Goal: Task Accomplishment & Management: Complete application form

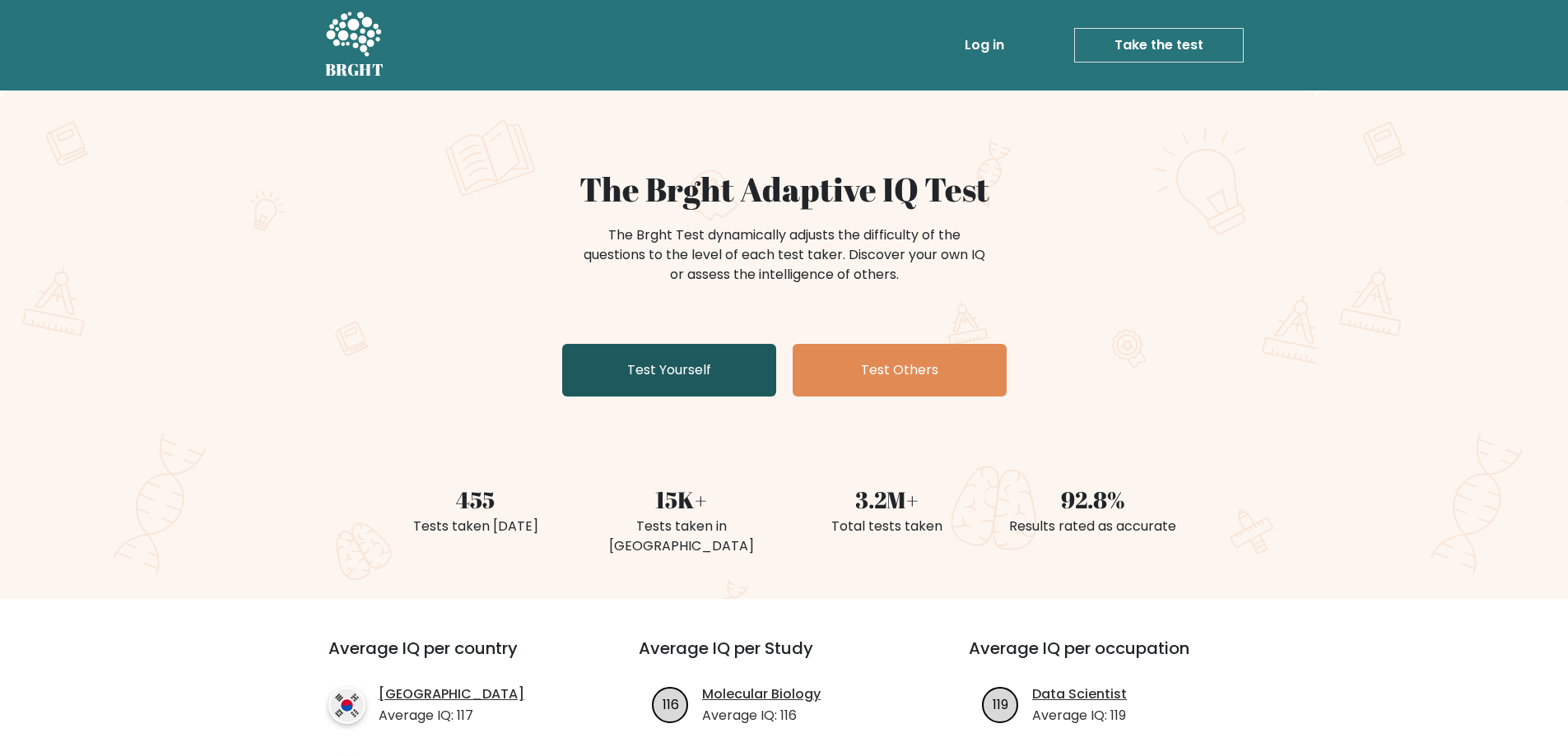
click at [642, 371] on link "Test Yourself" at bounding box center [668, 370] width 214 height 52
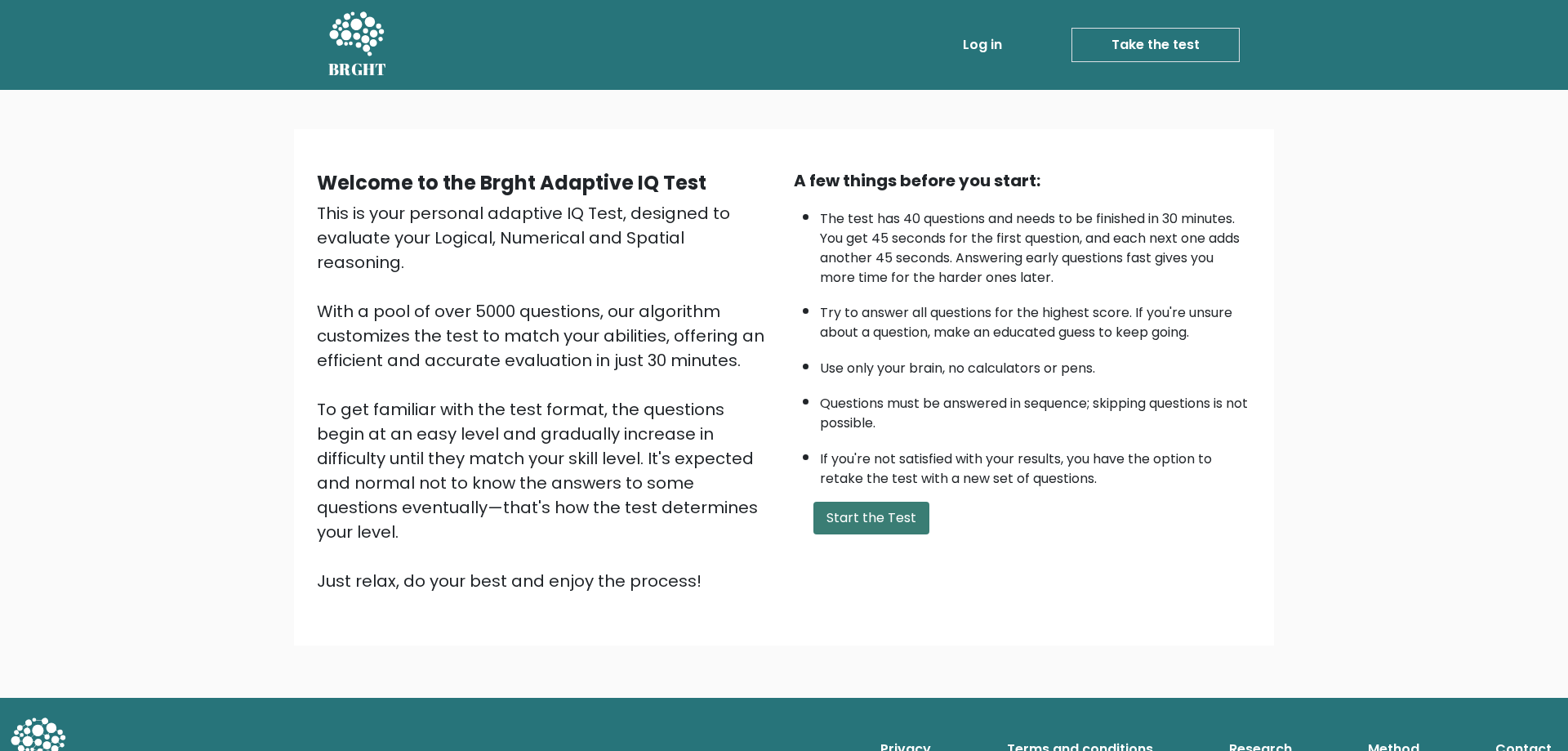
click at [866, 515] on button "Start the Test" at bounding box center [872, 517] width 116 height 33
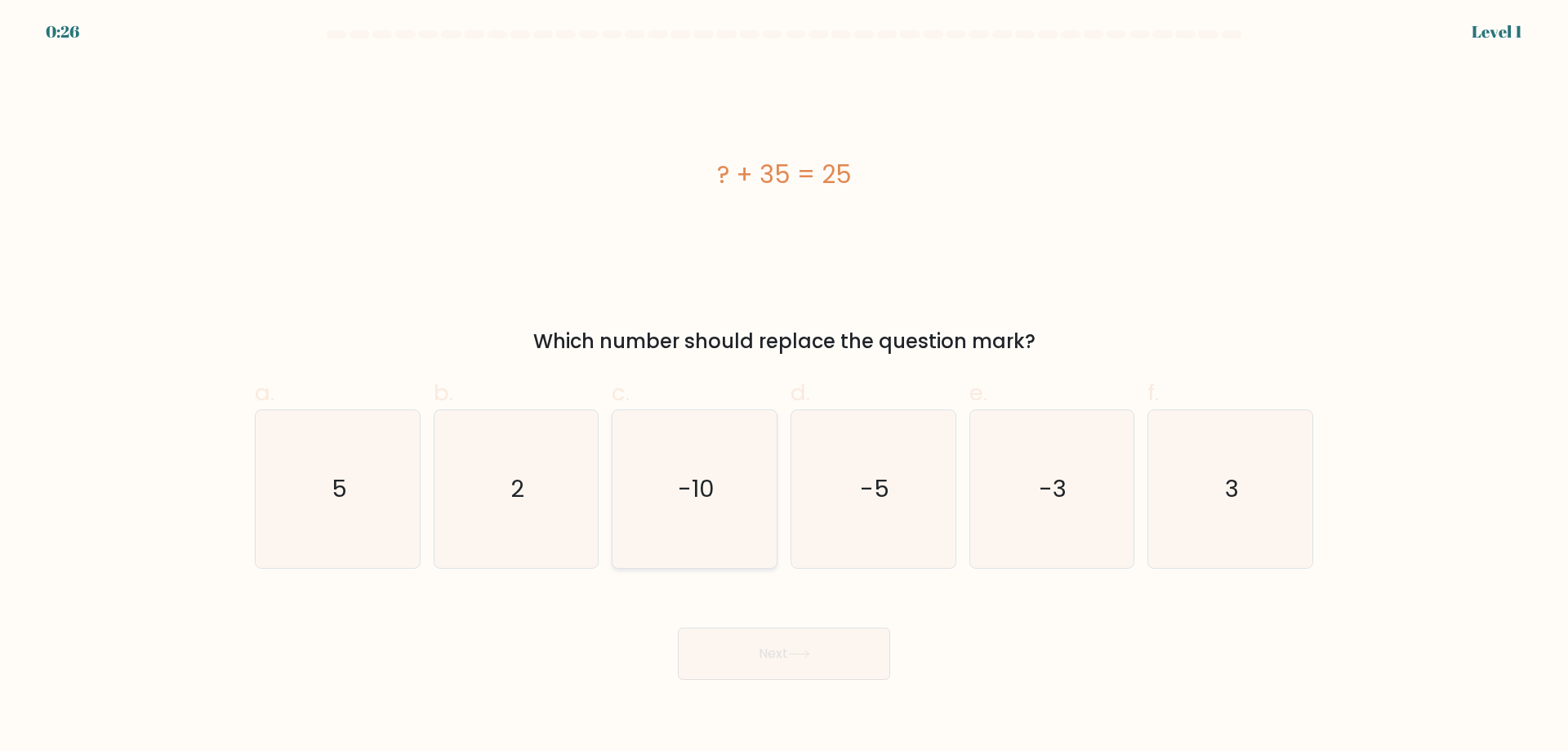
click at [638, 498] on icon "-10" at bounding box center [695, 489] width 158 height 158
click at [784, 387] on input "c. -10" at bounding box center [784, 381] width 1 height 11
radio input "true"
click at [743, 647] on button "Next" at bounding box center [784, 653] width 212 height 52
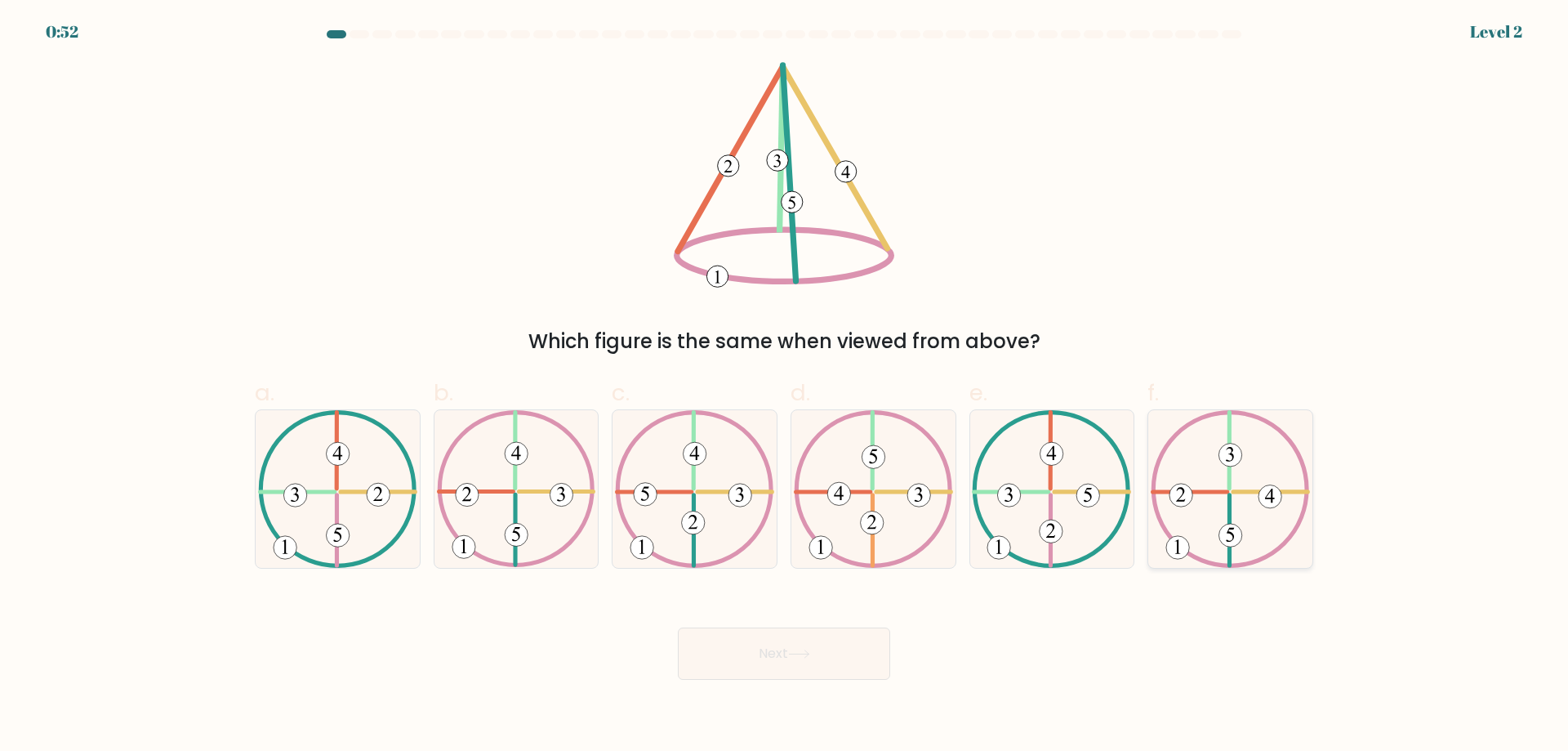
click at [1226, 487] on icon at bounding box center [1231, 489] width 159 height 158
click at [785, 387] on input "f." at bounding box center [784, 381] width 1 height 11
radio input "true"
click at [830, 642] on button "Next" at bounding box center [784, 653] width 212 height 52
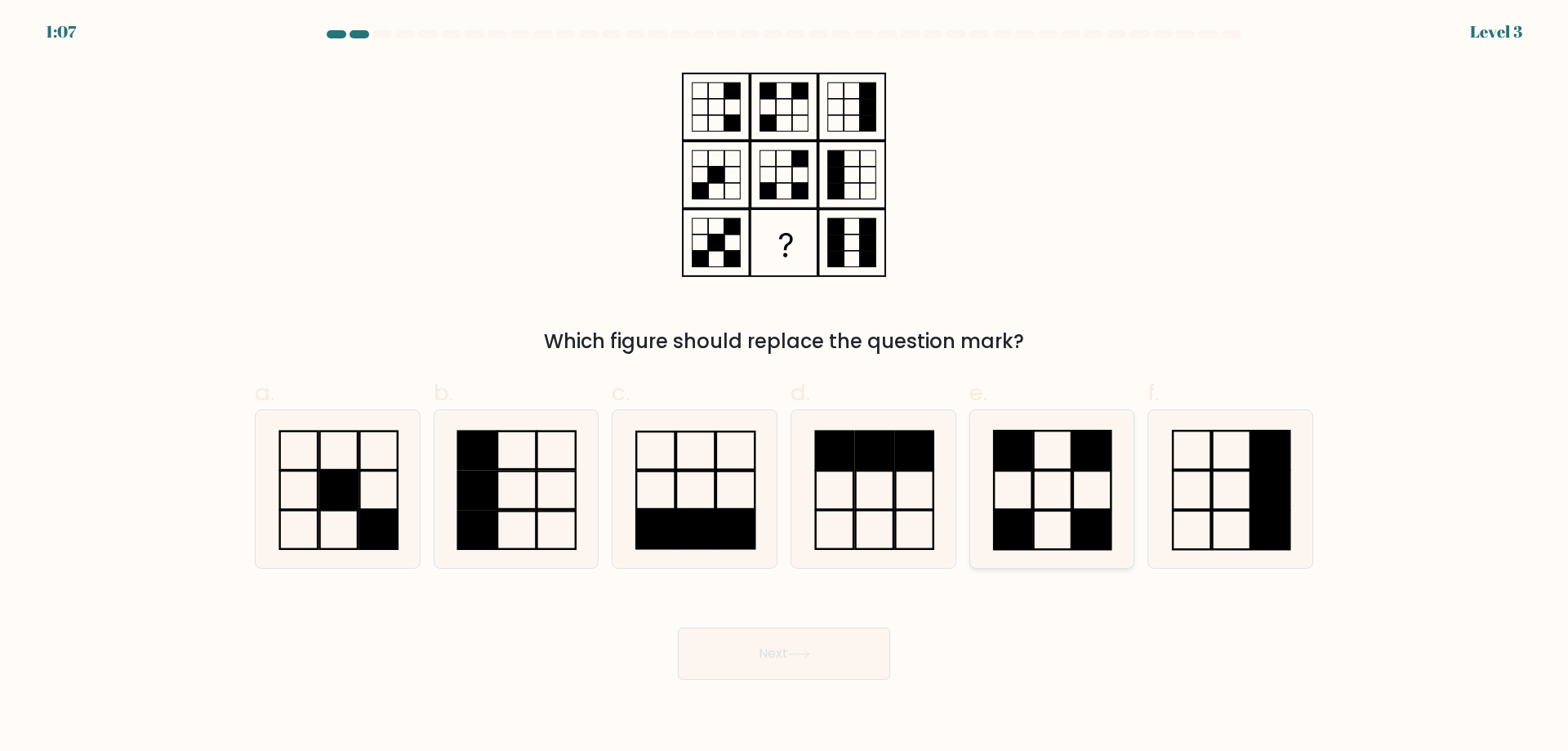
click at [1032, 516] on rect at bounding box center [1014, 529] width 38 height 38
click at [785, 387] on input "e." at bounding box center [784, 381] width 1 height 11
radio input "true"
click at [695, 661] on button "Next" at bounding box center [784, 653] width 212 height 52
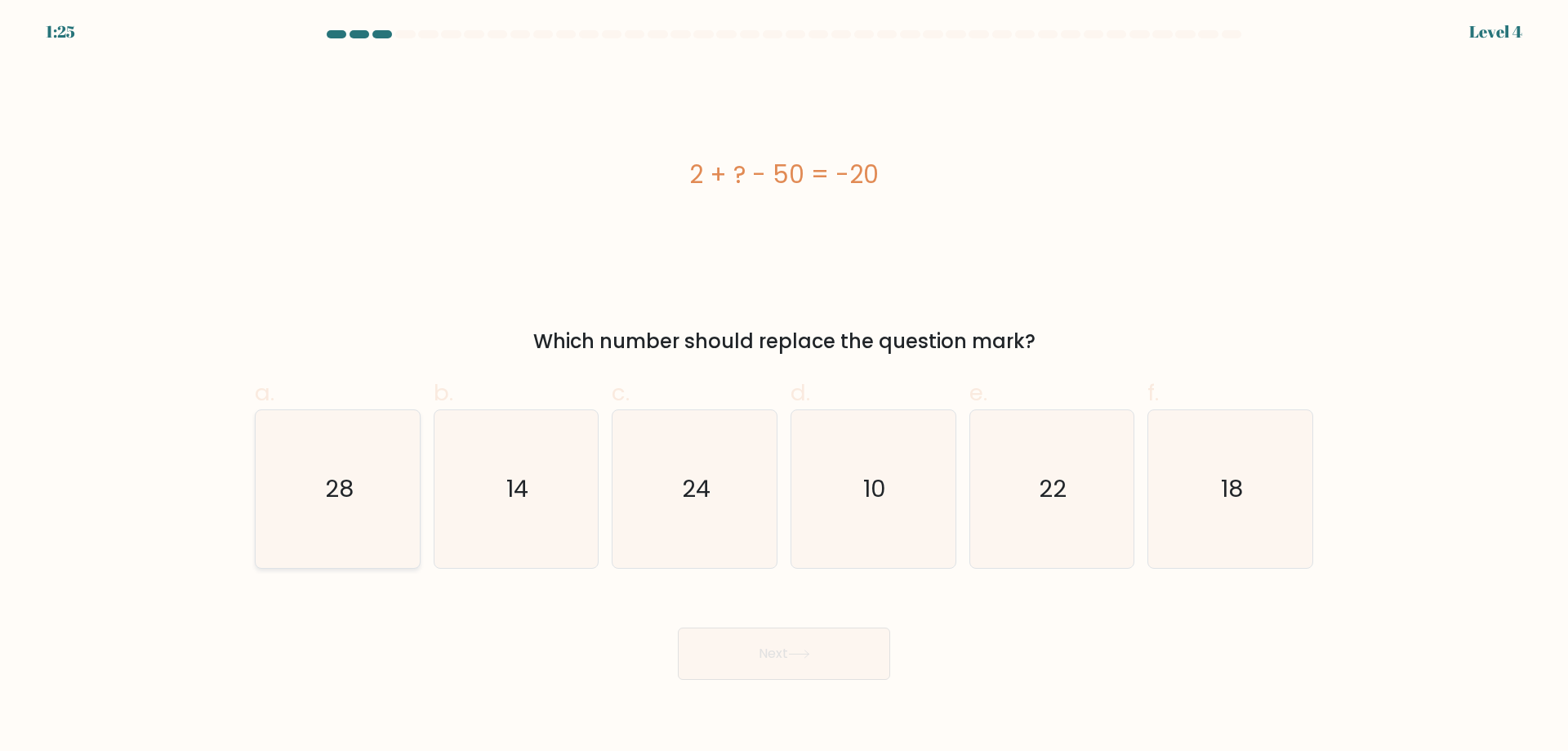
click at [337, 488] on text "28" at bounding box center [339, 489] width 29 height 33
click at [784, 387] on input "a. 28" at bounding box center [784, 381] width 1 height 11
radio input "true"
click at [810, 643] on button "Next" at bounding box center [784, 653] width 212 height 52
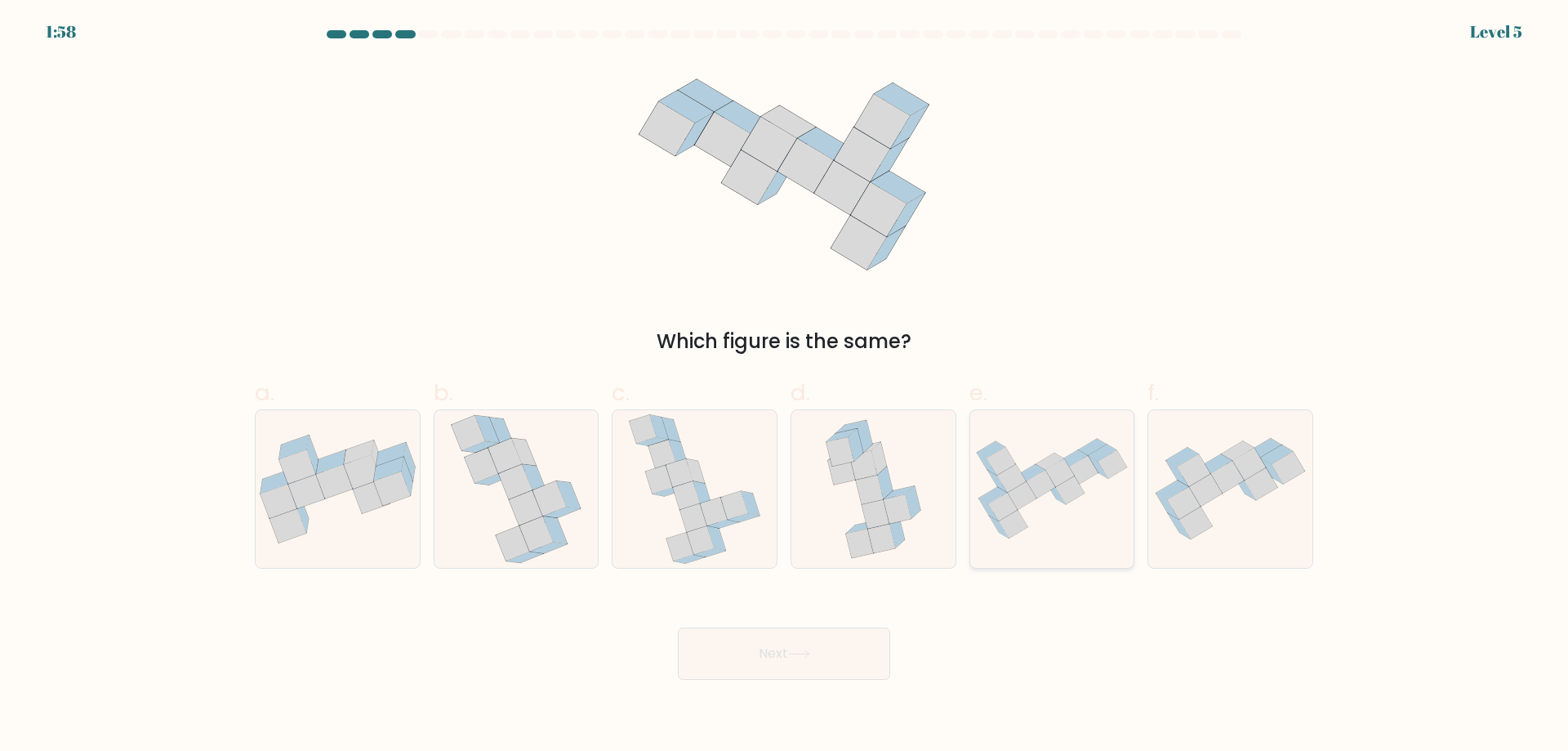
click at [1069, 495] on icon at bounding box center [1070, 491] width 29 height 29
click at [785, 387] on input "e." at bounding box center [784, 381] width 1 height 11
radio input "true"
click at [789, 659] on button "Next" at bounding box center [784, 653] width 212 height 52
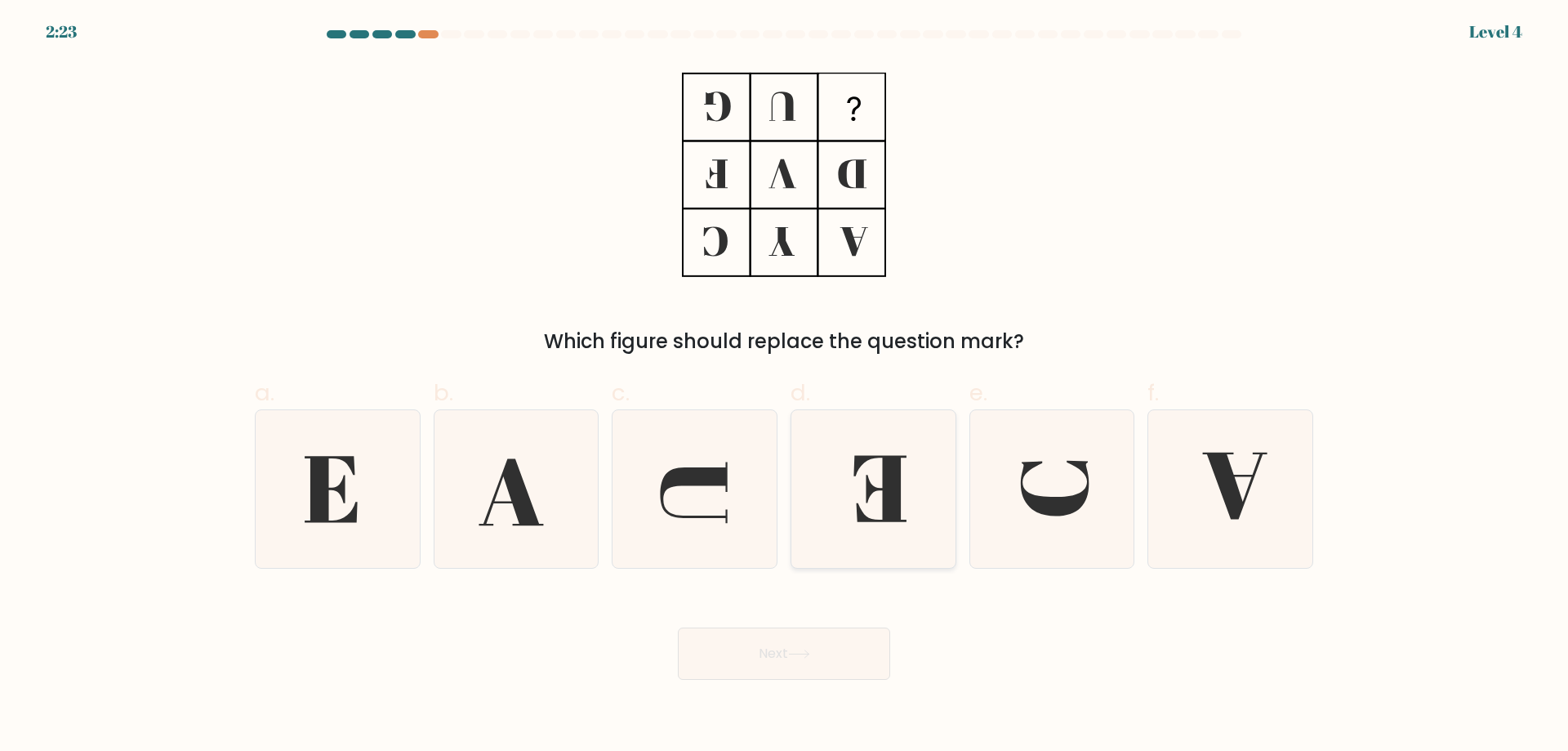
click at [864, 492] on icon at bounding box center [873, 489] width 158 height 158
click at [785, 387] on input "d." at bounding box center [784, 381] width 1 height 11
radio input "true"
click at [798, 640] on button "Next" at bounding box center [784, 653] width 212 height 52
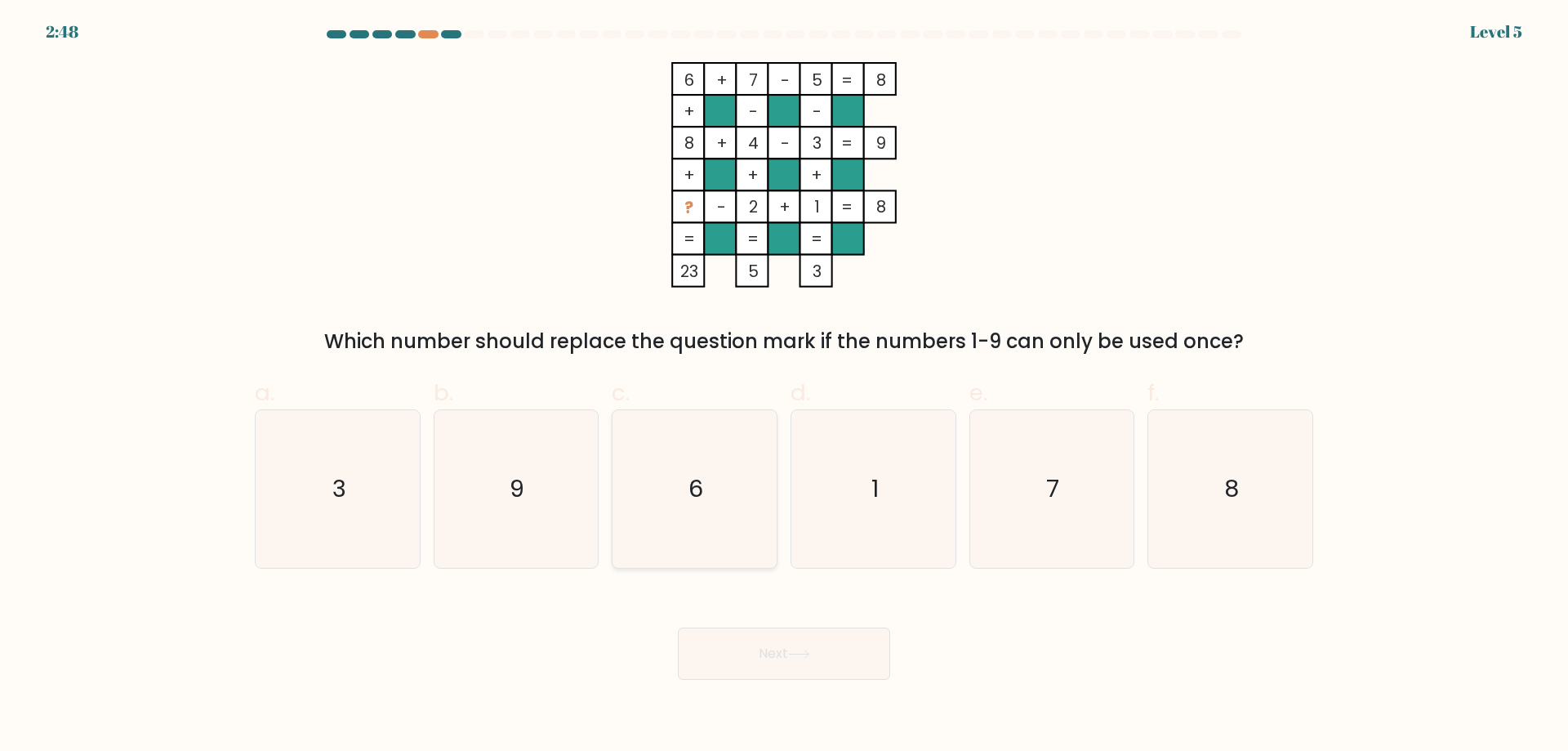
drag, startPoint x: 676, startPoint y: 481, endPoint x: 678, endPoint y: 489, distance: 8.2
click at [675, 482] on icon "6" at bounding box center [695, 489] width 158 height 158
click at [784, 387] on input "c. 6" at bounding box center [784, 381] width 1 height 11
radio input "true"
click at [807, 652] on icon at bounding box center [799, 654] width 22 height 9
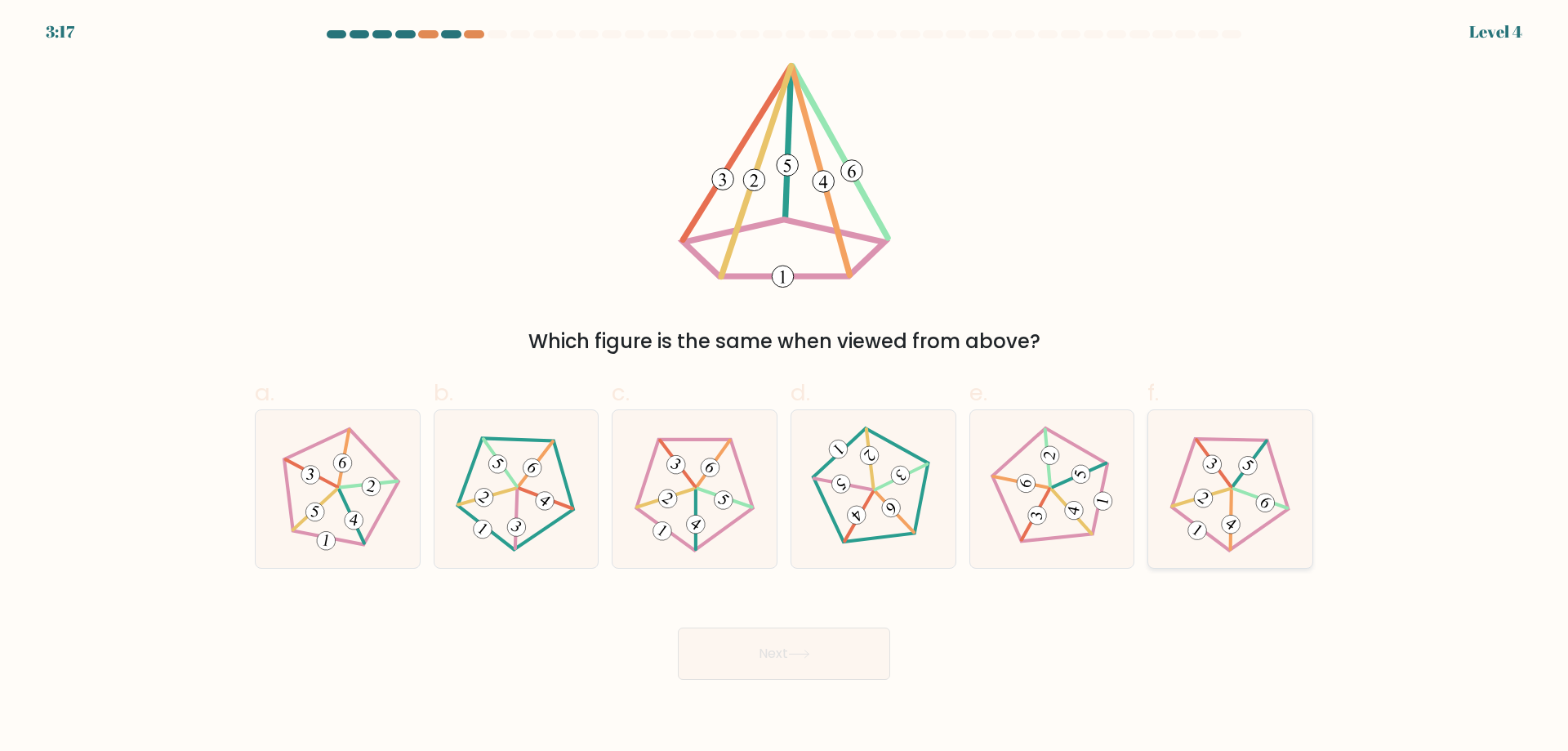
click at [1232, 459] on icon at bounding box center [1230, 489] width 126 height 126
click at [785, 387] on input "f." at bounding box center [784, 381] width 1 height 11
radio input "true"
click at [782, 638] on button "Next" at bounding box center [784, 653] width 212 height 52
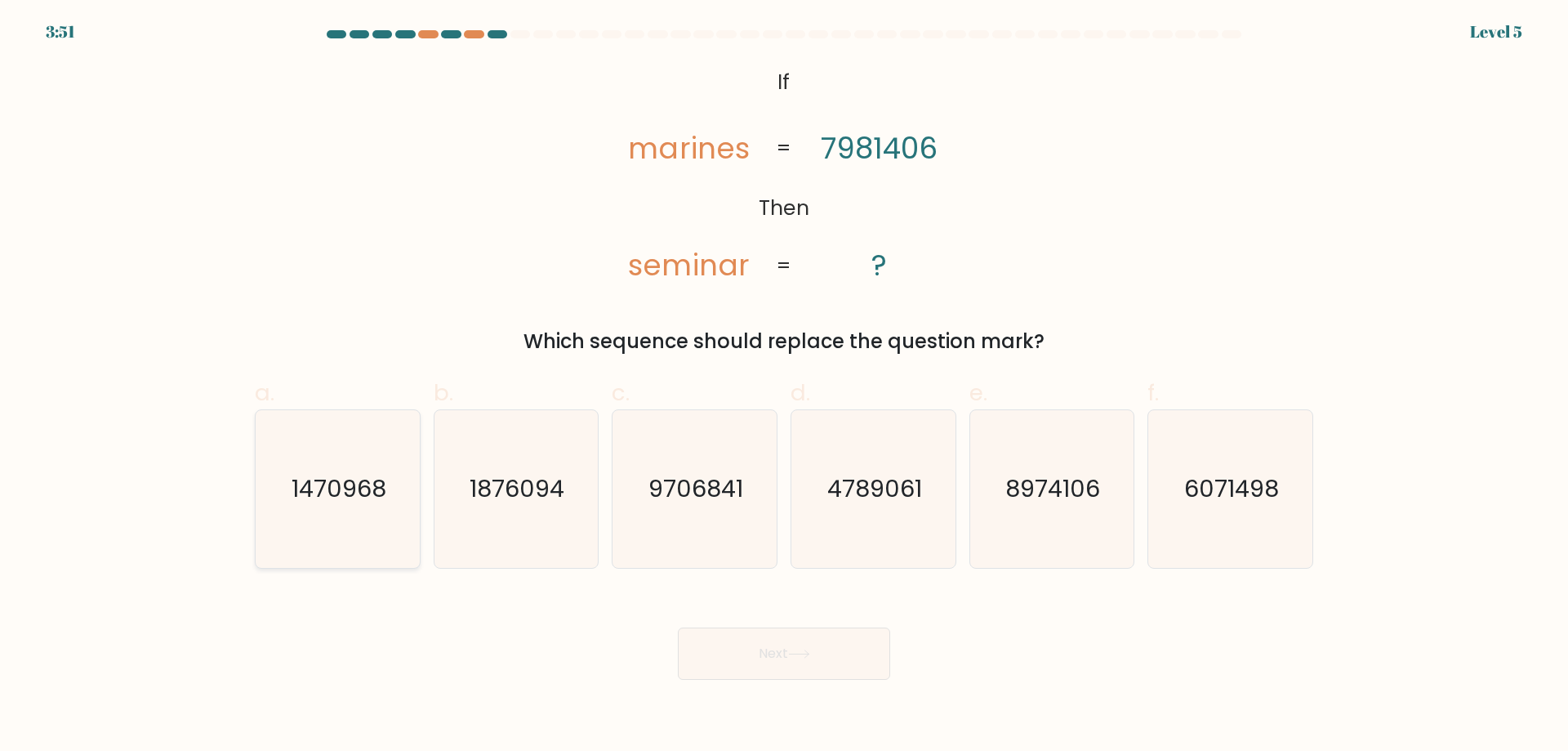
click at [417, 530] on div "1470968" at bounding box center [337, 489] width 166 height 159
click at [784, 387] on input "a. 1470968" at bounding box center [784, 381] width 1 height 11
radio input "true"
click at [757, 658] on button "Next" at bounding box center [784, 653] width 212 height 52
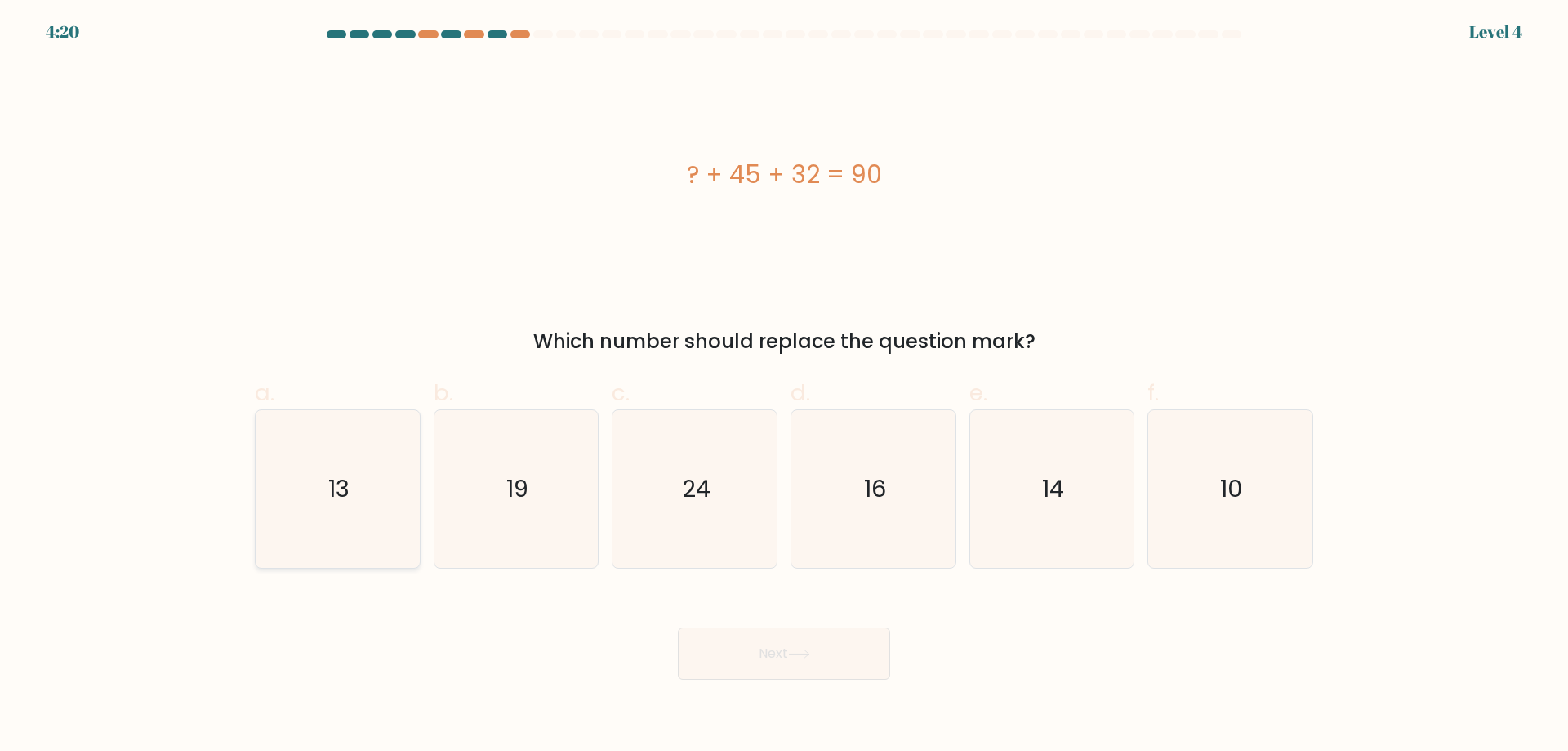
click at [355, 499] on icon "13" at bounding box center [337, 489] width 158 height 158
click at [784, 387] on input "a. 13" at bounding box center [784, 381] width 1 height 11
radio input "true"
click at [798, 644] on button "Next" at bounding box center [784, 653] width 212 height 52
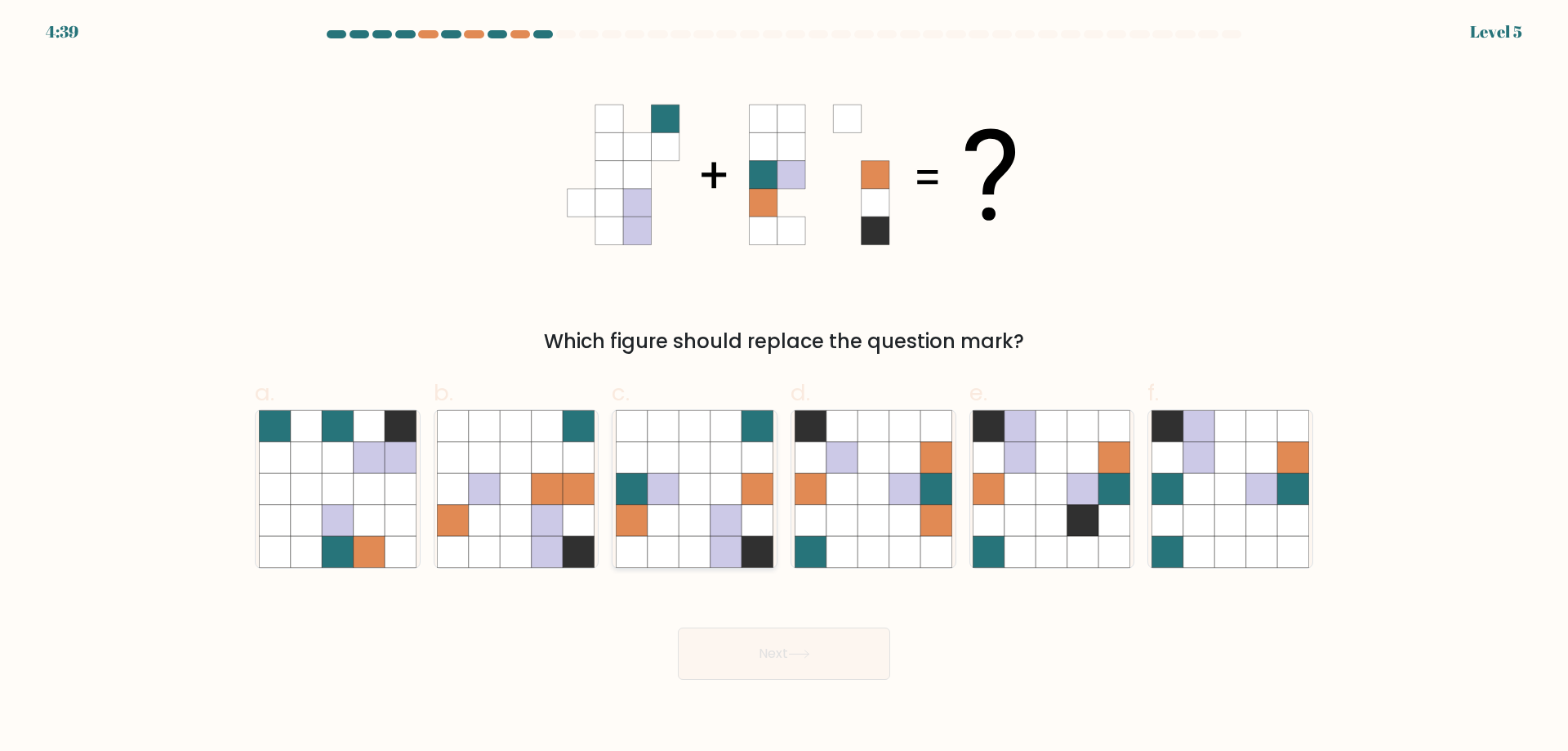
click at [666, 532] on icon at bounding box center [663, 520] width 31 height 31
click at [784, 387] on input "c." at bounding box center [784, 381] width 1 height 11
radio input "true"
click at [799, 655] on icon at bounding box center [799, 654] width 22 height 9
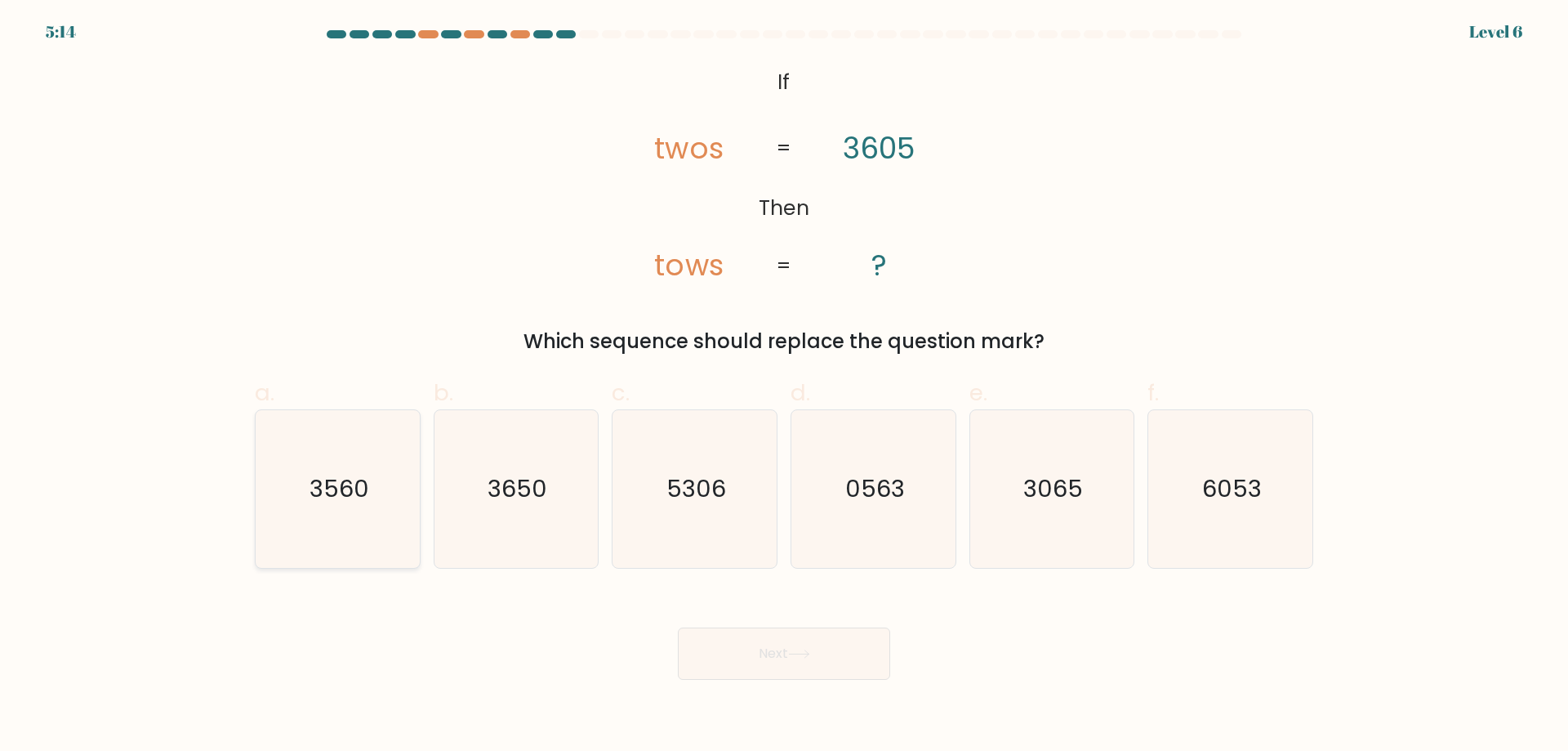
click at [376, 470] on icon "3560" at bounding box center [337, 489] width 158 height 158
click at [784, 387] on input "a. 3560" at bounding box center [784, 381] width 1 height 11
radio input "true"
click at [777, 644] on button "Next" at bounding box center [784, 653] width 212 height 52
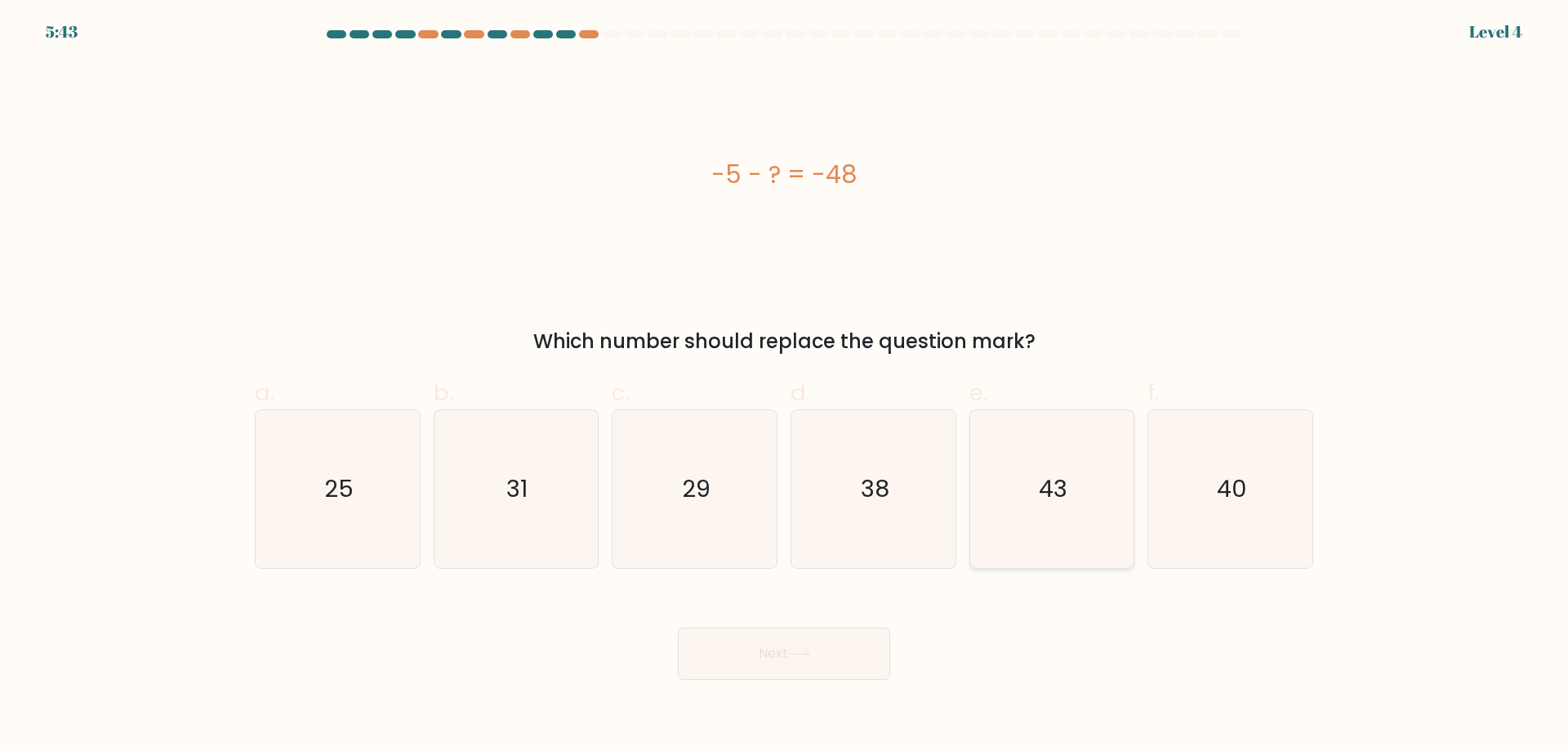
click at [1030, 478] on icon "43" at bounding box center [1052, 489] width 158 height 158
click at [785, 387] on input "e. 43" at bounding box center [784, 381] width 1 height 11
radio input "true"
click at [857, 650] on button "Next" at bounding box center [784, 653] width 212 height 52
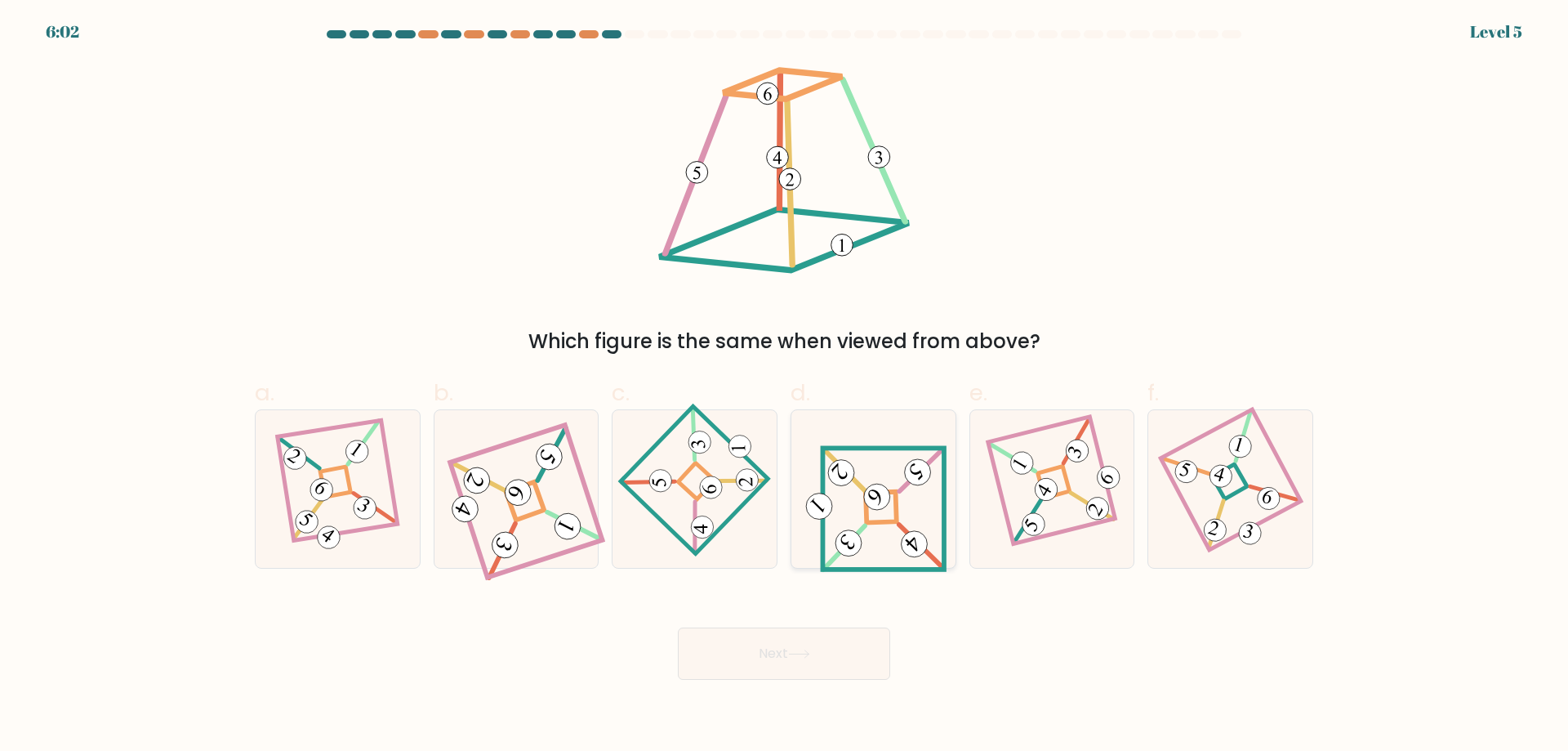
click at [882, 526] on icon at bounding box center [873, 489] width 146 height 126
click at [785, 387] on input "d." at bounding box center [784, 381] width 1 height 11
radio input "true"
click at [818, 654] on button "Next" at bounding box center [784, 653] width 212 height 52
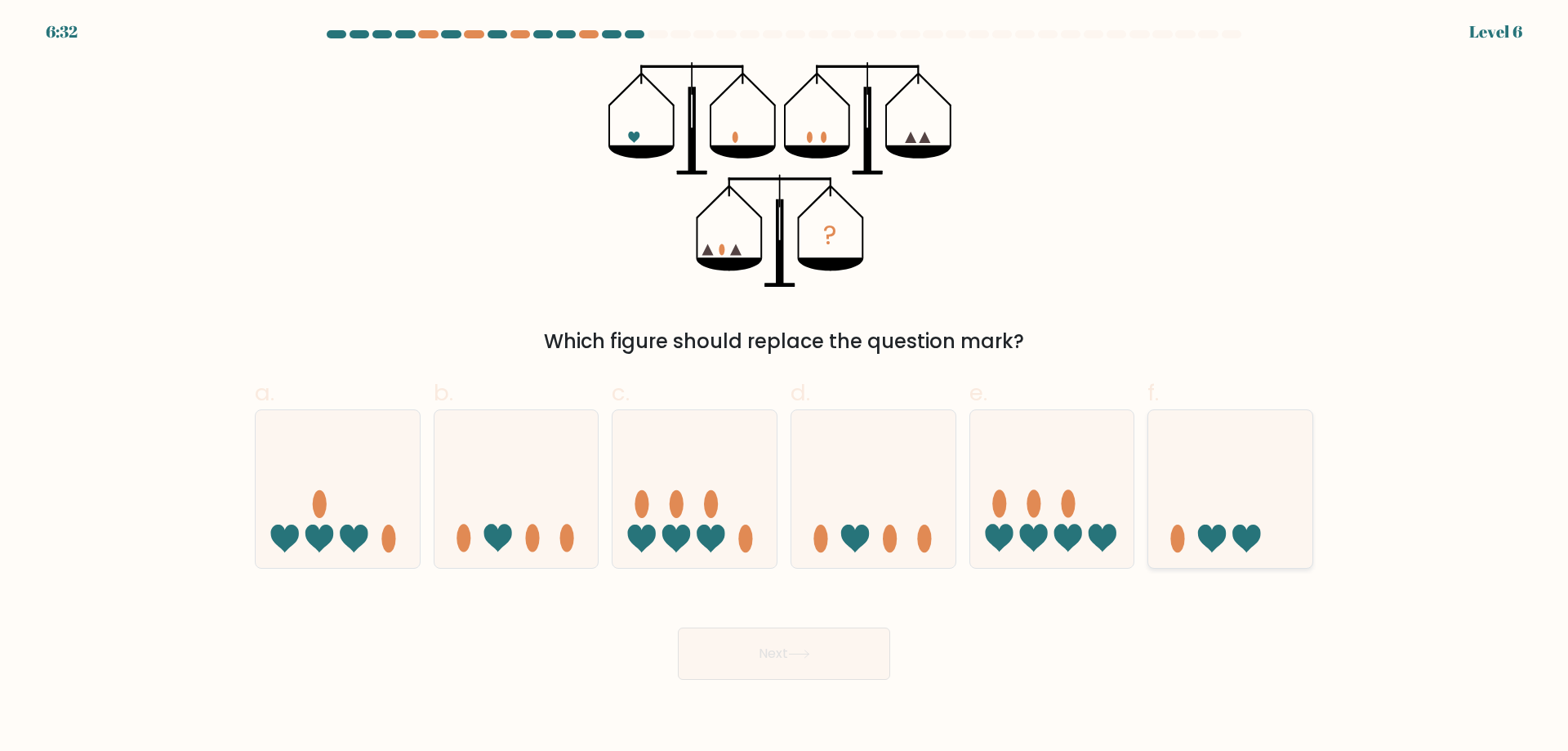
click at [1214, 503] on icon at bounding box center [1230, 489] width 164 height 136
click at [785, 387] on input "f." at bounding box center [784, 381] width 1 height 11
radio input "true"
click at [818, 650] on button "Next" at bounding box center [784, 653] width 212 height 52
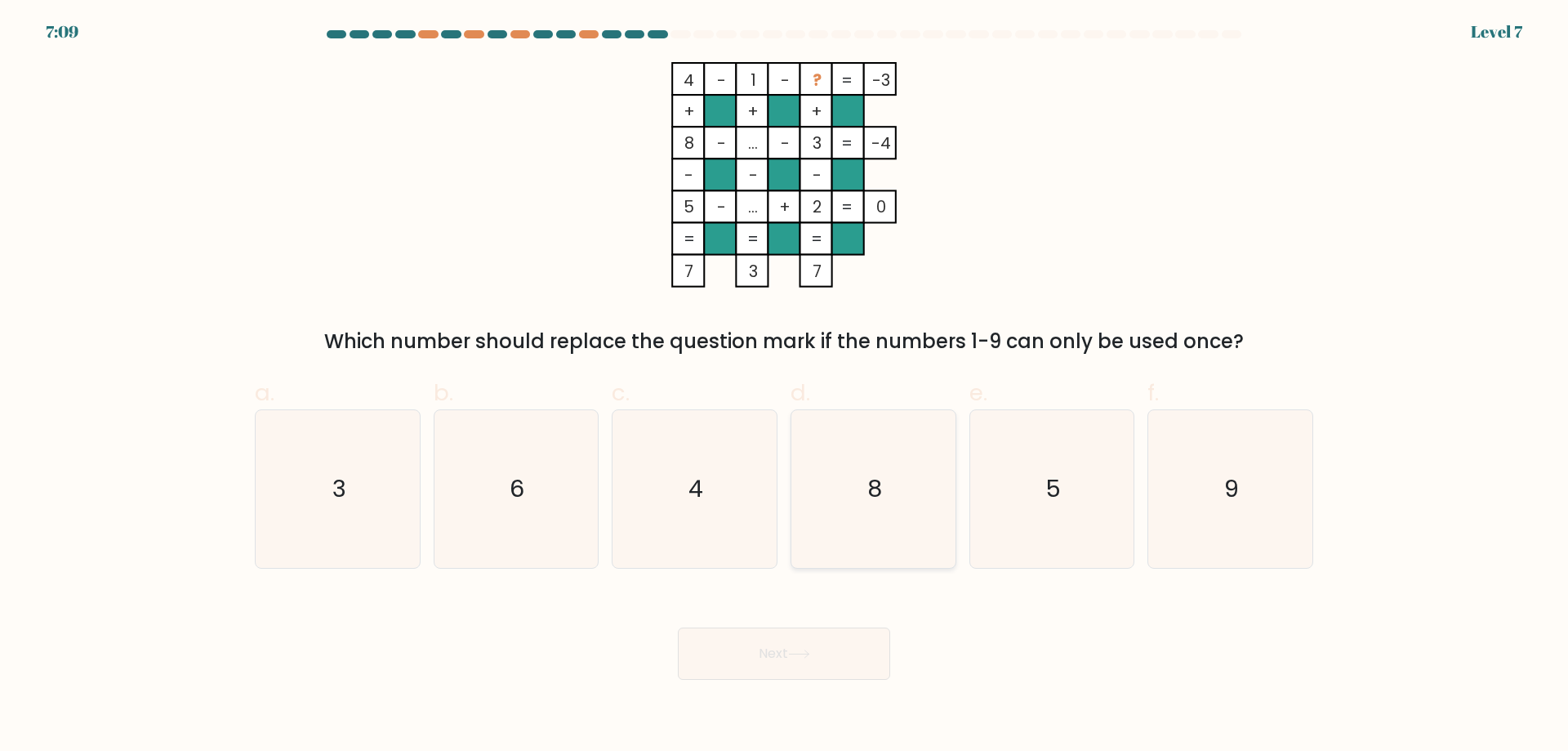
click at [857, 448] on icon "8" at bounding box center [873, 489] width 158 height 158
click at [785, 387] on input "d. 8" at bounding box center [784, 381] width 1 height 11
radio input "true"
click at [823, 657] on button "Next" at bounding box center [784, 653] width 212 height 52
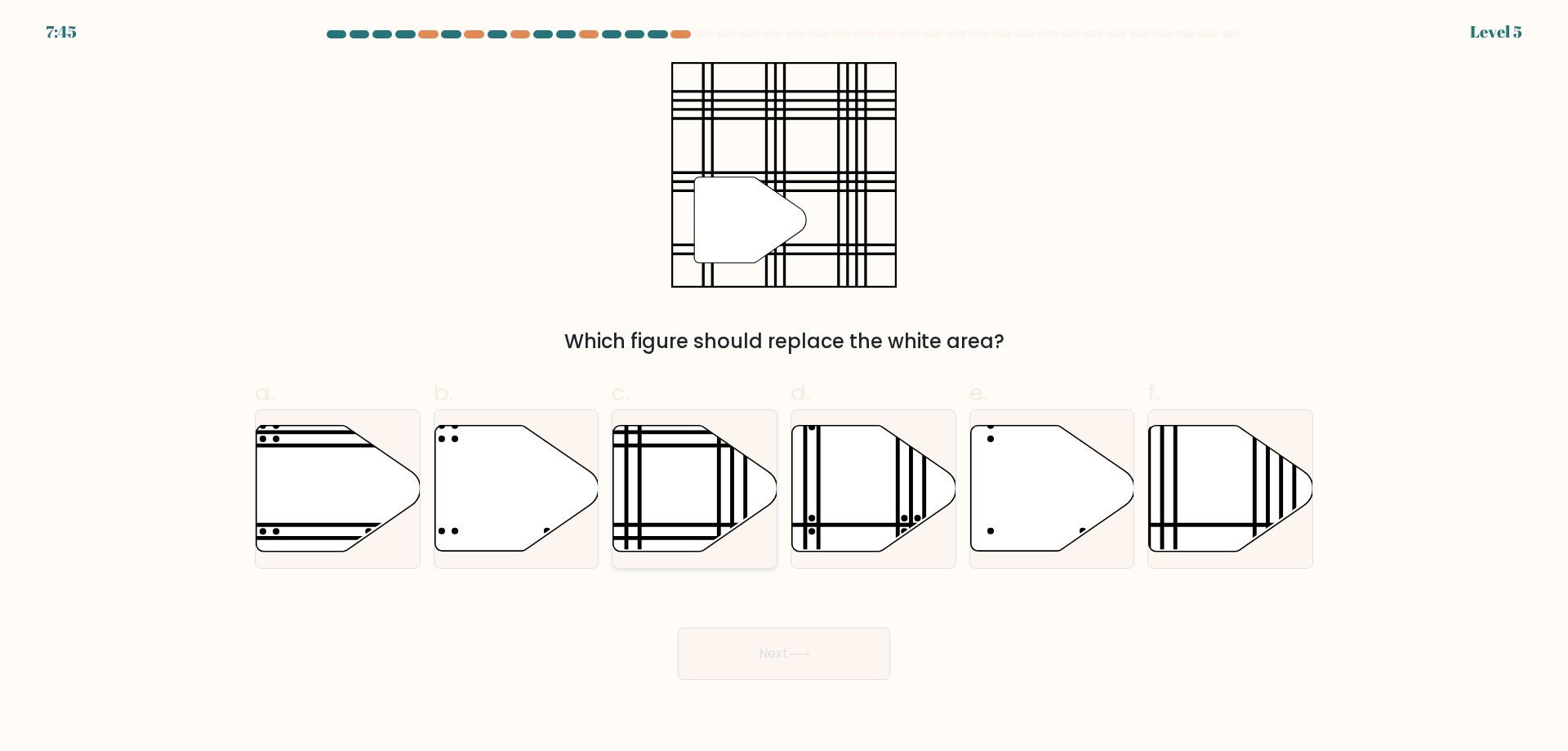
click at [677, 487] on icon at bounding box center [695, 489] width 164 height 126
click at [784, 387] on input "c." at bounding box center [784, 381] width 1 height 11
radio input "true"
click at [748, 652] on button "Next" at bounding box center [784, 653] width 212 height 52
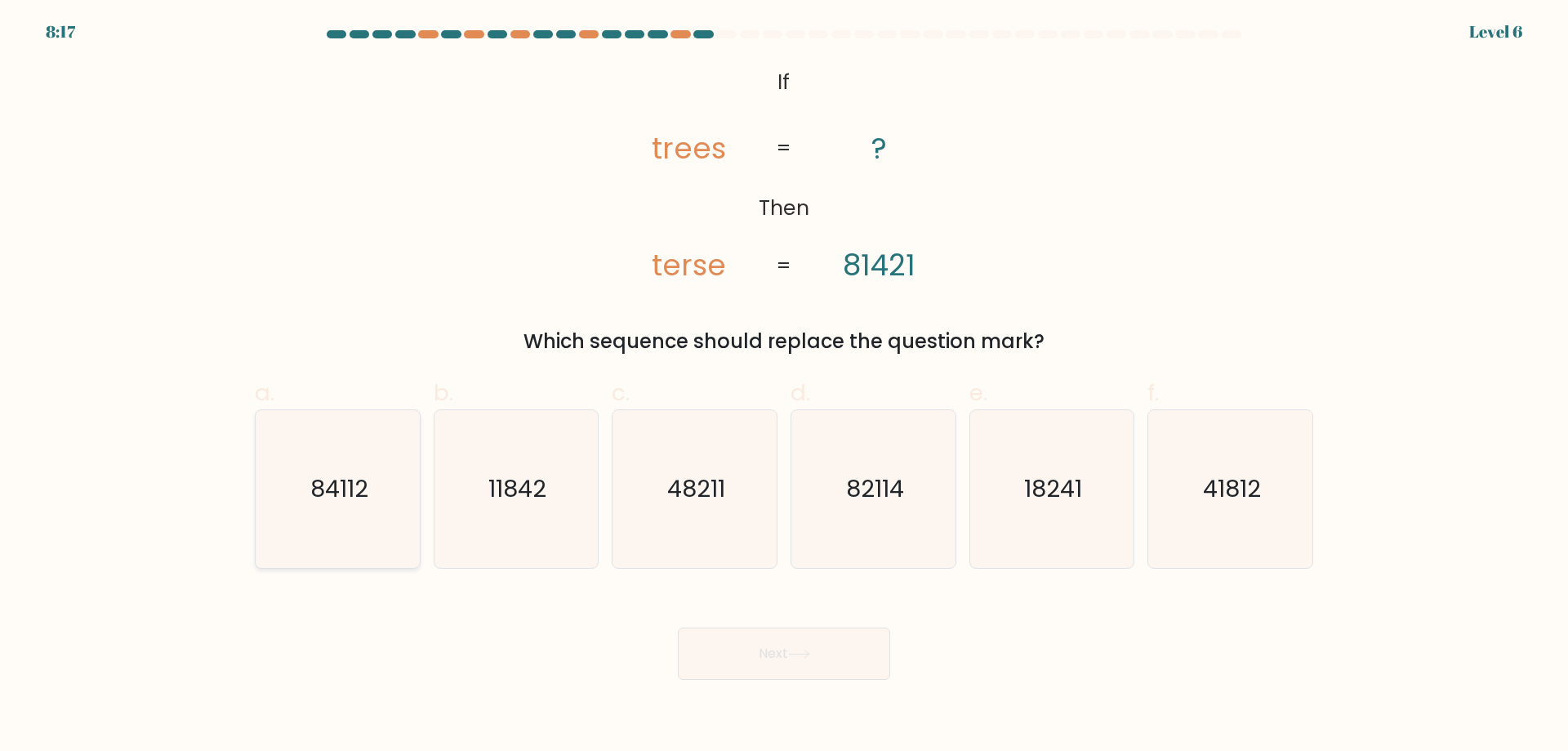
click at [358, 473] on text "84112" at bounding box center [339, 489] width 58 height 33
click at [784, 387] on input "a. 84112" at bounding box center [784, 381] width 1 height 11
radio input "true"
click at [552, 499] on icon "11842" at bounding box center [516, 489] width 158 height 158
click at [784, 387] on input "b. 11842" at bounding box center [784, 381] width 1 height 11
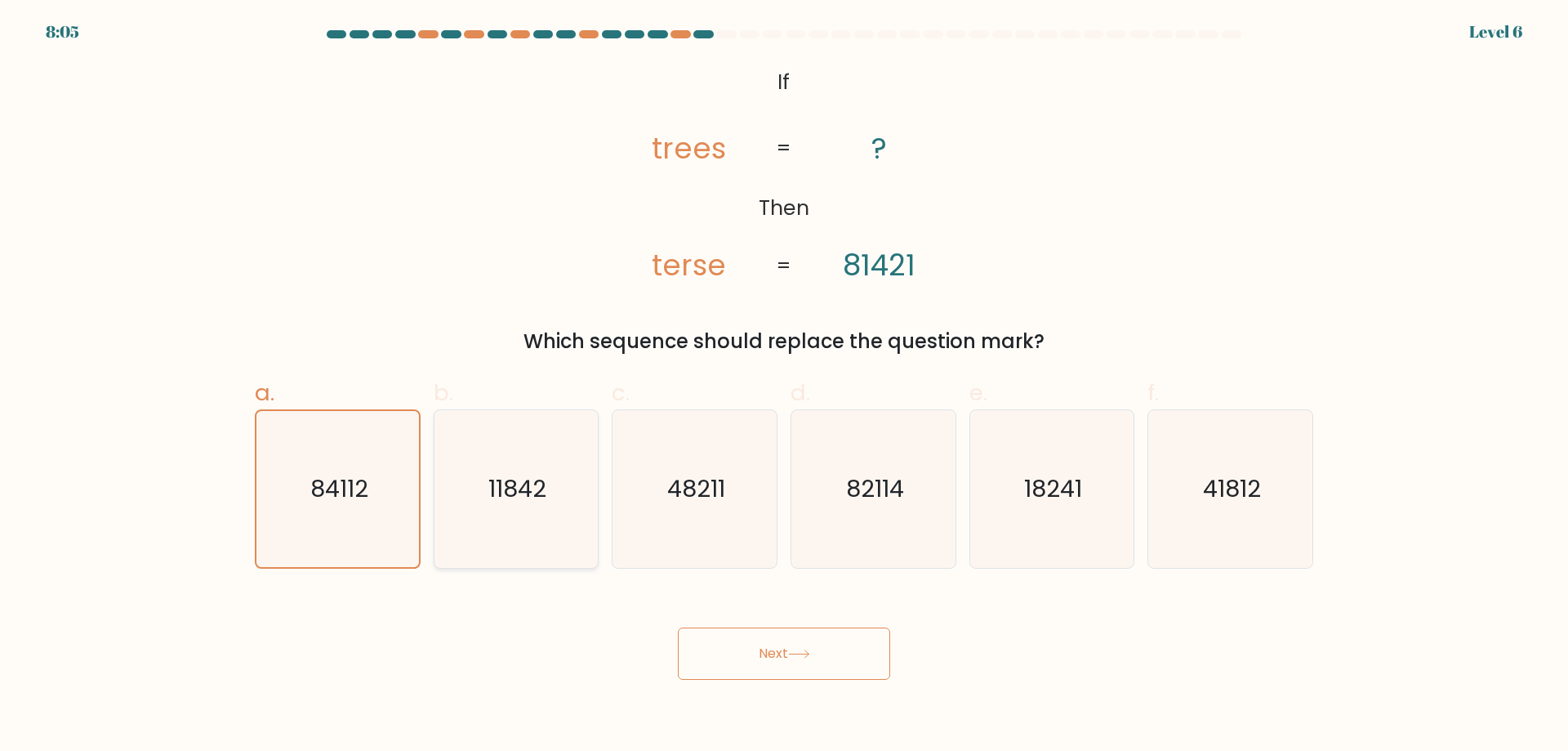
radio input "true"
click at [726, 639] on button "Next" at bounding box center [784, 653] width 212 height 52
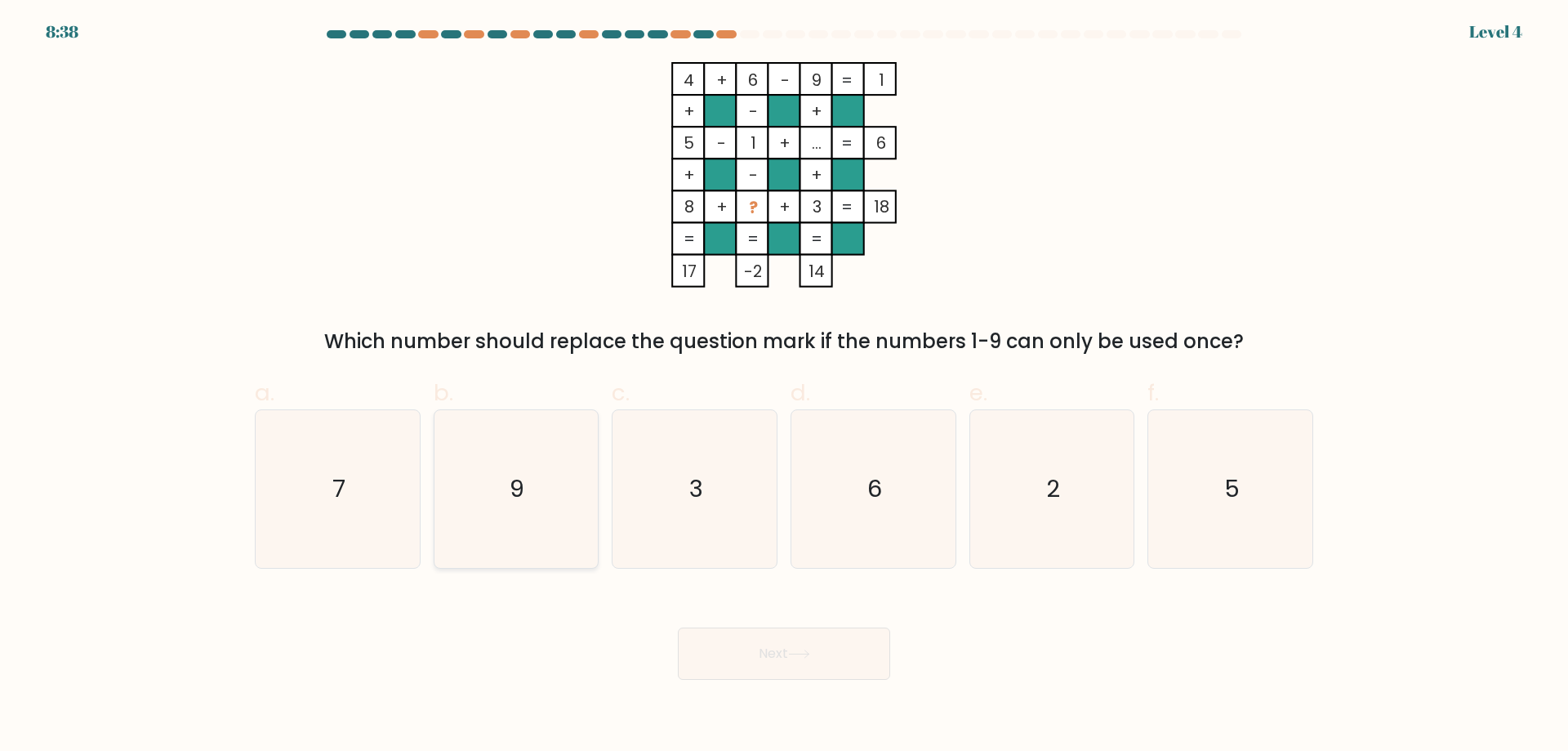
click at [567, 464] on icon "9" at bounding box center [516, 489] width 158 height 158
click at [784, 387] on input "b. 9" at bounding box center [784, 381] width 1 height 11
radio input "true"
click at [792, 650] on icon at bounding box center [799, 654] width 22 height 9
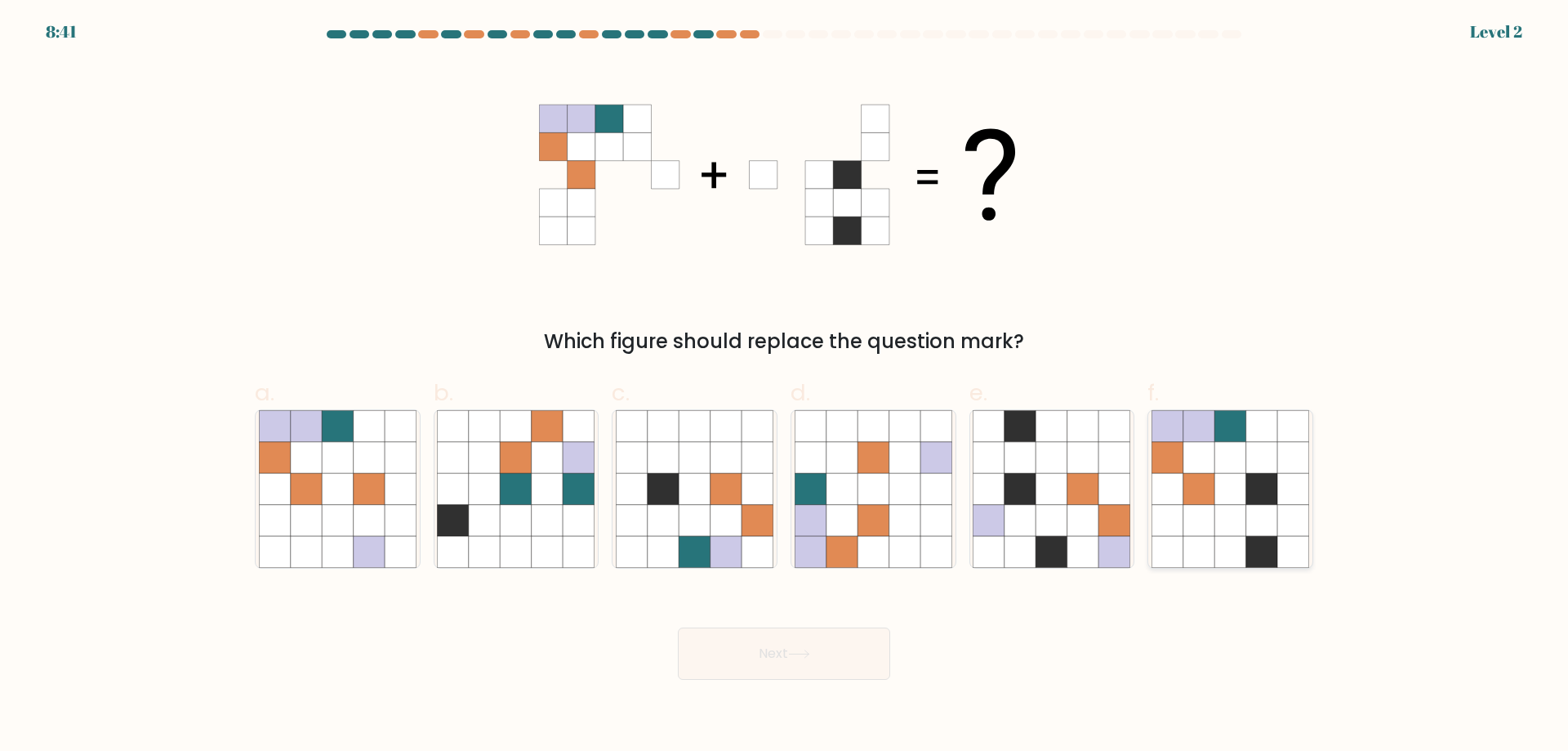
click at [1192, 520] on icon at bounding box center [1199, 520] width 31 height 31
click at [785, 387] on input "f." at bounding box center [784, 381] width 1 height 11
radio input "true"
click at [824, 661] on button "Next" at bounding box center [784, 653] width 212 height 52
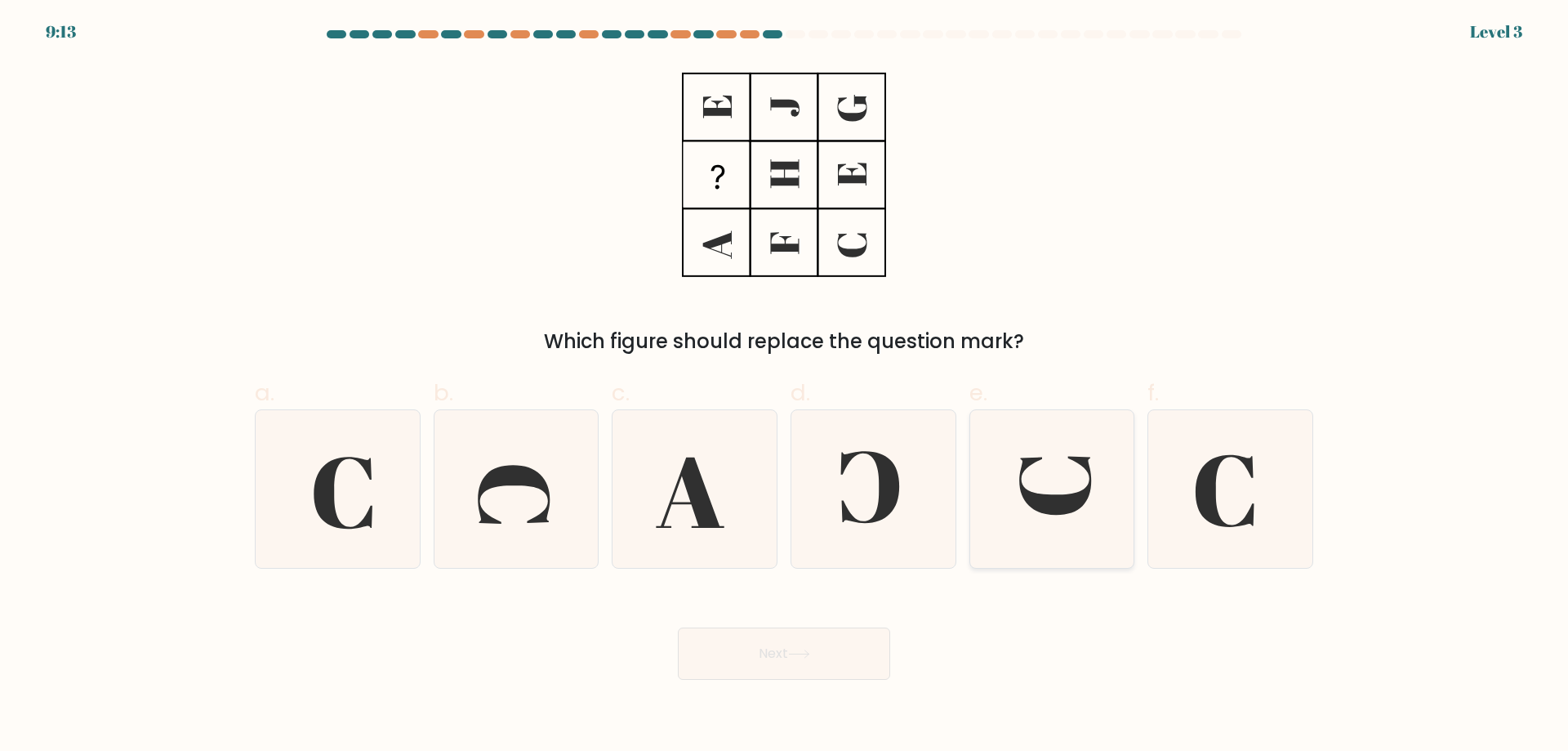
click at [1080, 509] on icon at bounding box center [1052, 489] width 158 height 158
click at [785, 387] on input "e." at bounding box center [784, 381] width 1 height 11
radio input "true"
click at [802, 644] on button "Next" at bounding box center [784, 653] width 212 height 52
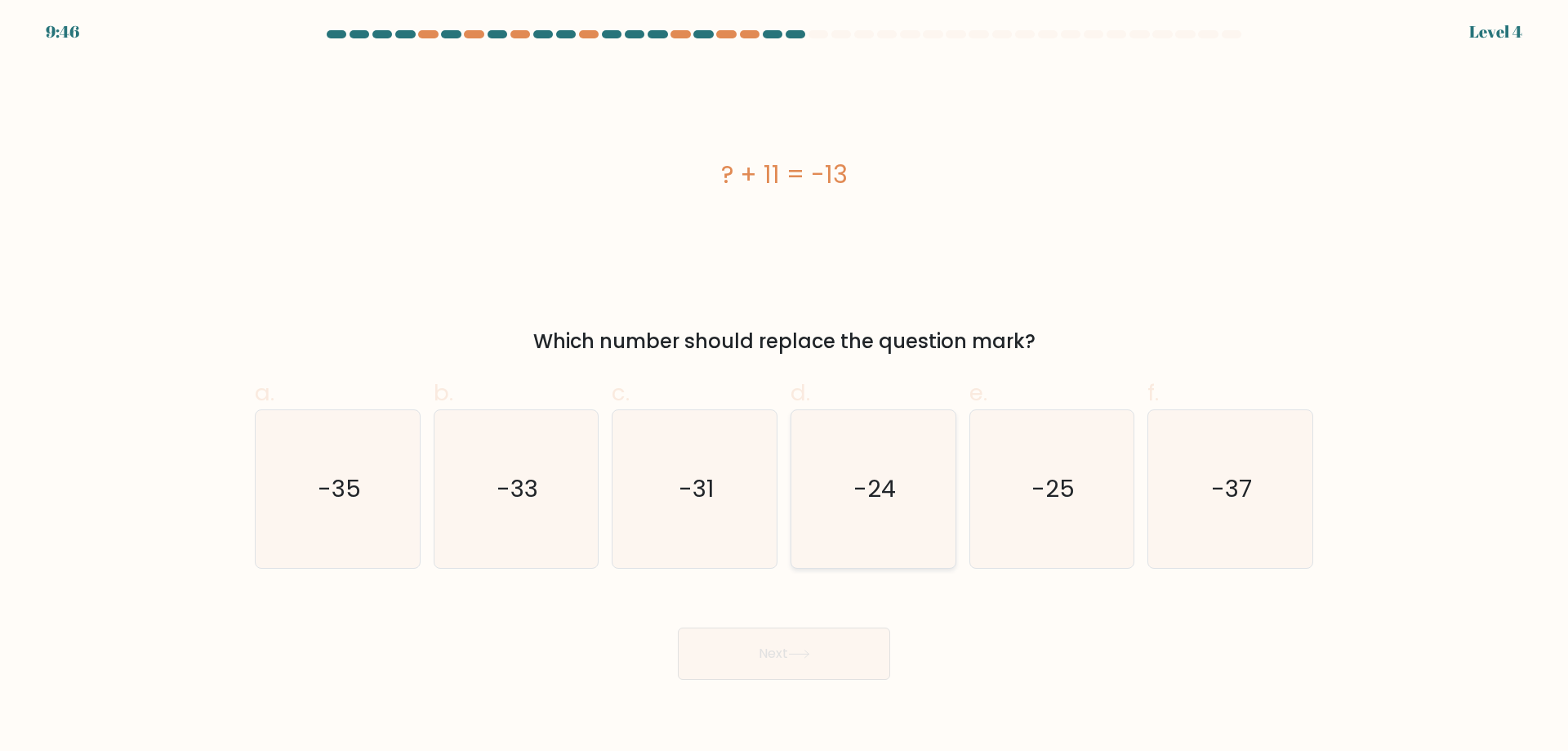
click at [882, 468] on icon "-24" at bounding box center [873, 489] width 158 height 158
click at [785, 387] on input "d. -24" at bounding box center [784, 381] width 1 height 11
radio input "true"
click at [836, 644] on button "Next" at bounding box center [784, 653] width 212 height 52
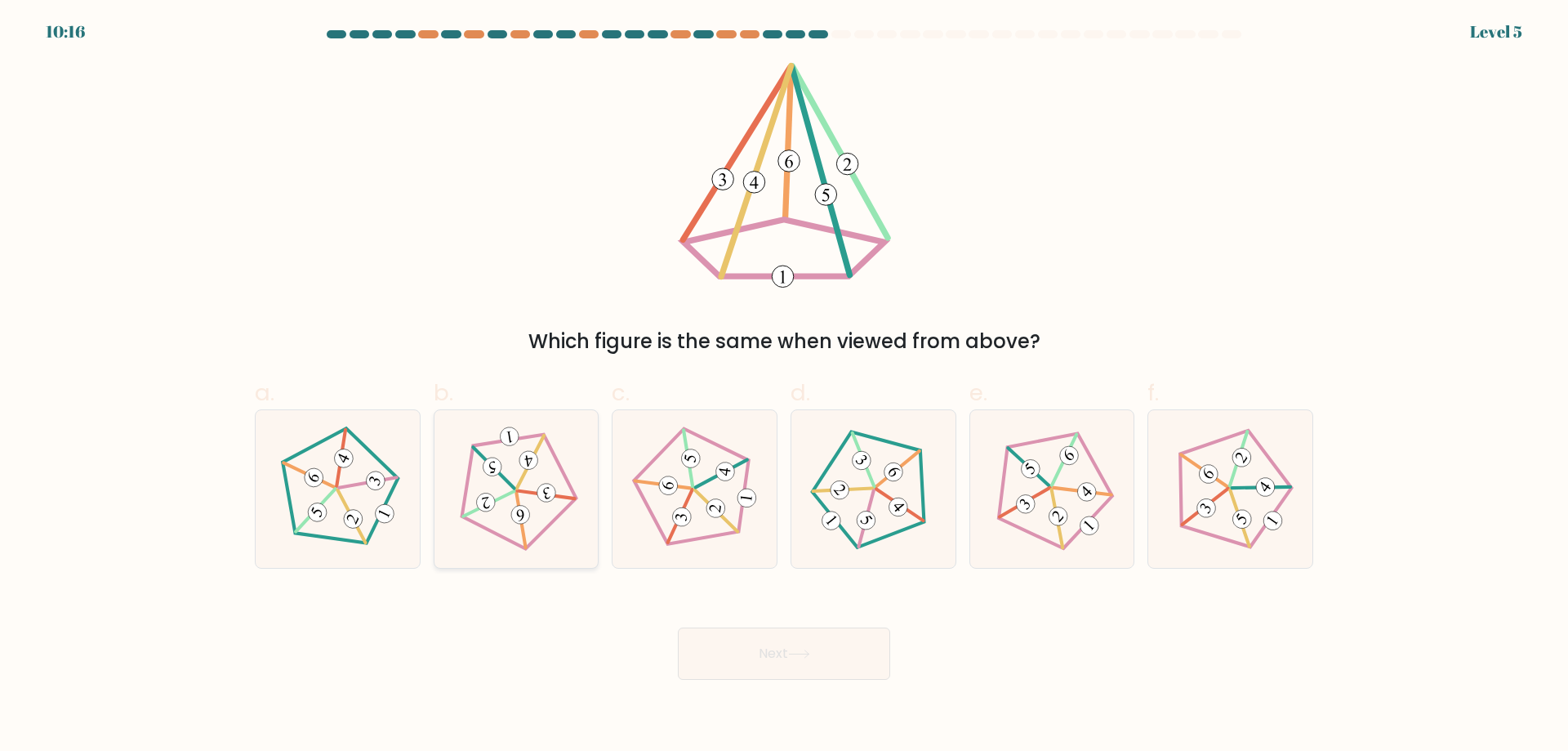
click at [498, 515] on icon at bounding box center [516, 489] width 126 height 126
click at [784, 387] on input "b." at bounding box center [784, 381] width 1 height 11
radio input "true"
click at [740, 655] on button "Next" at bounding box center [784, 653] width 212 height 52
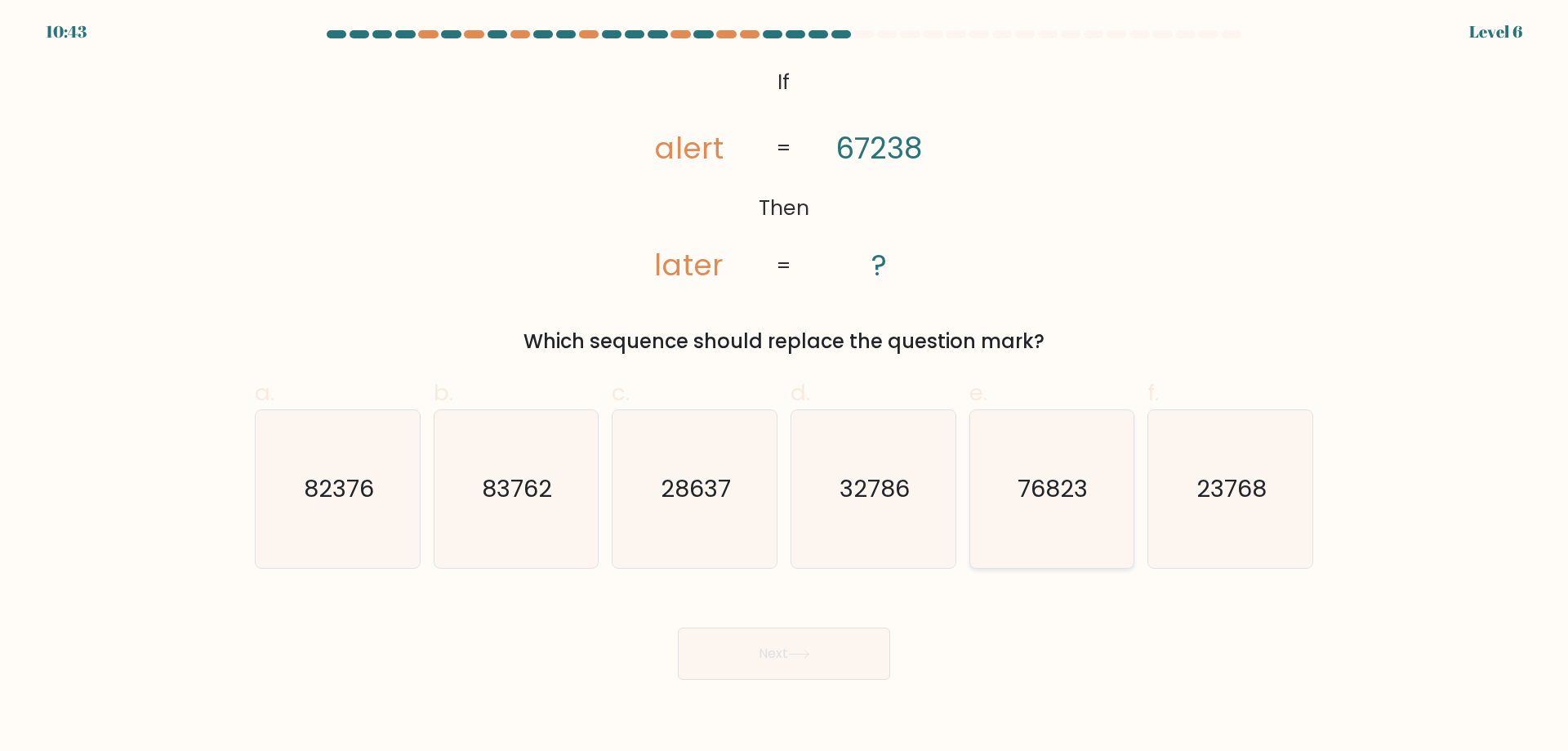
click at [1044, 500] on text "76823" at bounding box center [1053, 489] width 70 height 33
click at [785, 387] on input "e. 76823" at bounding box center [784, 381] width 1 height 11
radio input "true"
click at [831, 657] on button "Next" at bounding box center [784, 653] width 212 height 52
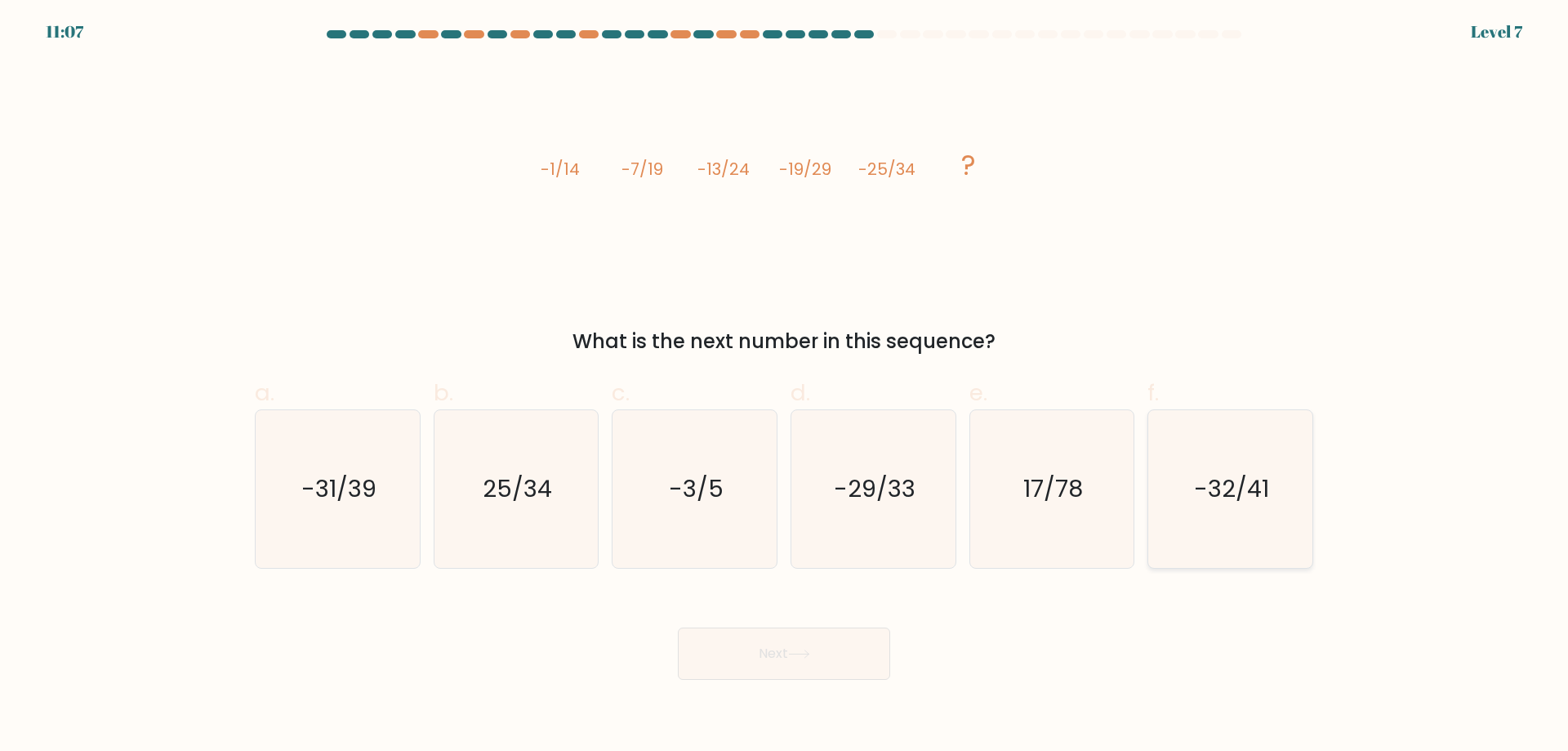
click at [1223, 515] on icon "-32/41" at bounding box center [1231, 489] width 158 height 158
click at [785, 387] on input "f. -32/41" at bounding box center [784, 381] width 1 height 11
radio input "true"
click at [783, 670] on button "Next" at bounding box center [784, 653] width 212 height 52
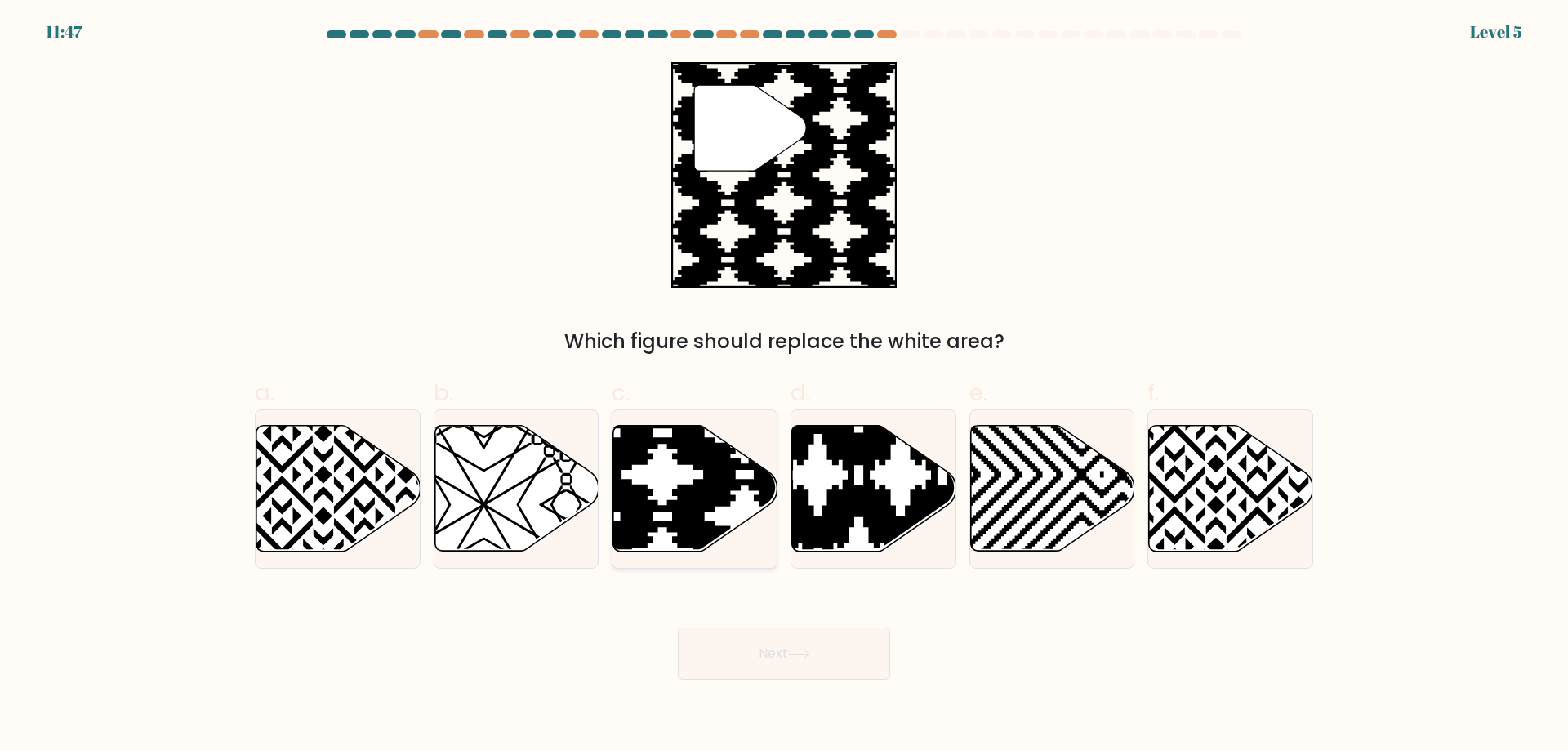
click at [654, 483] on icon at bounding box center [695, 489] width 164 height 126
click at [784, 387] on input "c." at bounding box center [784, 381] width 1 height 11
radio input "true"
click at [790, 653] on button "Next" at bounding box center [784, 653] width 212 height 52
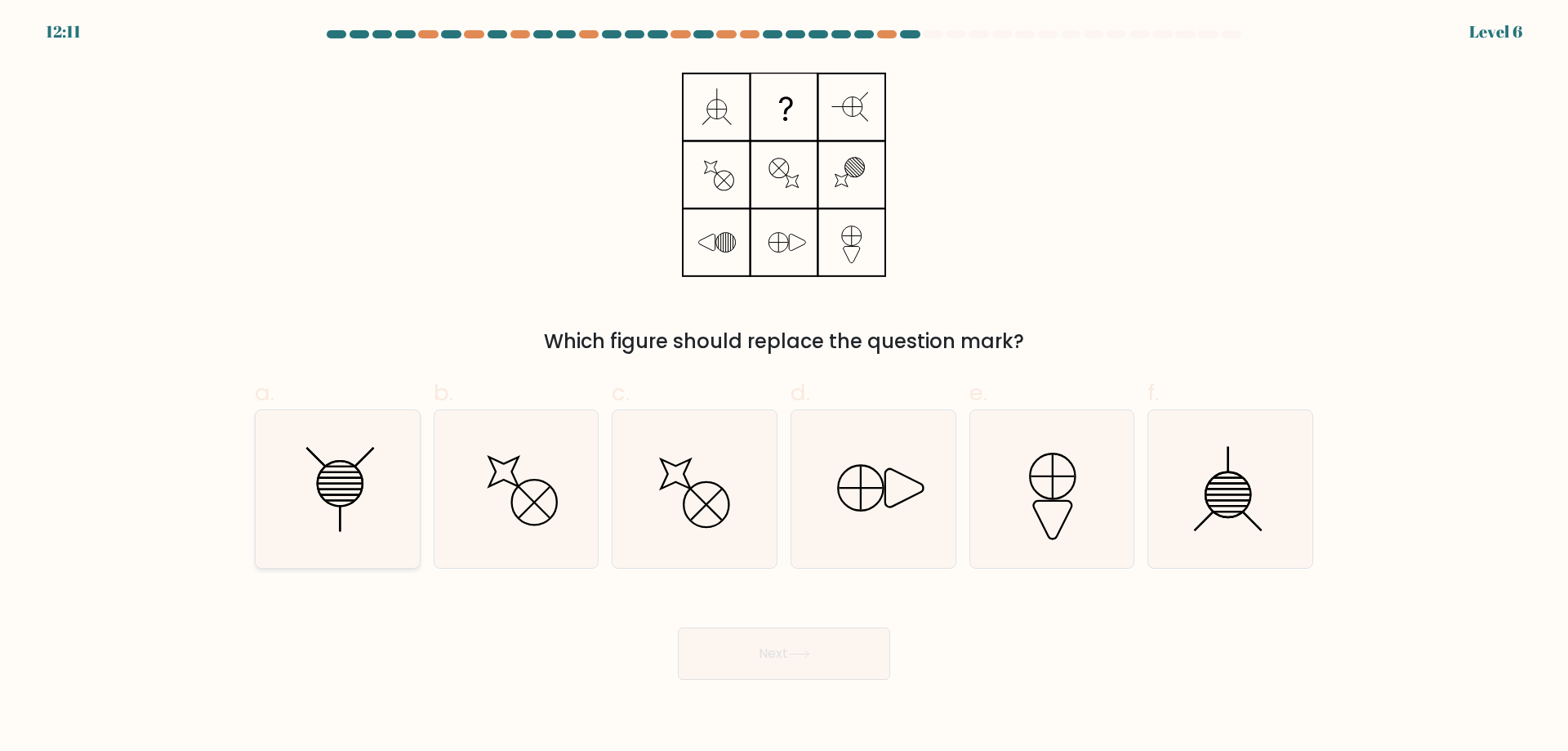
click at [346, 457] on icon at bounding box center [337, 489] width 158 height 158
click at [784, 387] on input "a." at bounding box center [784, 381] width 1 height 11
radio input "true"
click at [745, 648] on button "Next" at bounding box center [784, 653] width 212 height 52
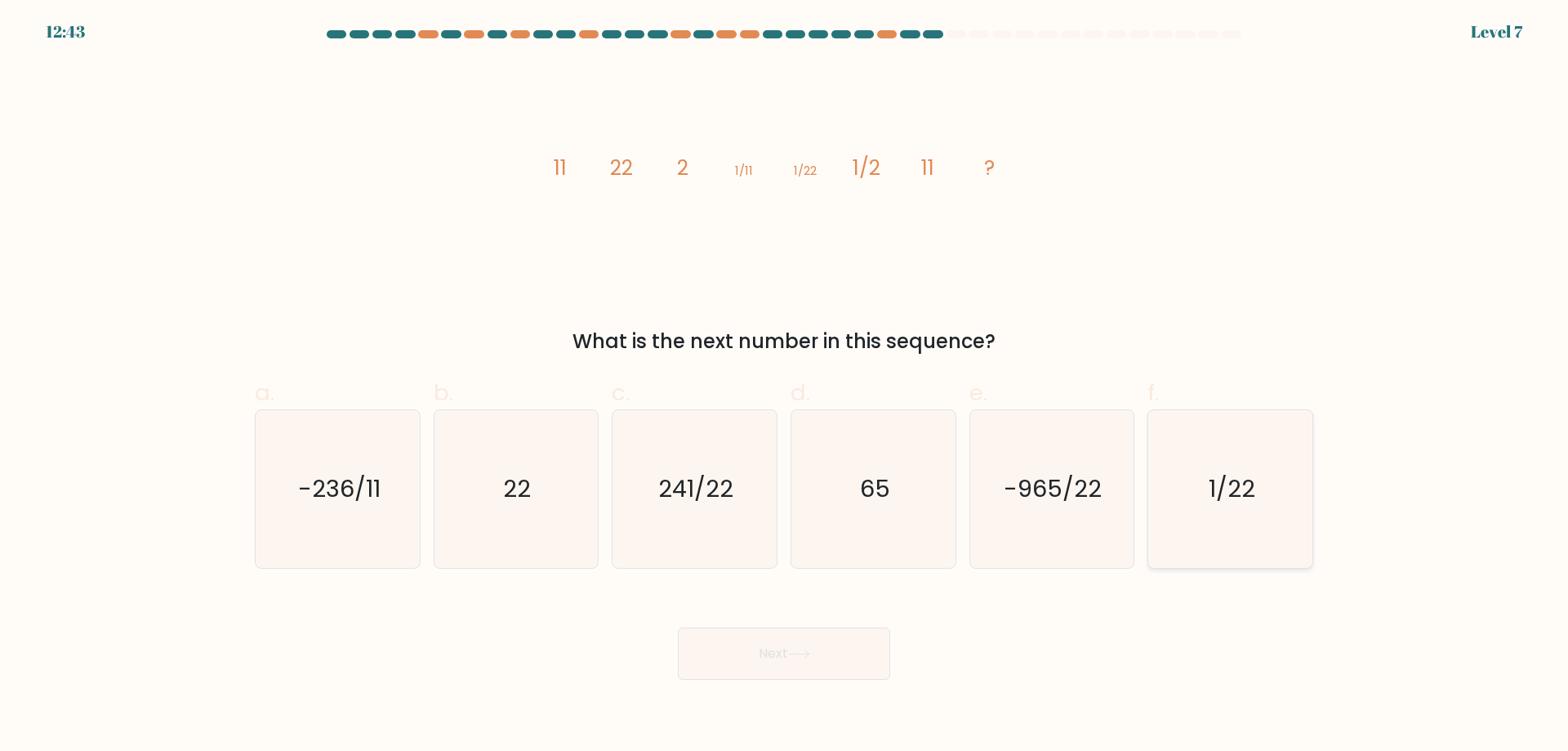
click at [1226, 480] on text "1/22" at bounding box center [1232, 489] width 47 height 33
click at [785, 387] on input "f. 1/22" at bounding box center [784, 381] width 1 height 11
radio input "true"
click at [841, 646] on button "Next" at bounding box center [784, 653] width 212 height 52
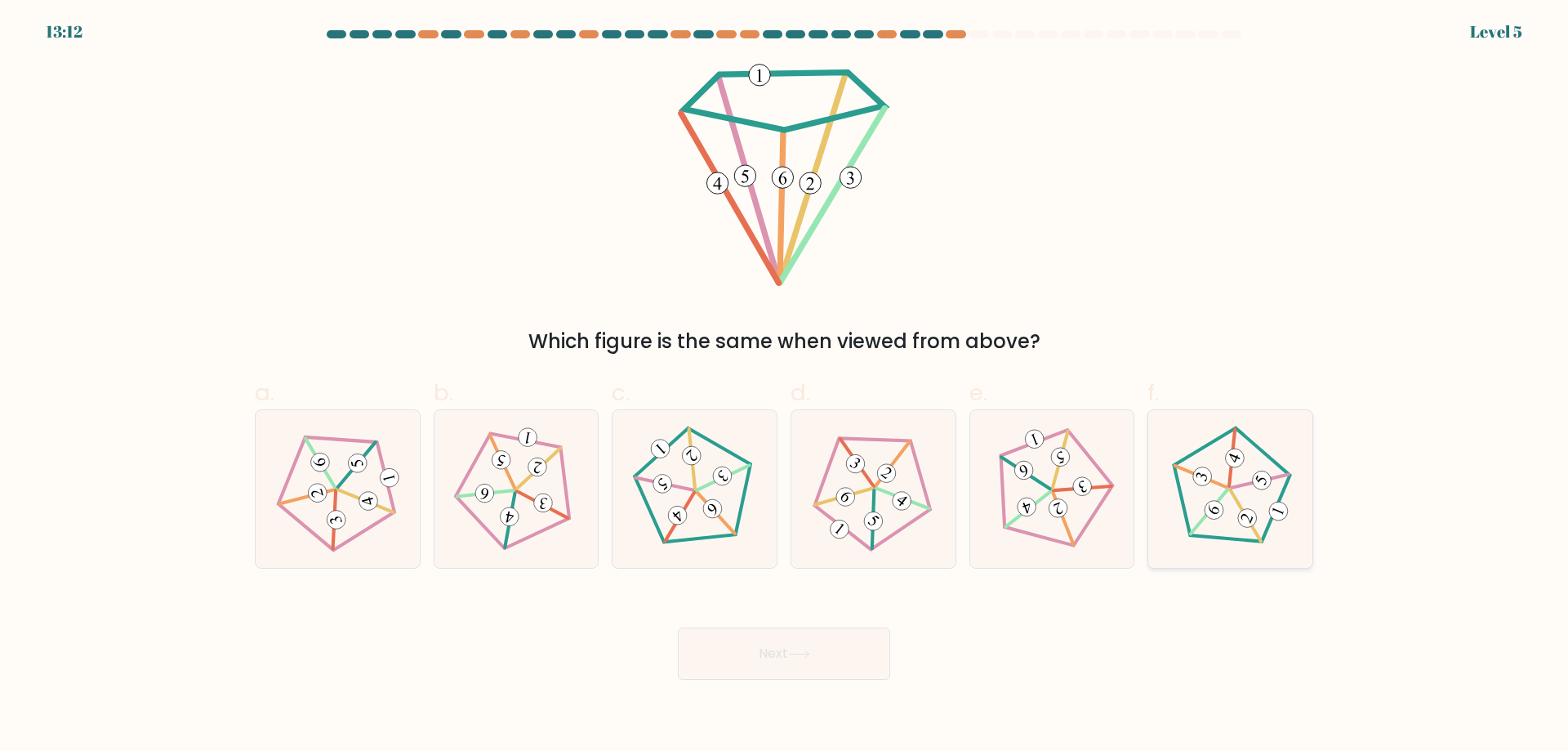
click at [1224, 491] on icon at bounding box center [1230, 489] width 126 height 126
click at [785, 387] on input "f." at bounding box center [784, 381] width 1 height 11
radio input "true"
click at [830, 655] on button "Next" at bounding box center [784, 653] width 212 height 52
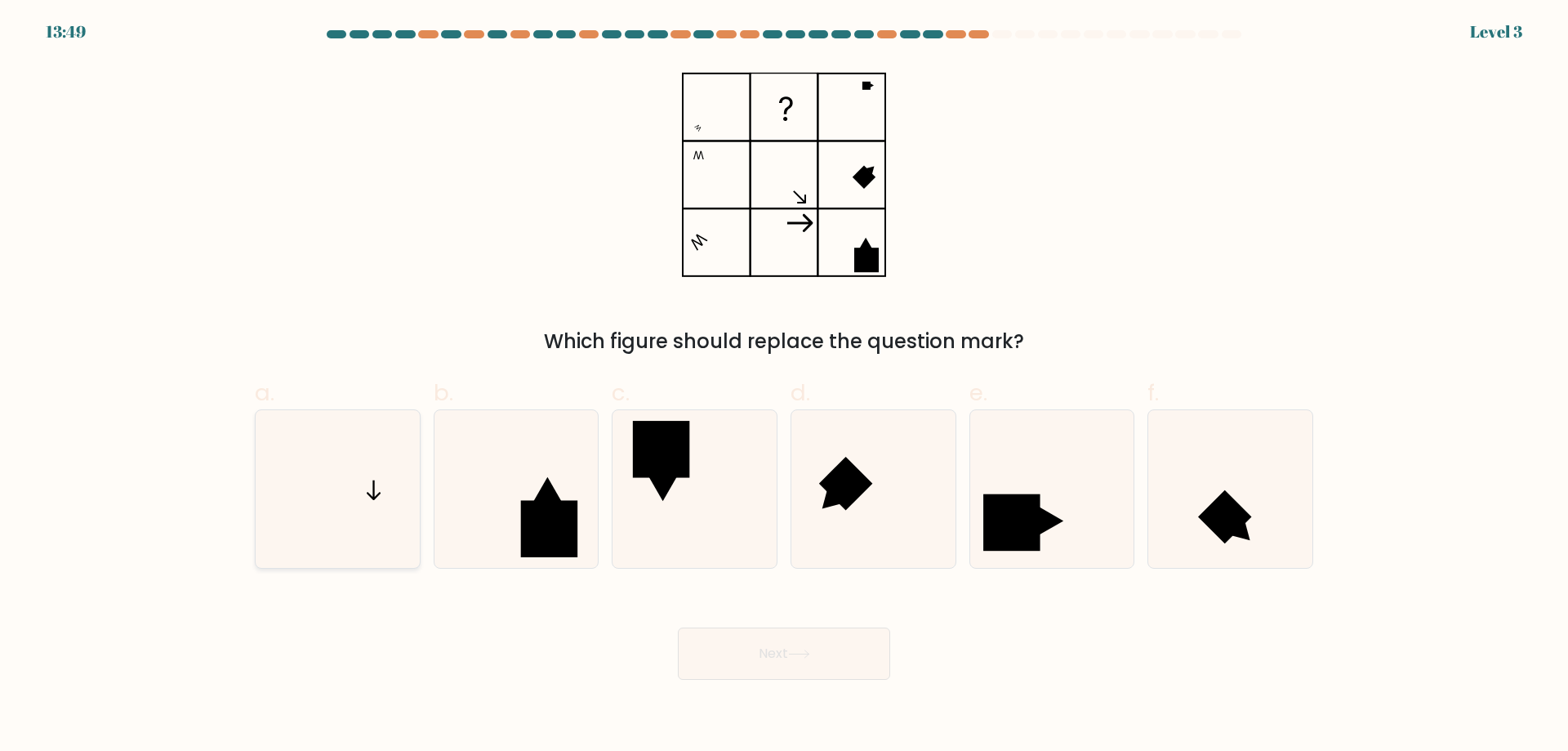
click at [305, 532] on icon at bounding box center [337, 489] width 158 height 158
click at [784, 387] on input "a." at bounding box center [784, 381] width 1 height 11
radio input "true"
click at [745, 661] on button "Next" at bounding box center [784, 653] width 212 height 52
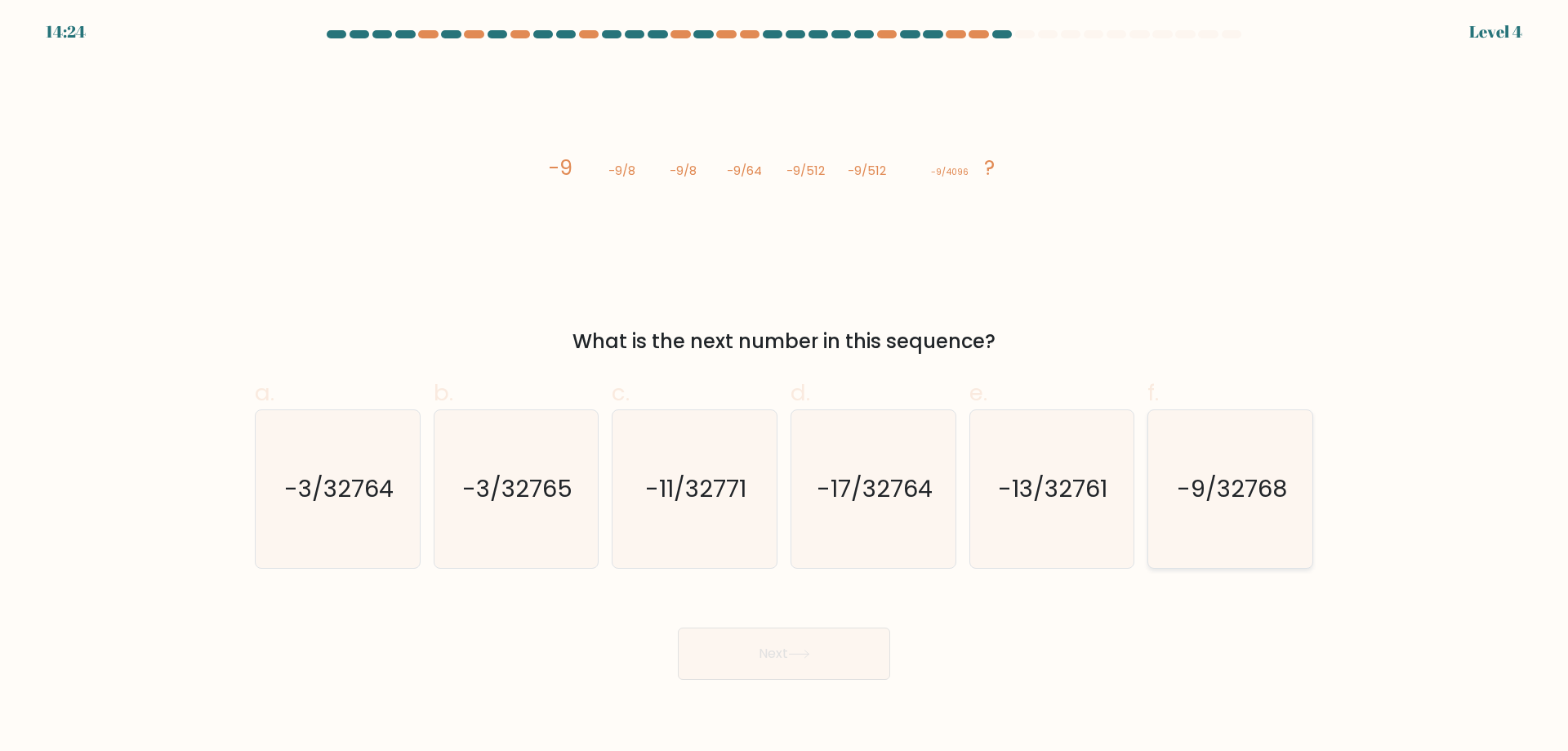
click at [1205, 501] on text "-9/32768" at bounding box center [1231, 489] width 110 height 33
click at [785, 387] on input "f. -9/32768" at bounding box center [784, 381] width 1 height 11
radio input "true"
click at [788, 664] on button "Next" at bounding box center [784, 653] width 212 height 52
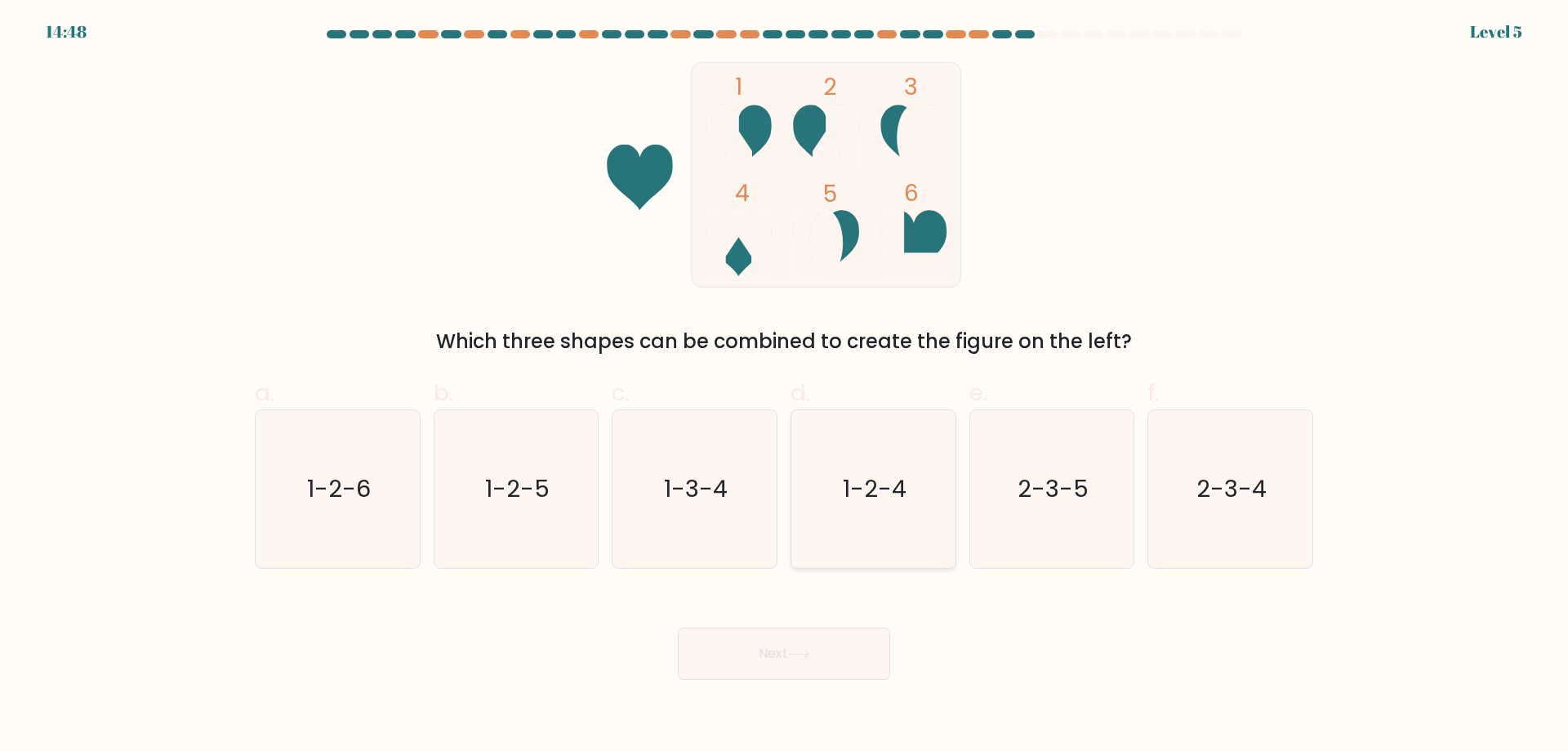
click at [863, 491] on text "1-2-4" at bounding box center [874, 489] width 64 height 33
click at [785, 387] on input "d. 1-2-4" at bounding box center [784, 381] width 1 height 11
radio input "true"
click at [842, 670] on button "Next" at bounding box center [784, 653] width 212 height 52
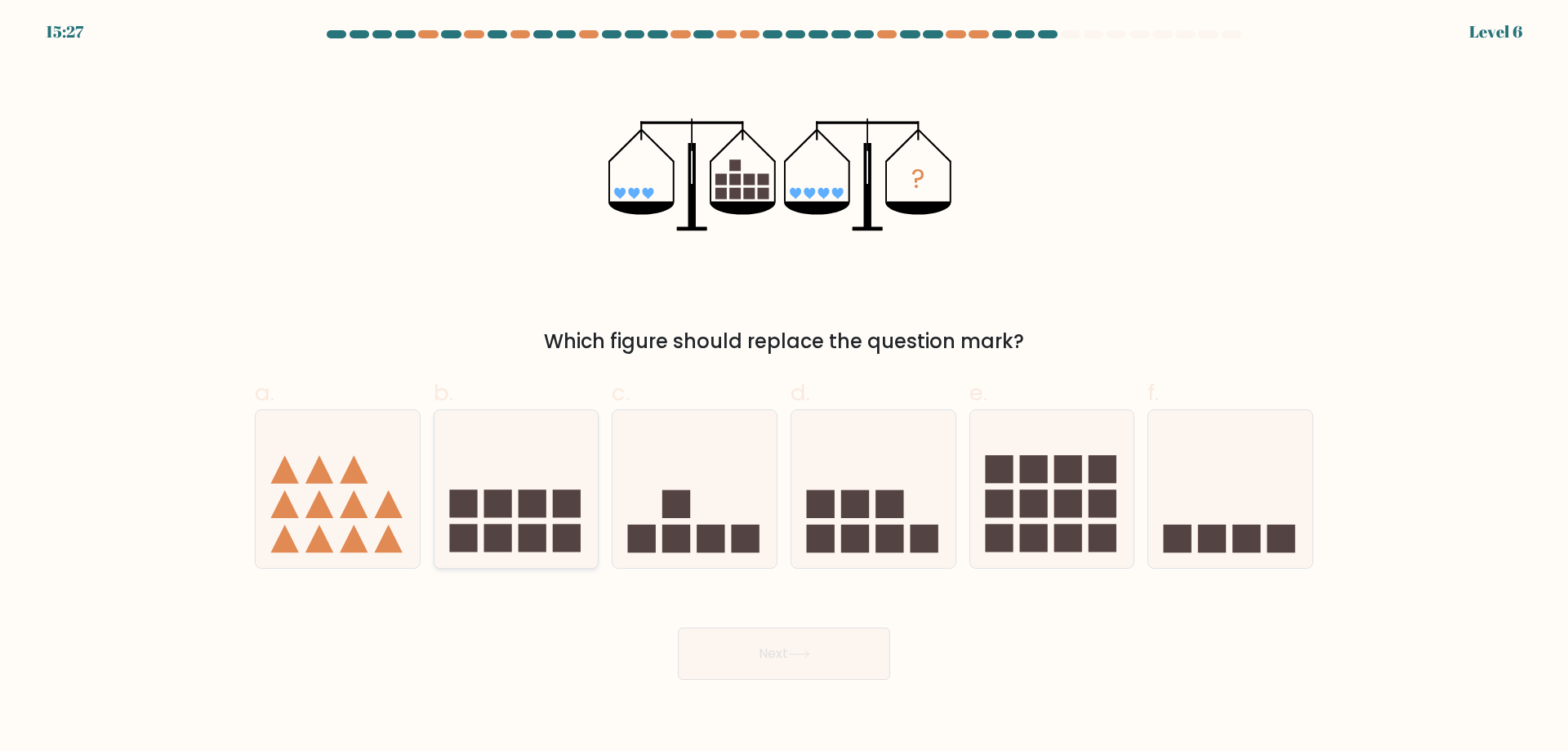
click at [466, 482] on icon at bounding box center [516, 489] width 164 height 136
click at [784, 387] on input "b." at bounding box center [784, 381] width 1 height 11
radio input "true"
click at [806, 656] on icon at bounding box center [799, 654] width 22 height 9
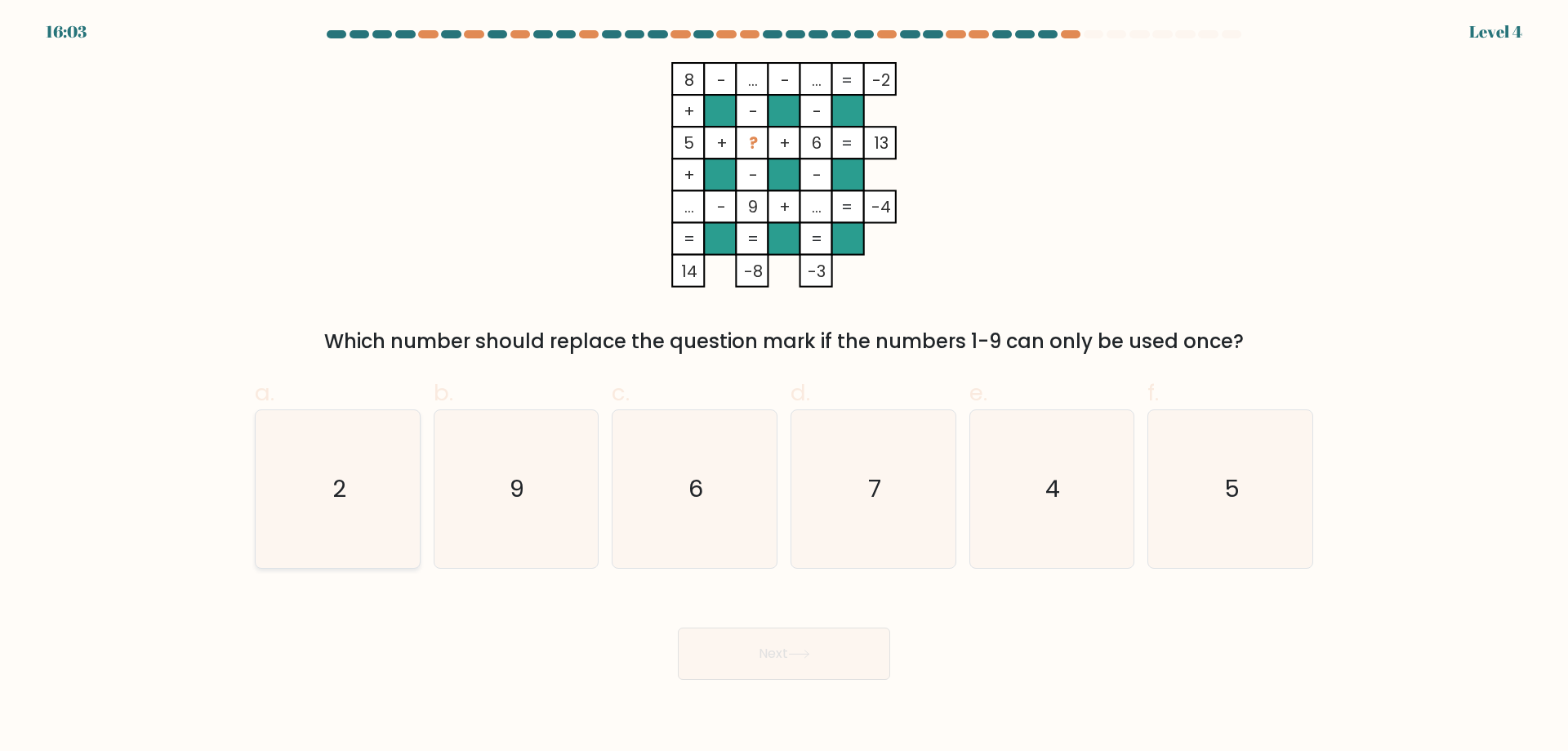
click at [334, 466] on icon "2" at bounding box center [337, 489] width 158 height 158
click at [784, 387] on input "a. 2" at bounding box center [784, 381] width 1 height 11
radio input "true"
click at [748, 660] on button "Next" at bounding box center [784, 653] width 212 height 52
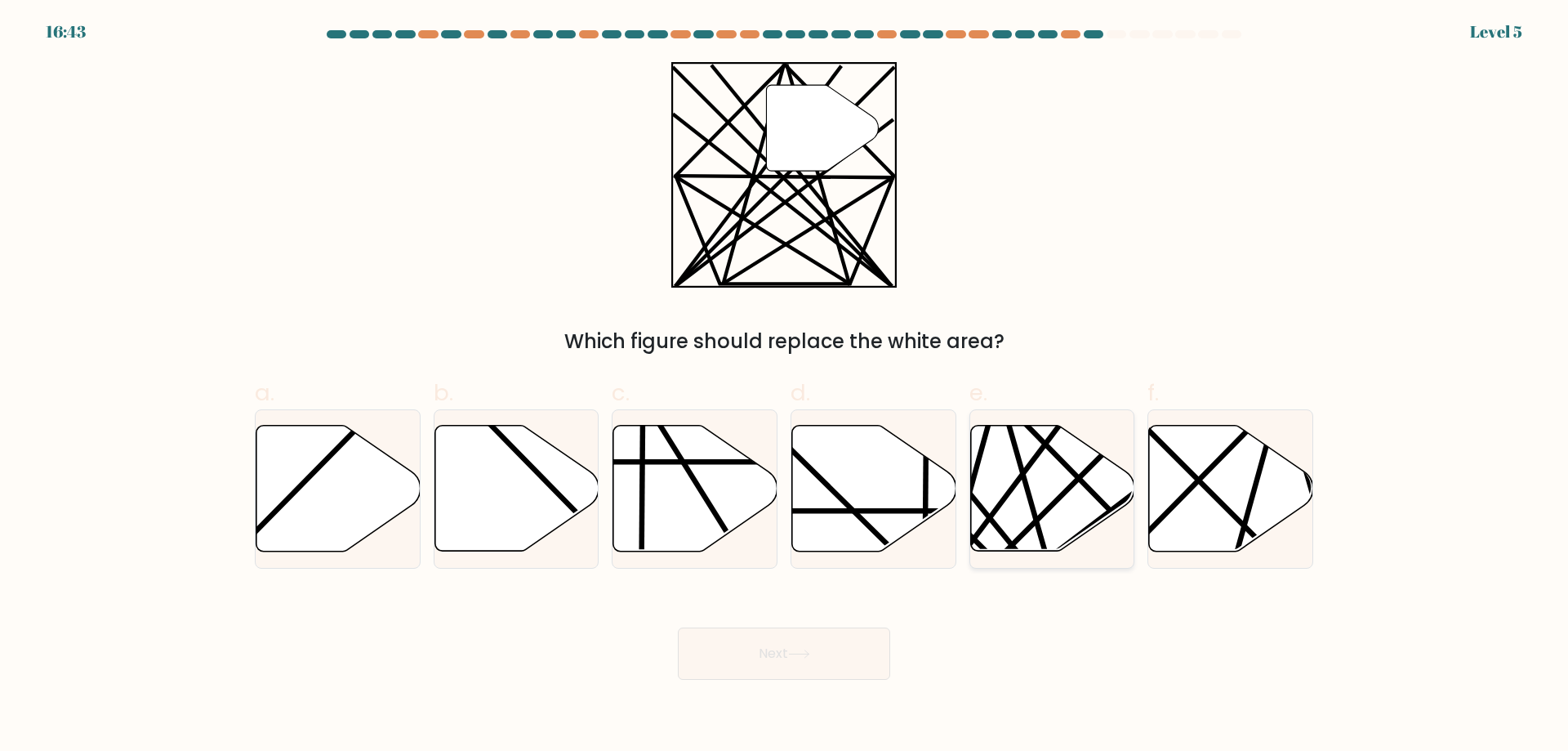
click at [1077, 467] on icon at bounding box center [1052, 489] width 164 height 126
click at [785, 387] on input "e." at bounding box center [784, 381] width 1 height 11
radio input "true"
click at [803, 670] on button "Next" at bounding box center [784, 653] width 212 height 52
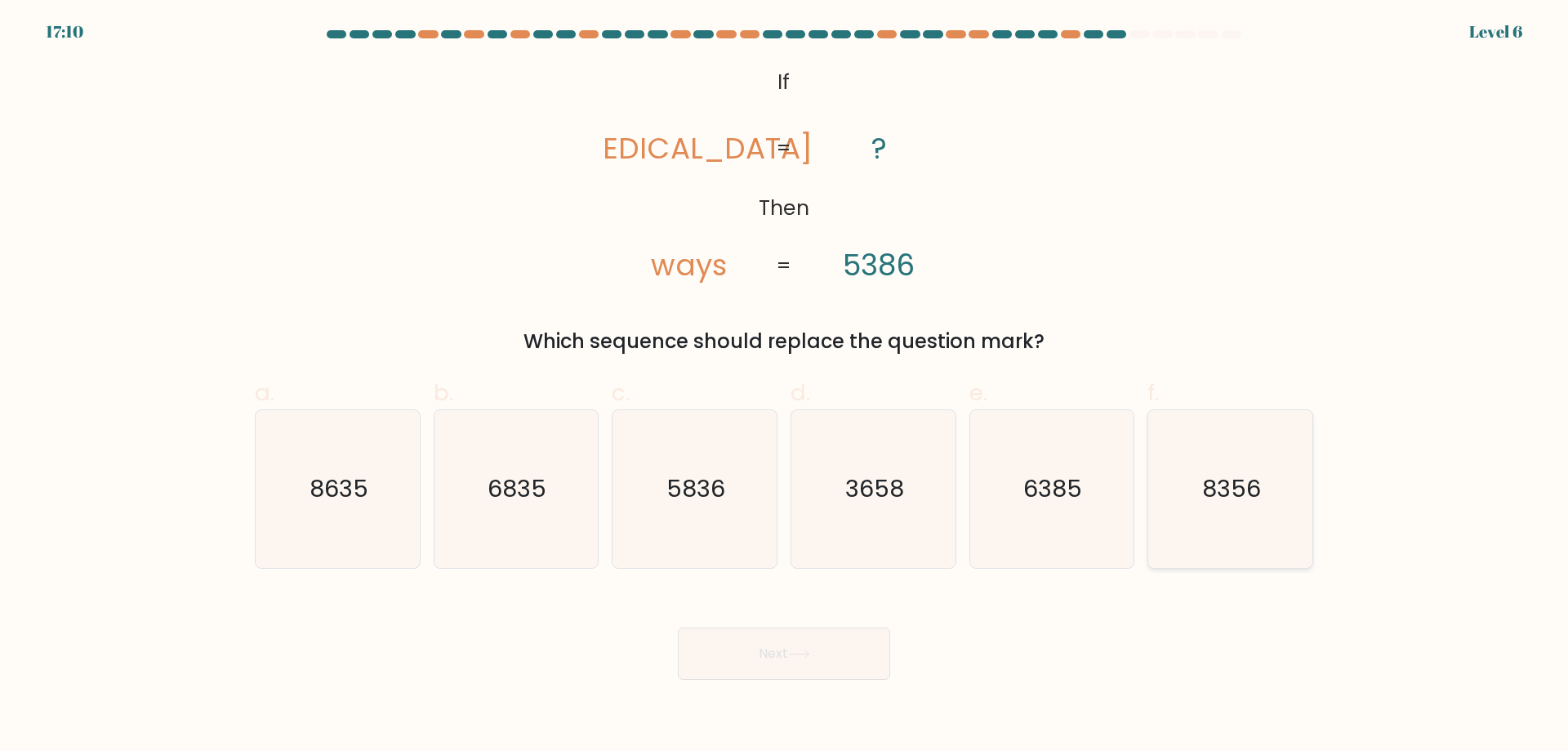
click at [1224, 492] on text "8356" at bounding box center [1232, 489] width 59 height 33
click at [785, 387] on input "f. 8356" at bounding box center [784, 381] width 1 height 11
radio input "true"
click at [790, 652] on button "Next" at bounding box center [784, 653] width 212 height 52
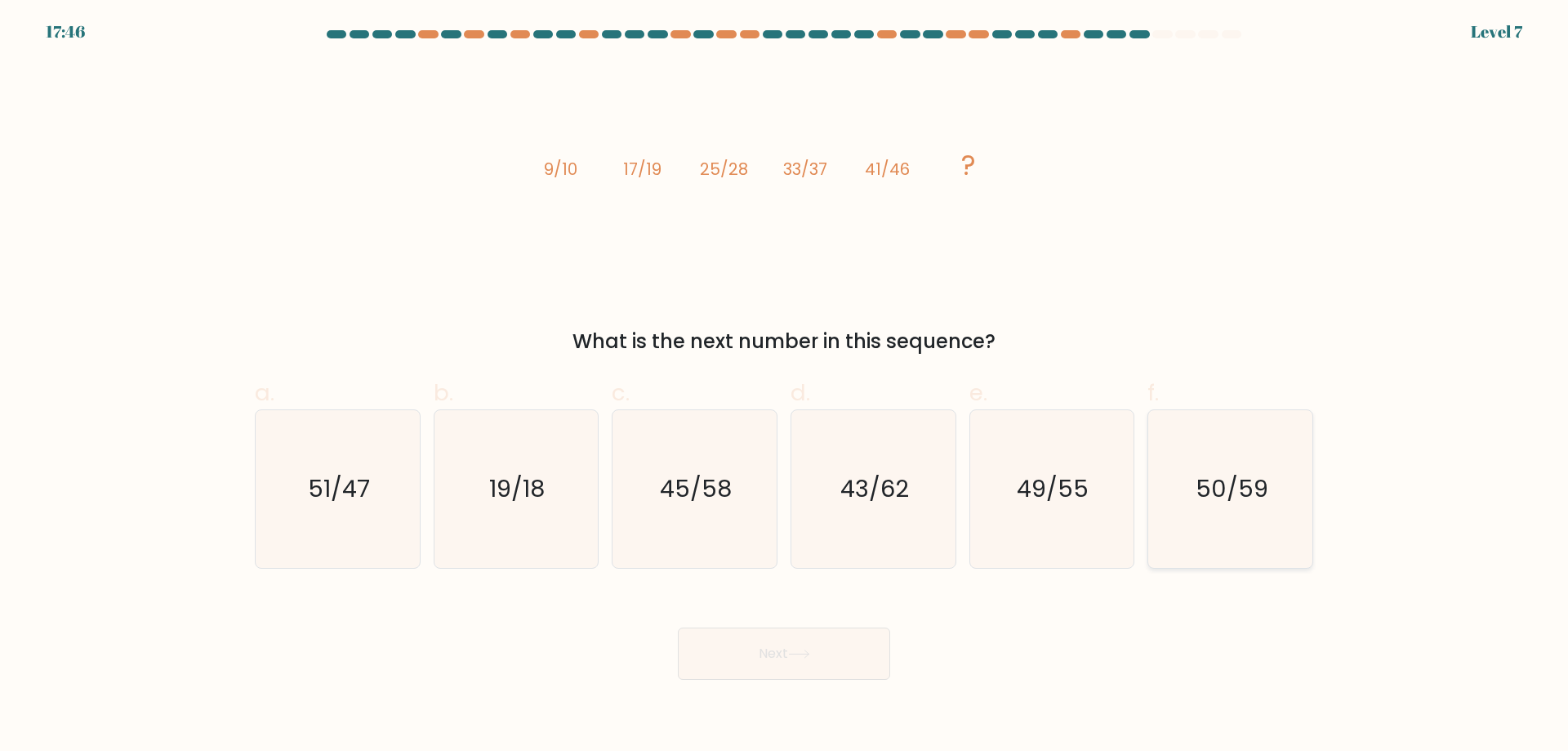
click at [1213, 496] on text "50/59" at bounding box center [1231, 489] width 72 height 33
click at [785, 387] on input "f. 50/59" at bounding box center [784, 381] width 1 height 11
radio input "true"
click at [790, 655] on button "Next" at bounding box center [784, 653] width 212 height 52
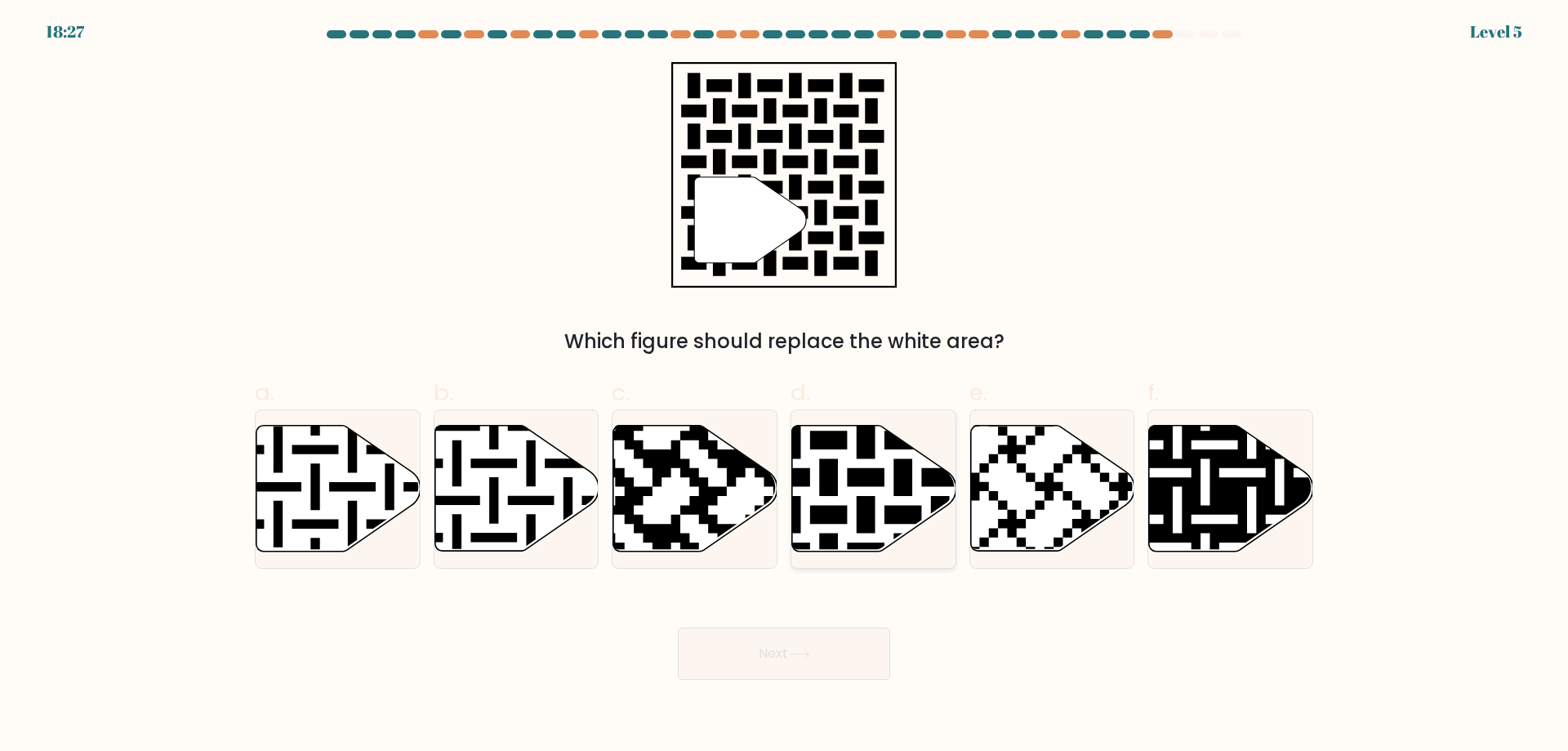
click at [876, 473] on icon at bounding box center [921, 422] width 297 height 297
click at [785, 387] on input "d." at bounding box center [784, 381] width 1 height 11
radio input "true"
click at [823, 651] on button "Next" at bounding box center [784, 653] width 212 height 52
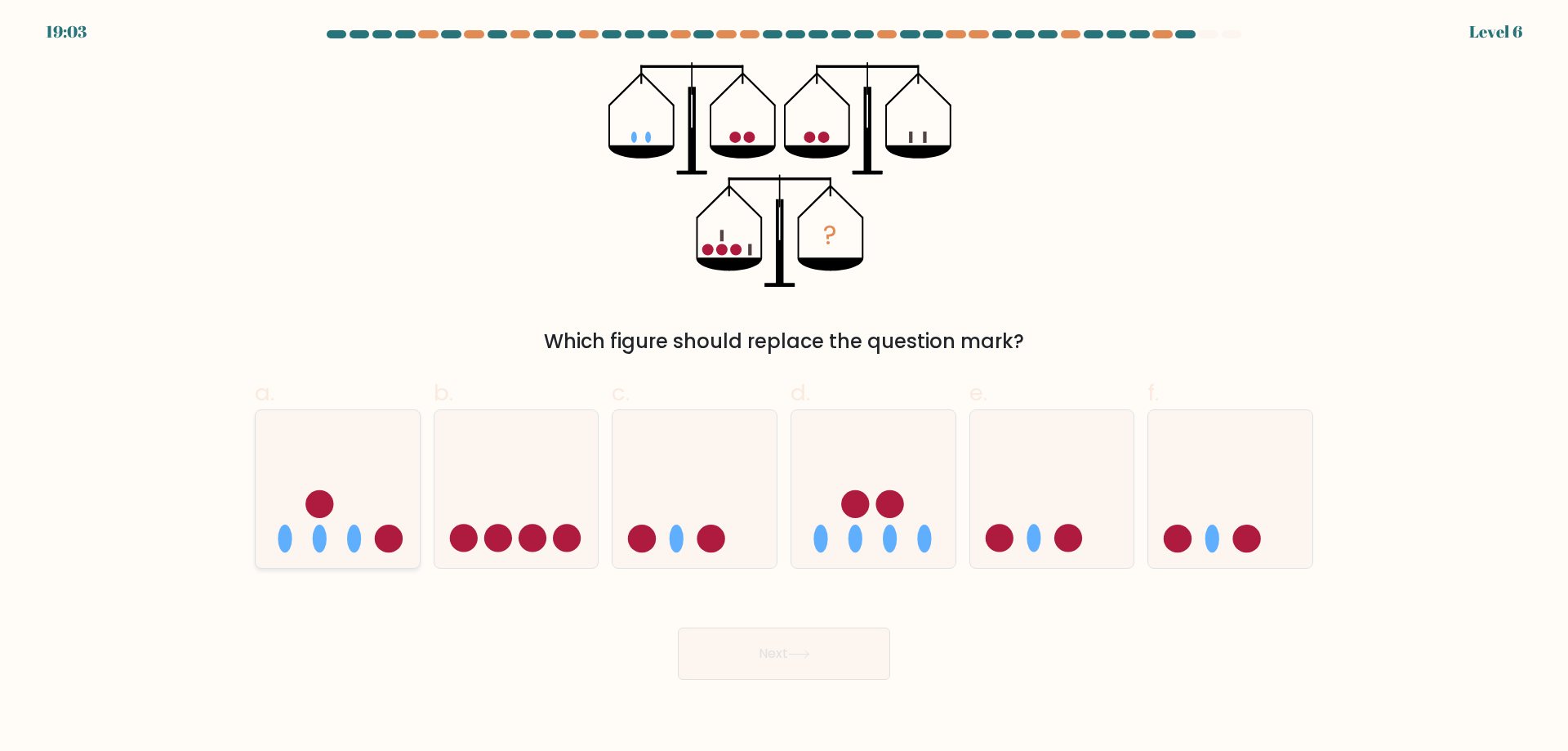
click at [348, 503] on icon at bounding box center [337, 489] width 164 height 136
click at [784, 387] on input "a." at bounding box center [784, 381] width 1 height 11
radio input "true"
click at [797, 659] on icon at bounding box center [799, 654] width 22 height 9
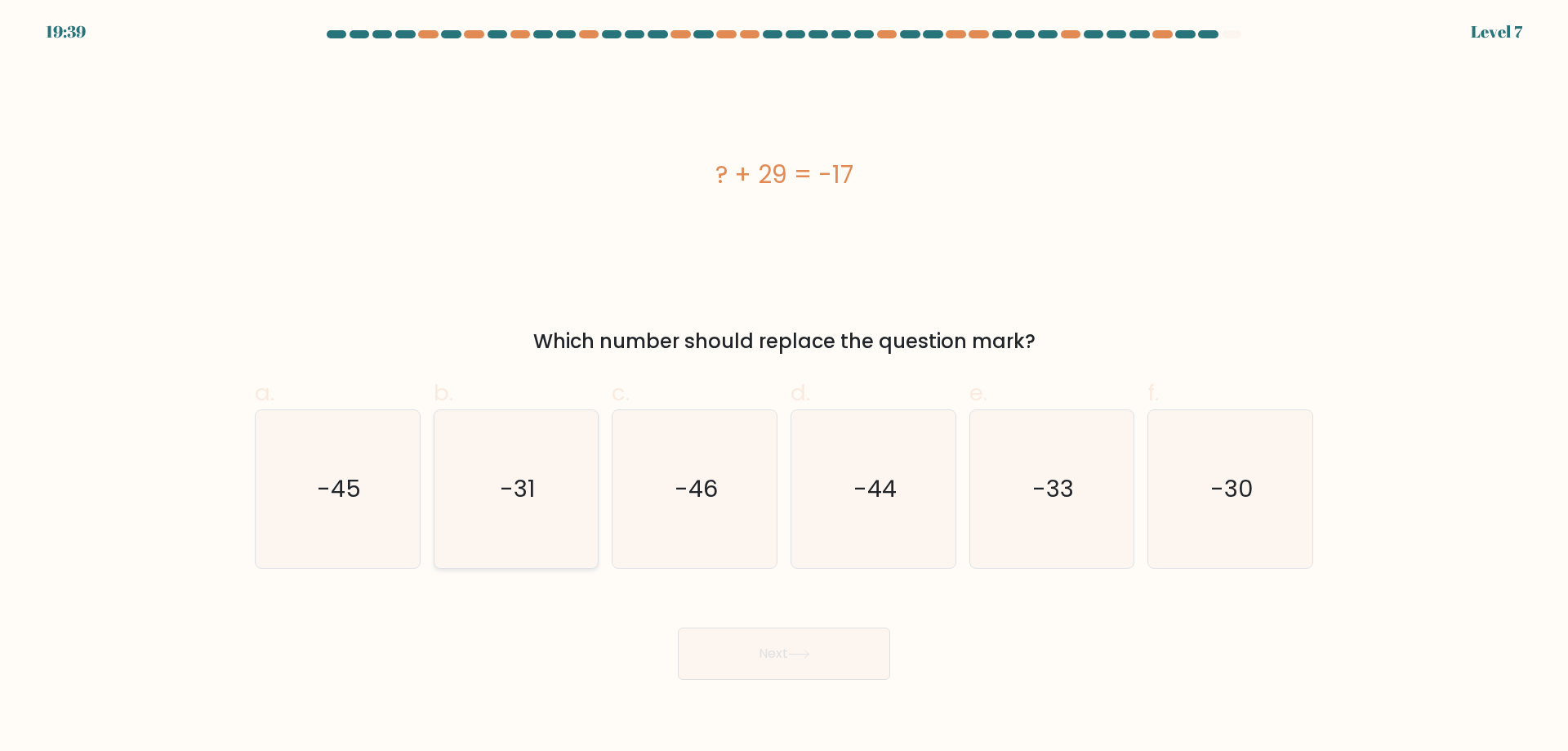
click at [509, 522] on icon "-31" at bounding box center [516, 489] width 158 height 158
click at [784, 387] on input "b. -31" at bounding box center [784, 381] width 1 height 11
radio input "true"
click at [735, 634] on button "Next" at bounding box center [784, 653] width 212 height 52
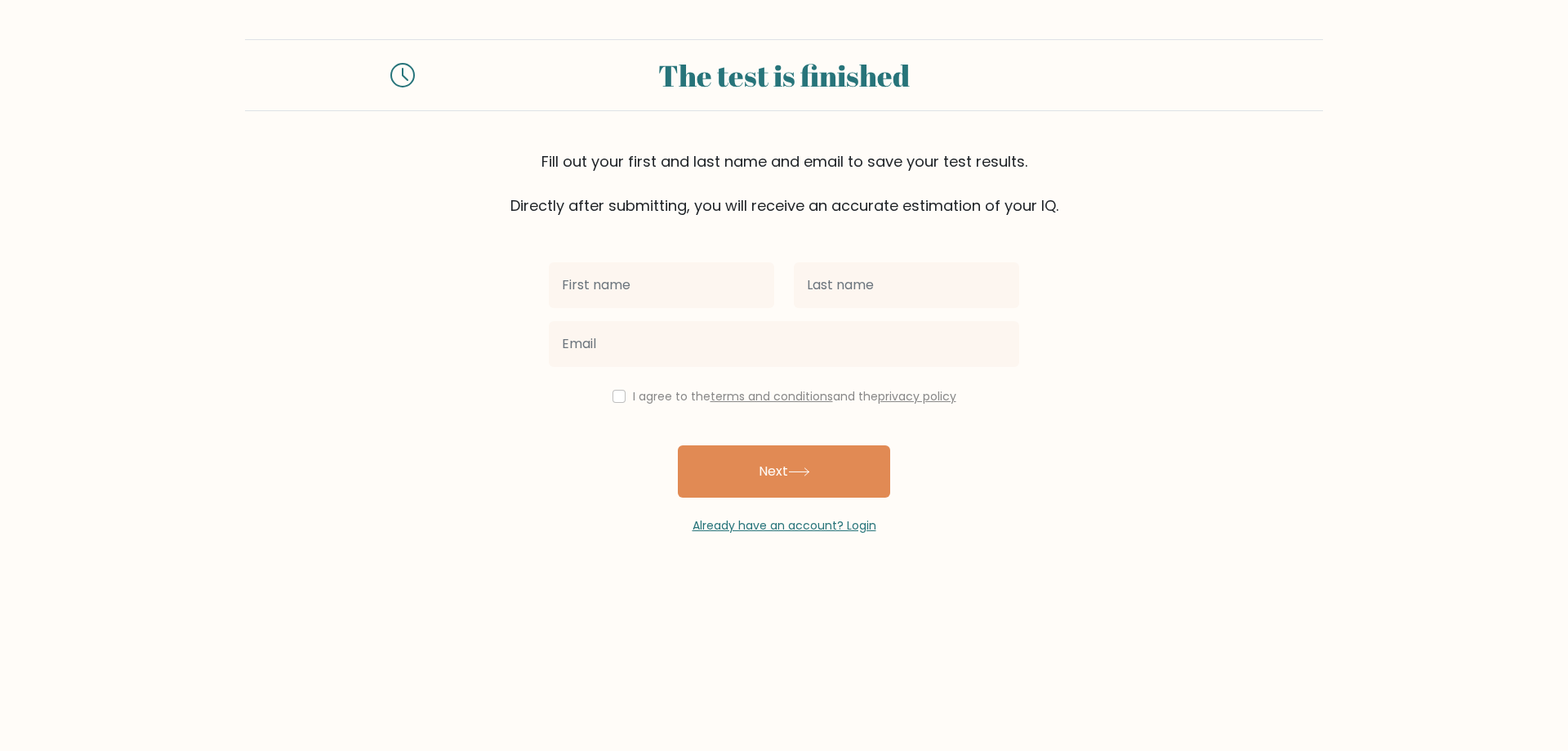
click at [622, 283] on input "text" at bounding box center [661, 285] width 226 height 46
type input "T"
type input "[PERSON_NAME]"
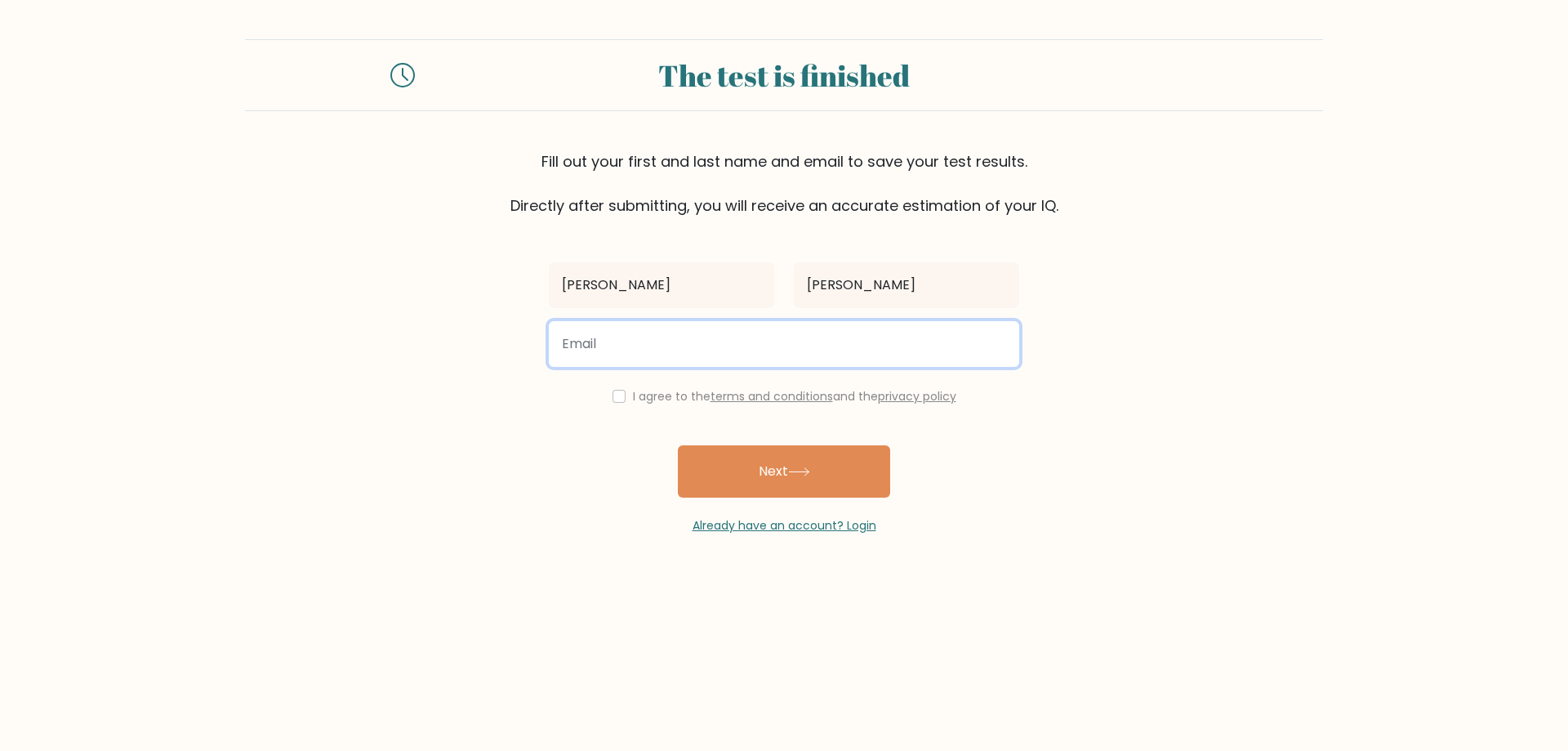
click at [654, 348] on input "email" at bounding box center [784, 344] width 471 height 46
type input "elerreme@gmail.com"
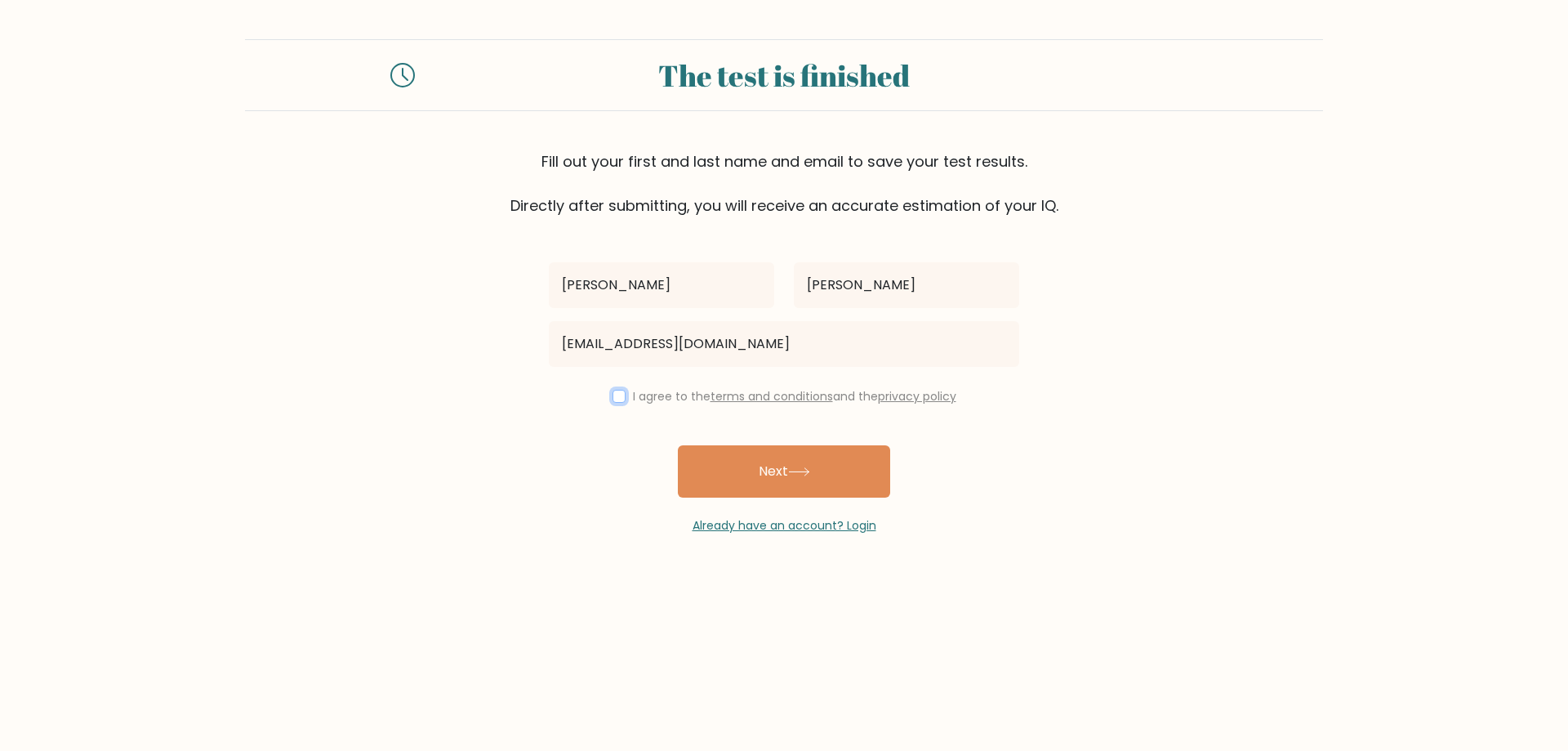
click at [621, 397] on input "checkbox" at bounding box center [619, 396] width 13 height 13
checkbox input "true"
click at [737, 475] on button "Next" at bounding box center [784, 471] width 212 height 52
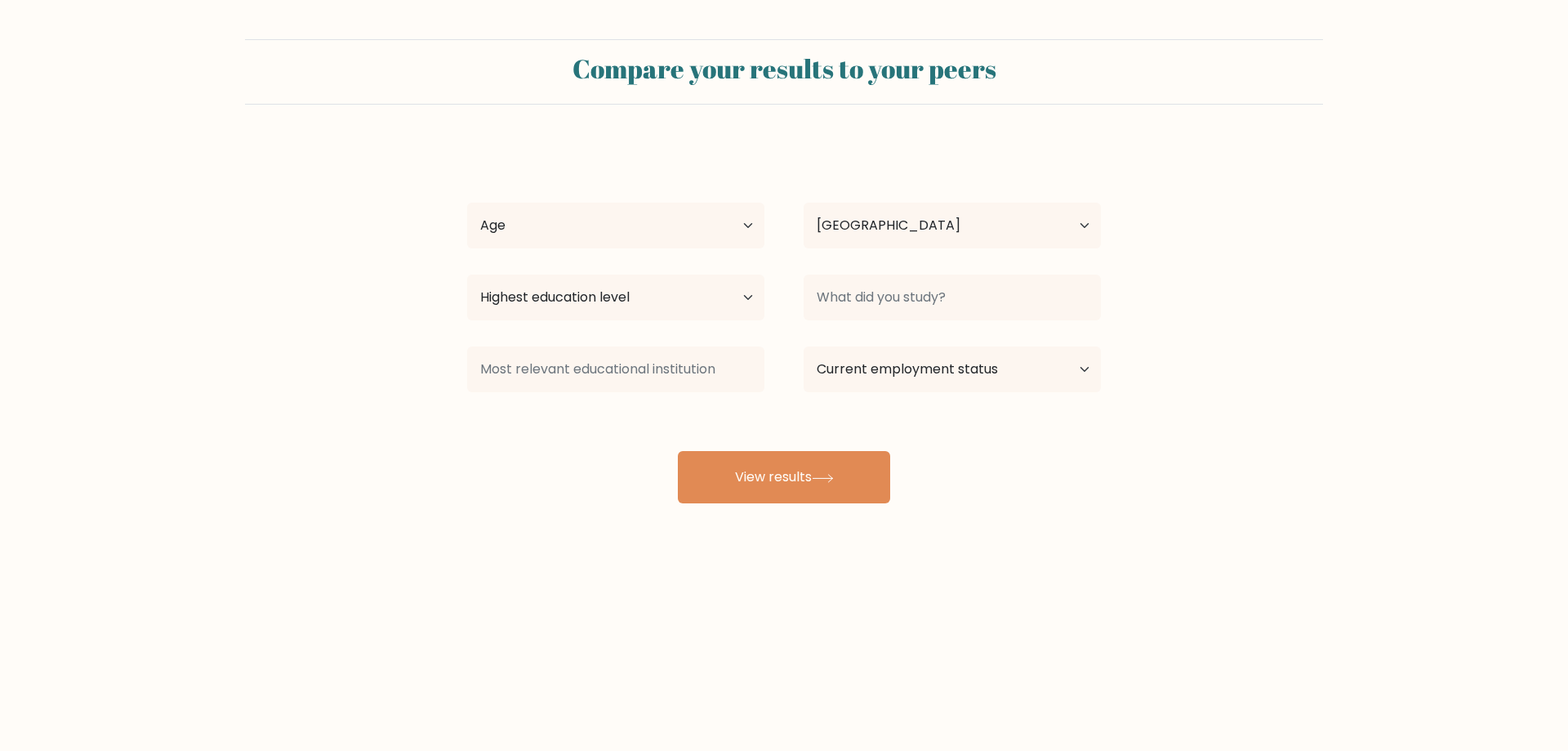
select select "CO"
click at [646, 232] on select "Age Under 18 years old 18-24 years old 25-34 years old 35-44 years old 45-54 ye…" at bounding box center [616, 225] width 297 height 46
select select "35_44"
click at [467, 202] on select "Age Under 18 years old 18-24 years old 25-34 years old 35-44 years old 45-54 ye…" at bounding box center [616, 225] width 297 height 46
click at [647, 301] on select "Highest education level No schooling Primary Lower Secondary Upper Secondary Oc…" at bounding box center [616, 297] width 297 height 46
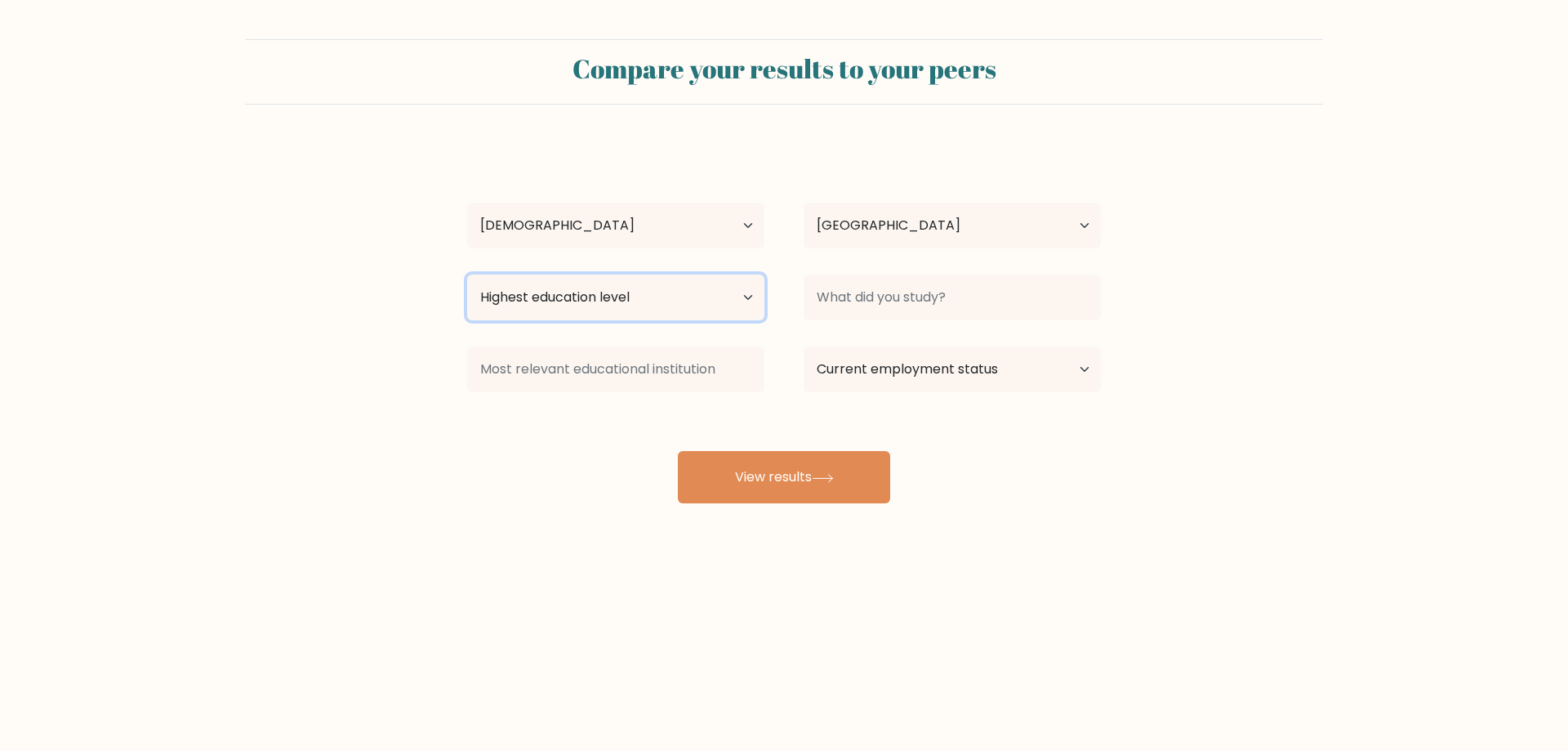
select select "bachelors_degree"
click at [467, 275] on select "Highest education level No schooling Primary Lower Secondary Upper Secondary Oc…" at bounding box center [616, 297] width 297 height 46
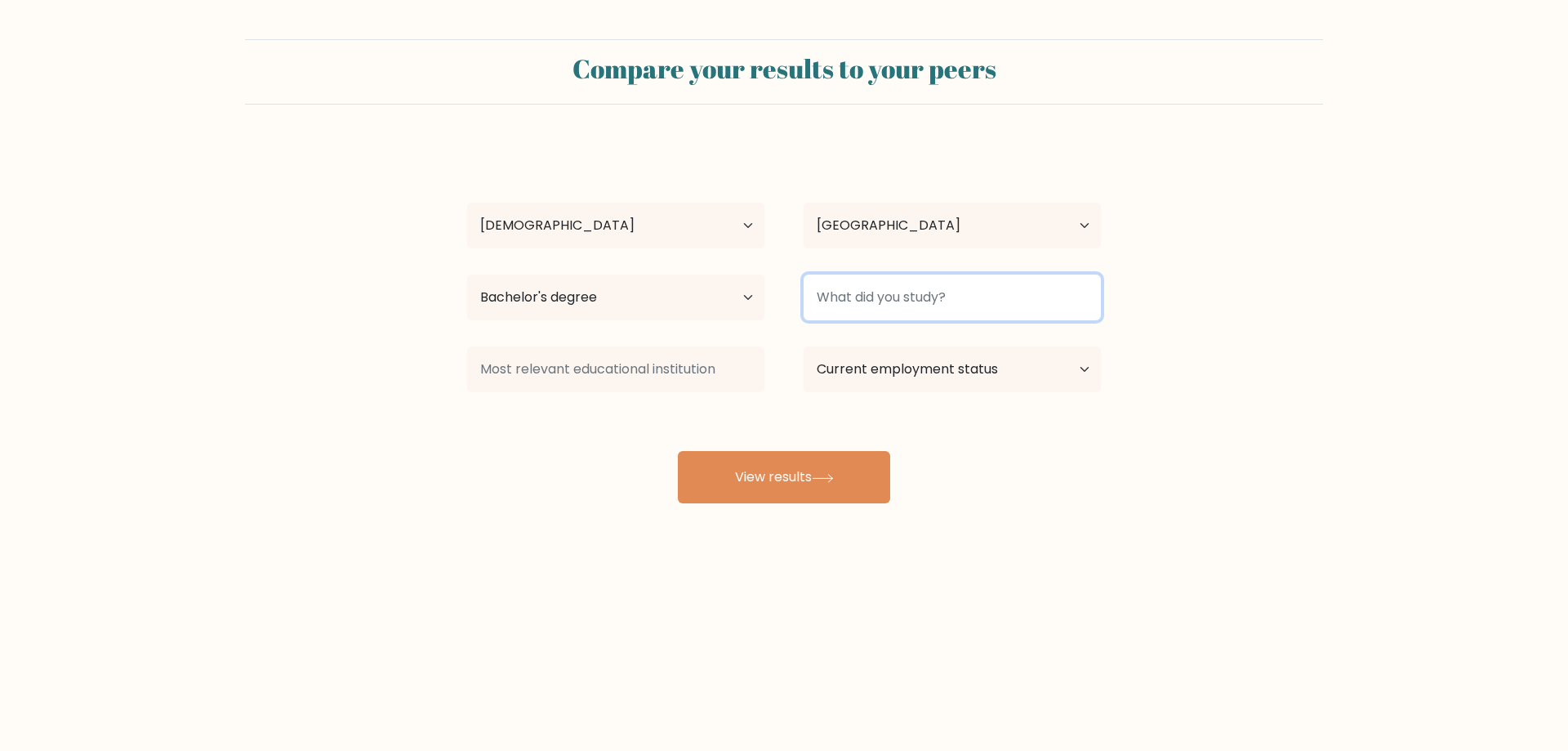
click at [876, 300] on input at bounding box center [952, 297] width 297 height 46
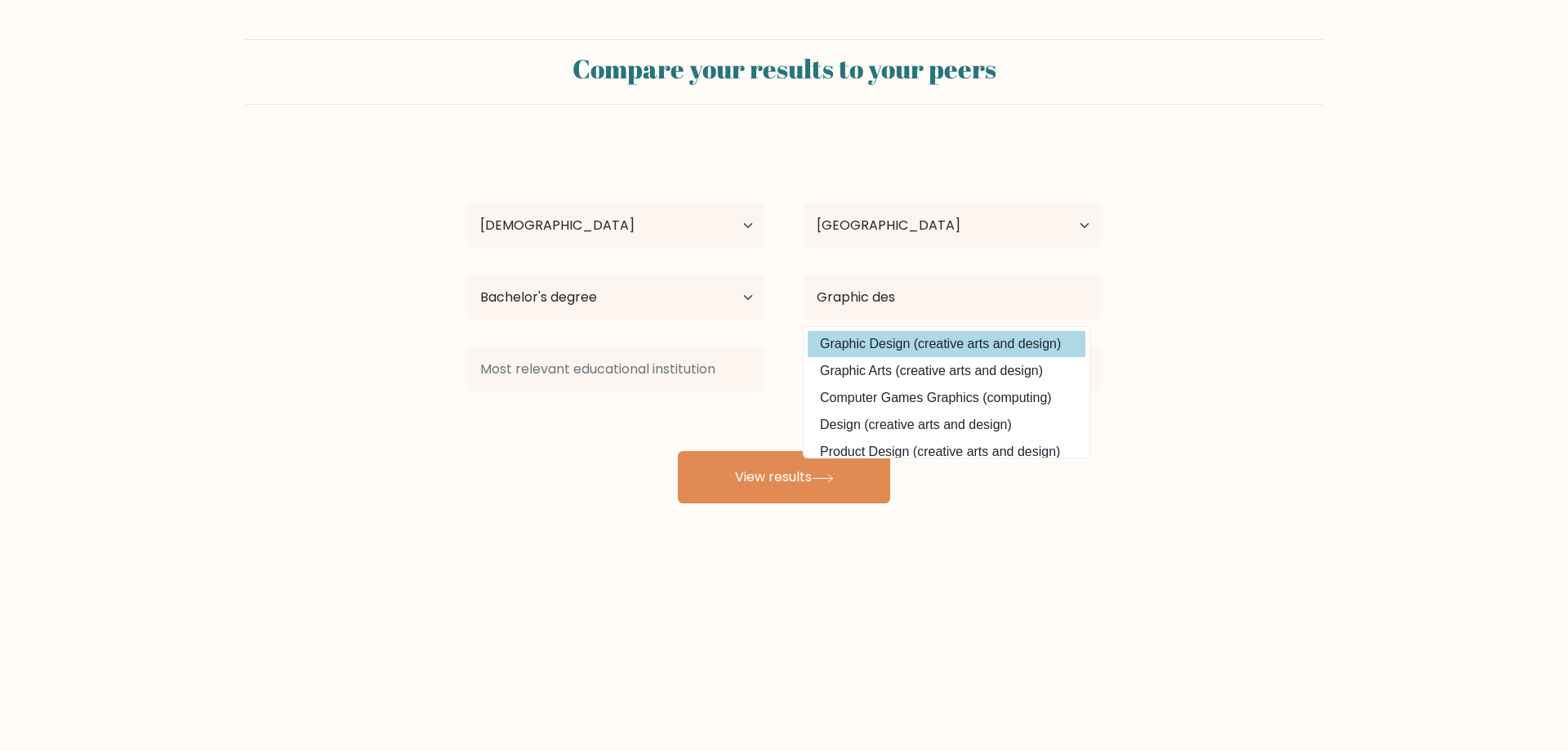
click at [884, 349] on option "Graphic Design (creative arts and design)" at bounding box center [947, 344] width 277 height 26
type input "Graphic Design"
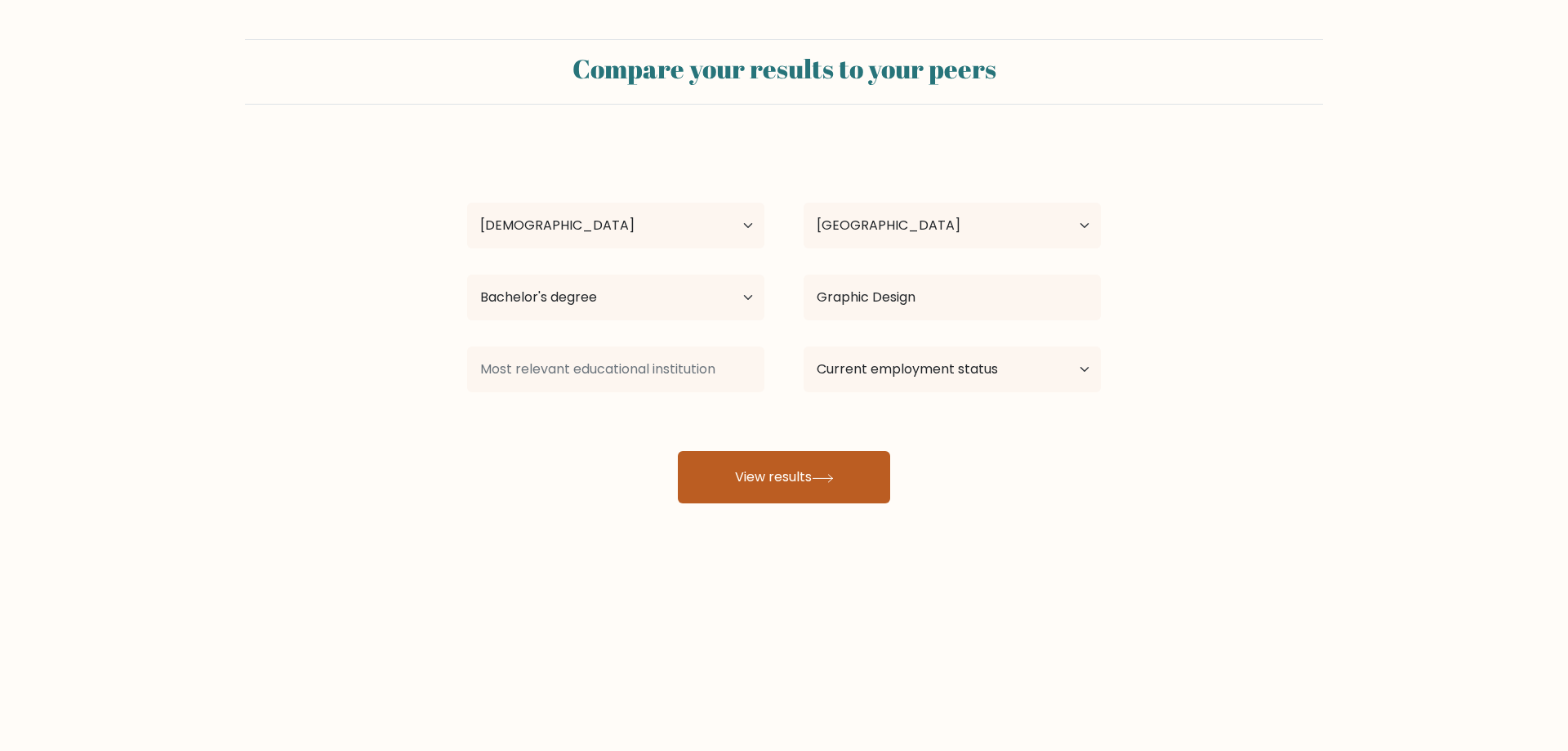
click at [762, 477] on button "View results" at bounding box center [784, 477] width 212 height 52
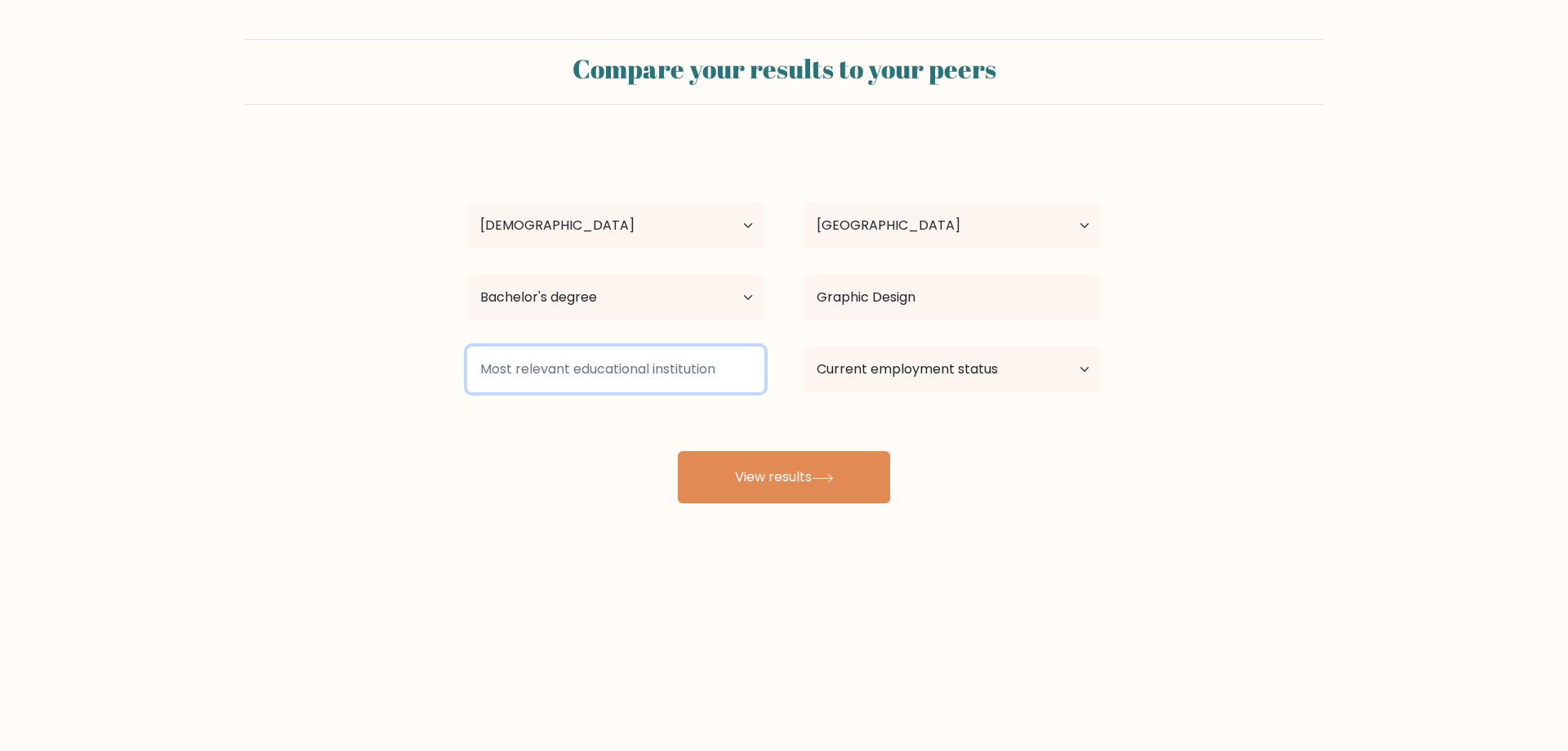
click at [677, 372] on input at bounding box center [616, 369] width 297 height 46
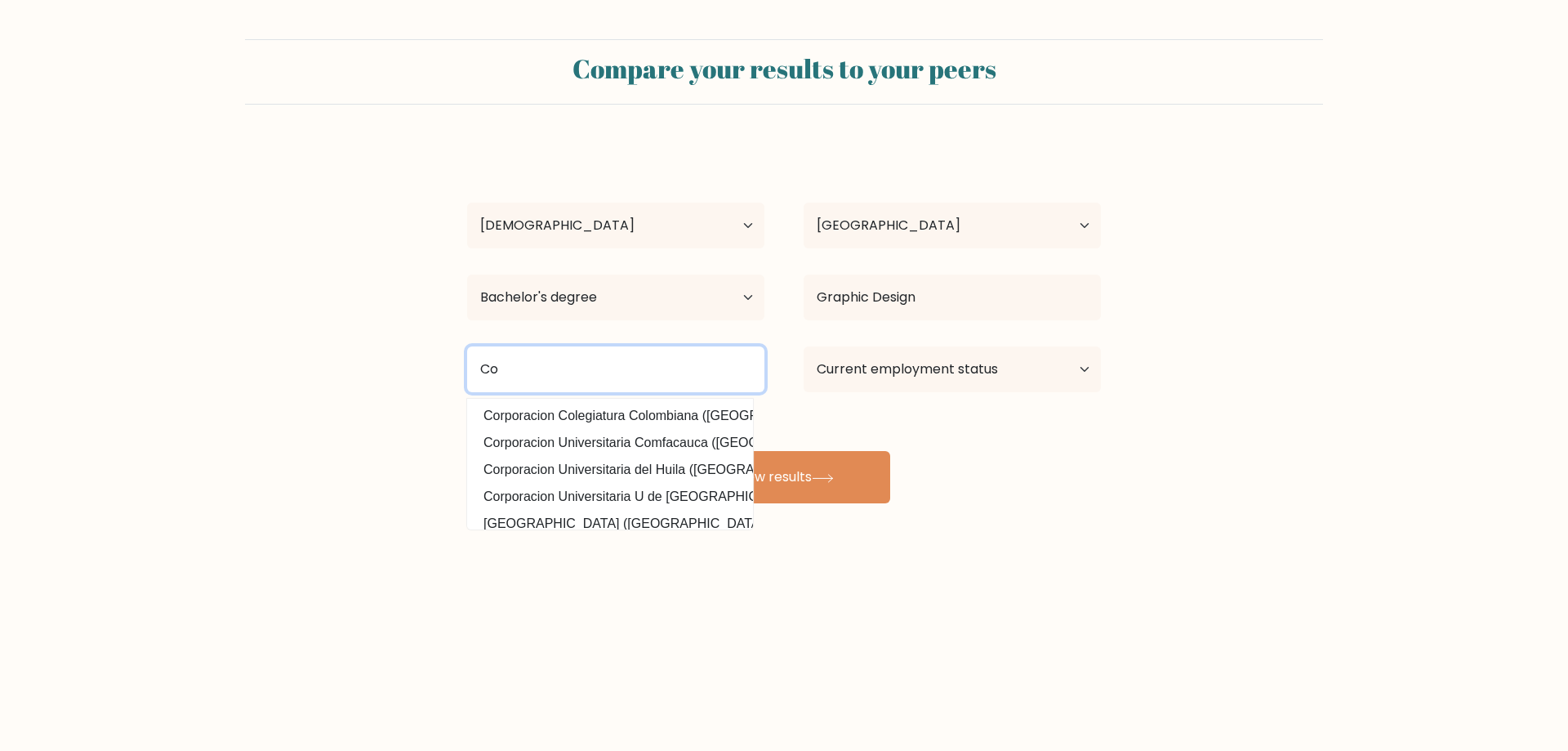
type input "C"
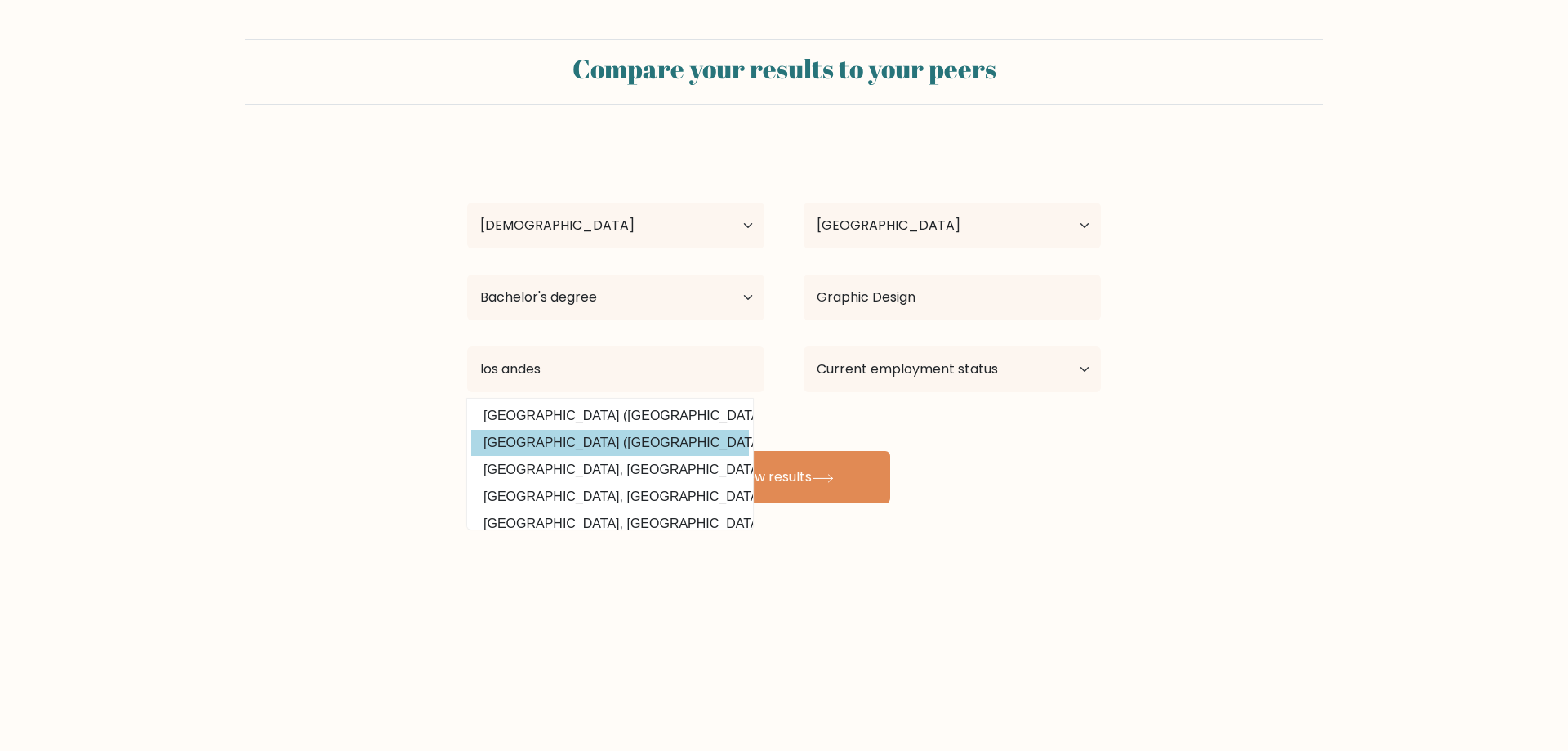
click at [652, 445] on option "Universidad de Los Andes (Venezuela)" at bounding box center [610, 442] width 277 height 26
type input "[GEOGRAPHIC_DATA]"
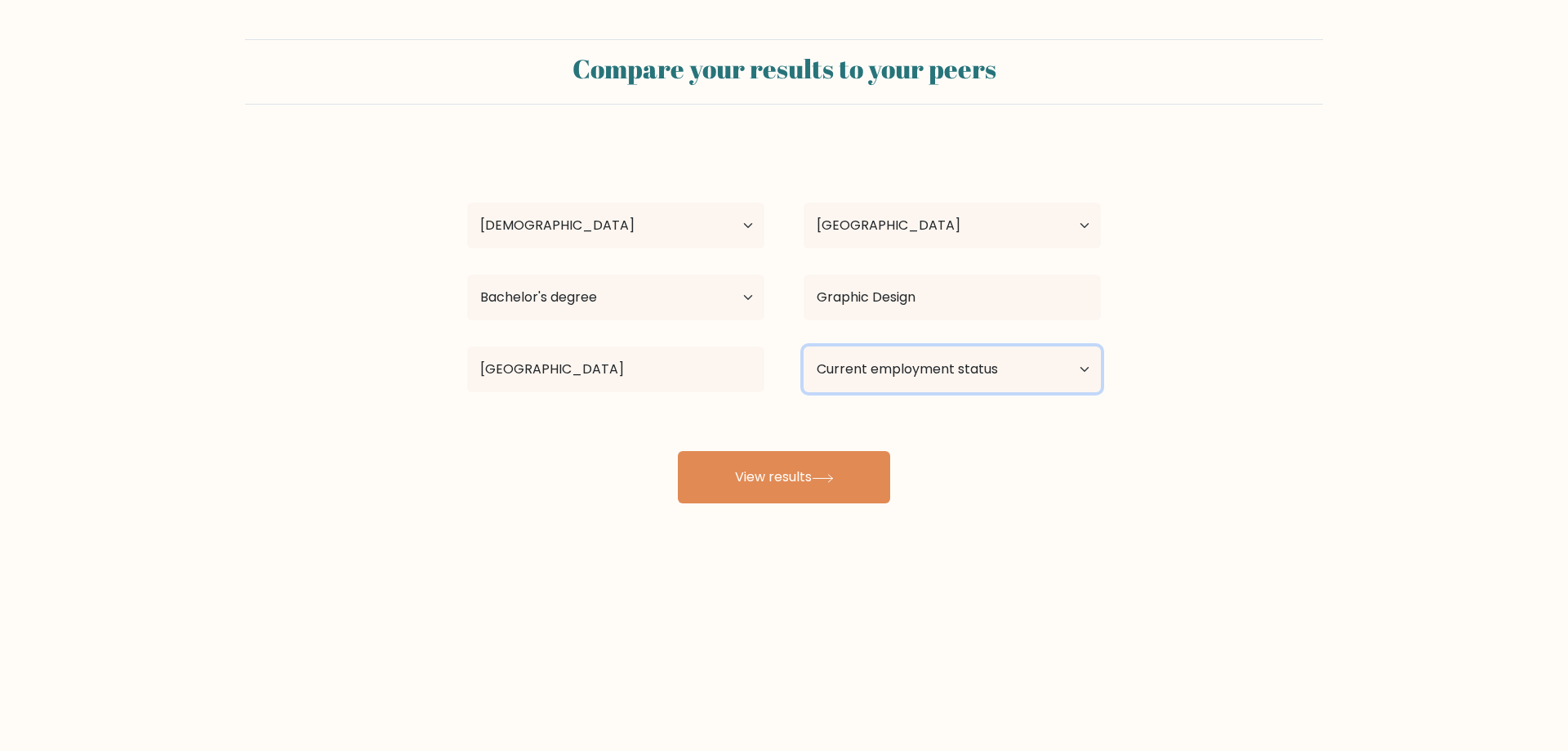
click at [897, 372] on select "Current employment status Employed Student Retired Other / prefer not to answer" at bounding box center [952, 369] width 297 height 46
select select "other"
click at [804, 346] on select "Current employment status Employed Student Retired Other / prefer not to answer" at bounding box center [952, 369] width 297 height 46
click at [824, 478] on icon at bounding box center [822, 477] width 20 height 7
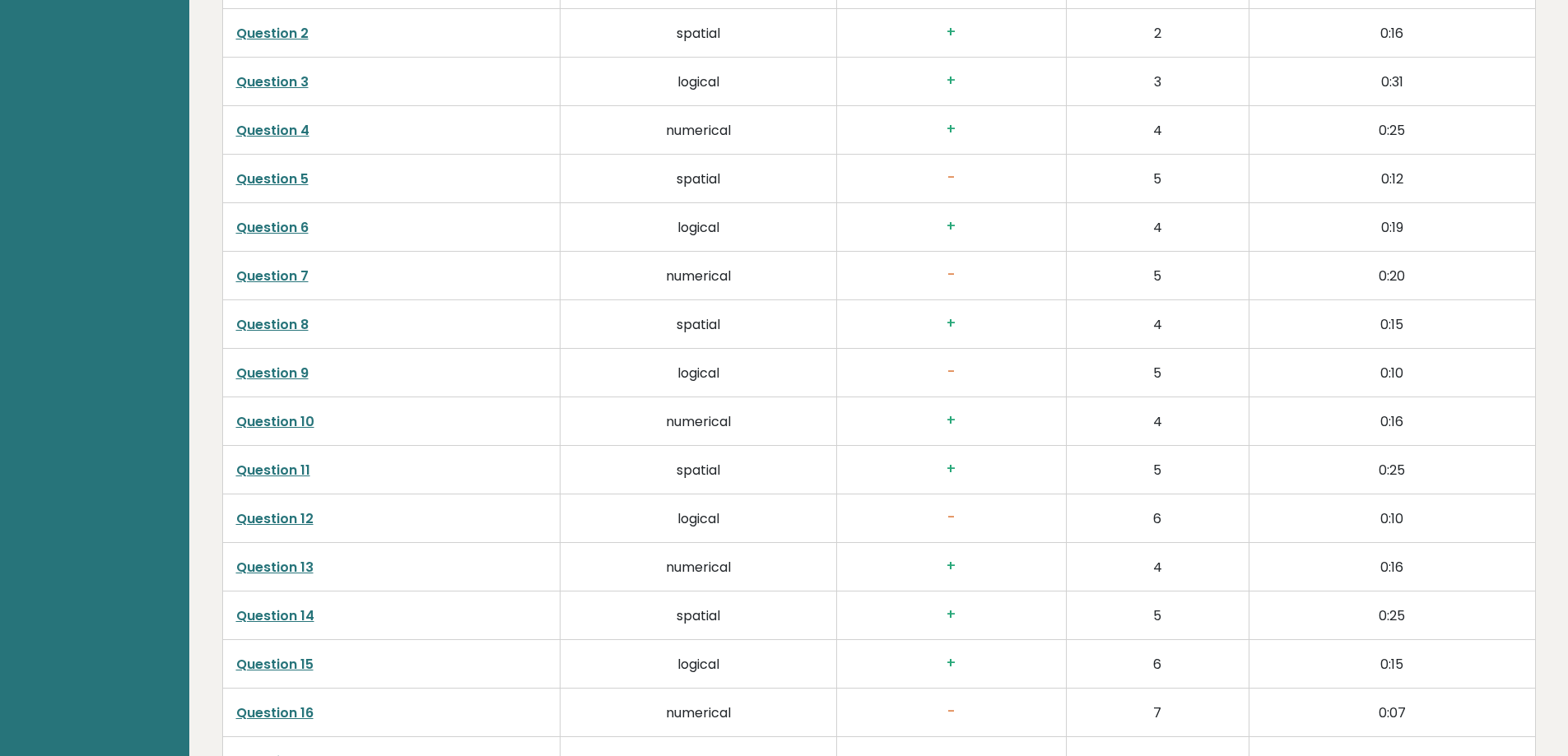
scroll to position [3125, 0]
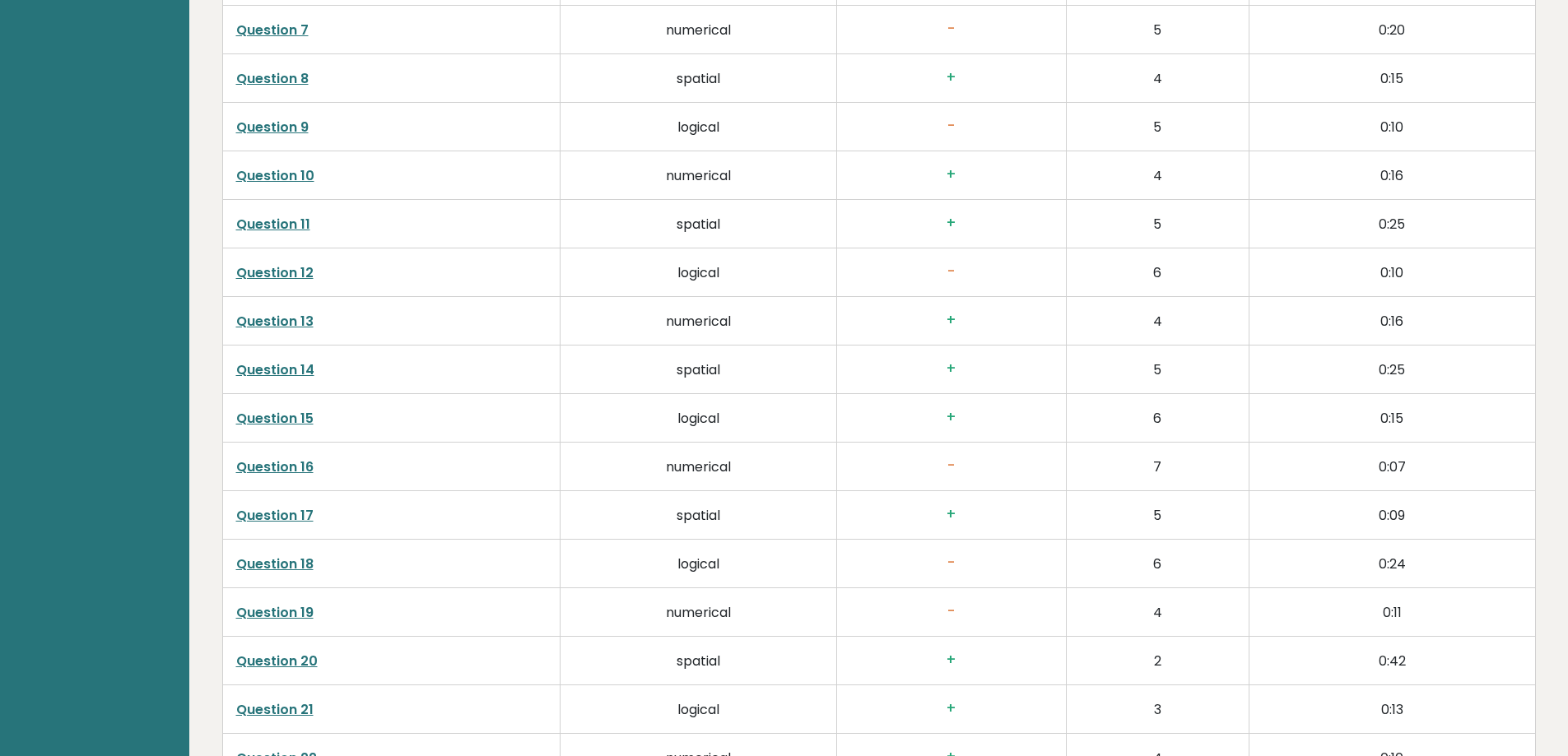
click at [260, 272] on link "Question 12" at bounding box center [275, 272] width 78 height 19
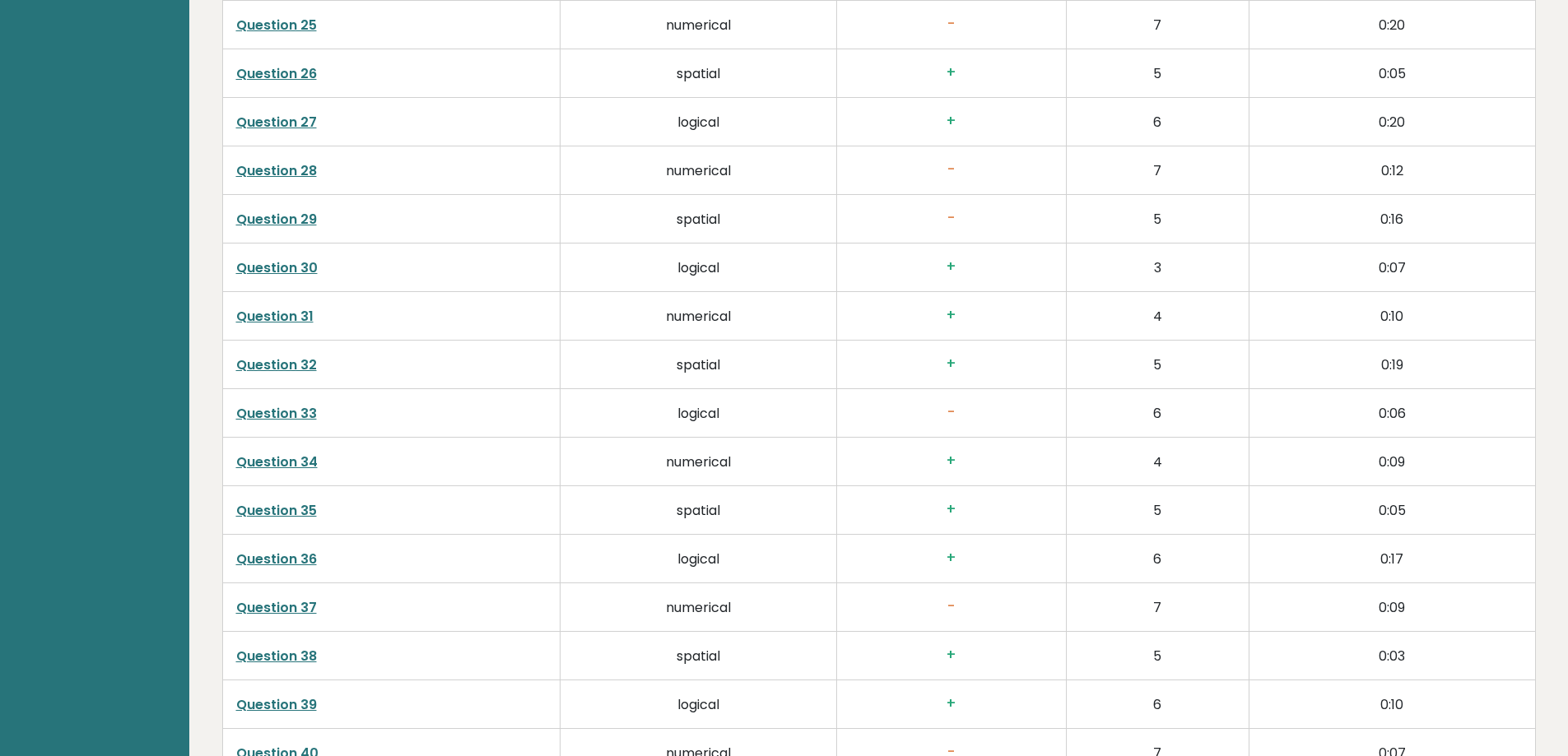
scroll to position [4030, 0]
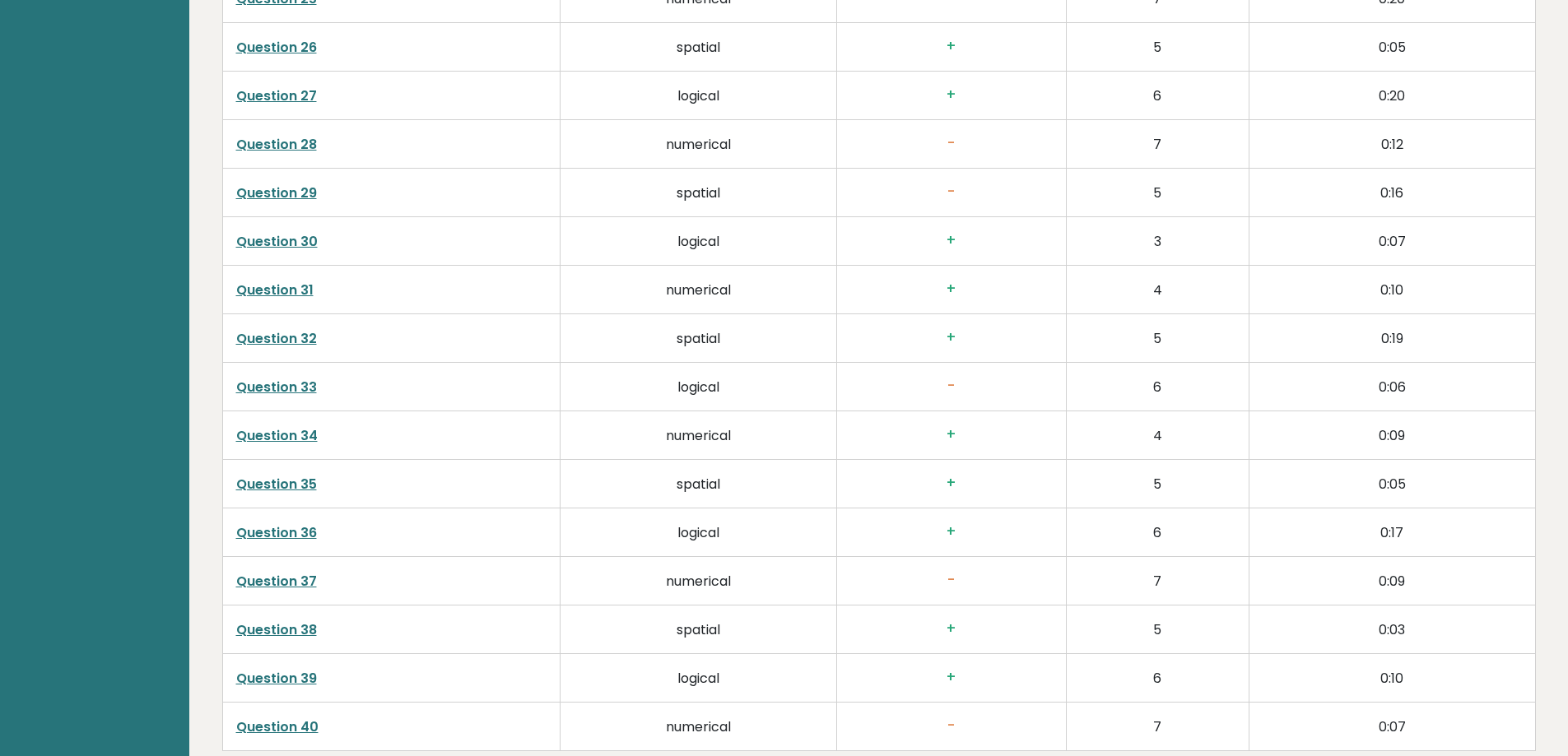
click at [239, 386] on link "Question 33" at bounding box center [276, 387] width 80 height 19
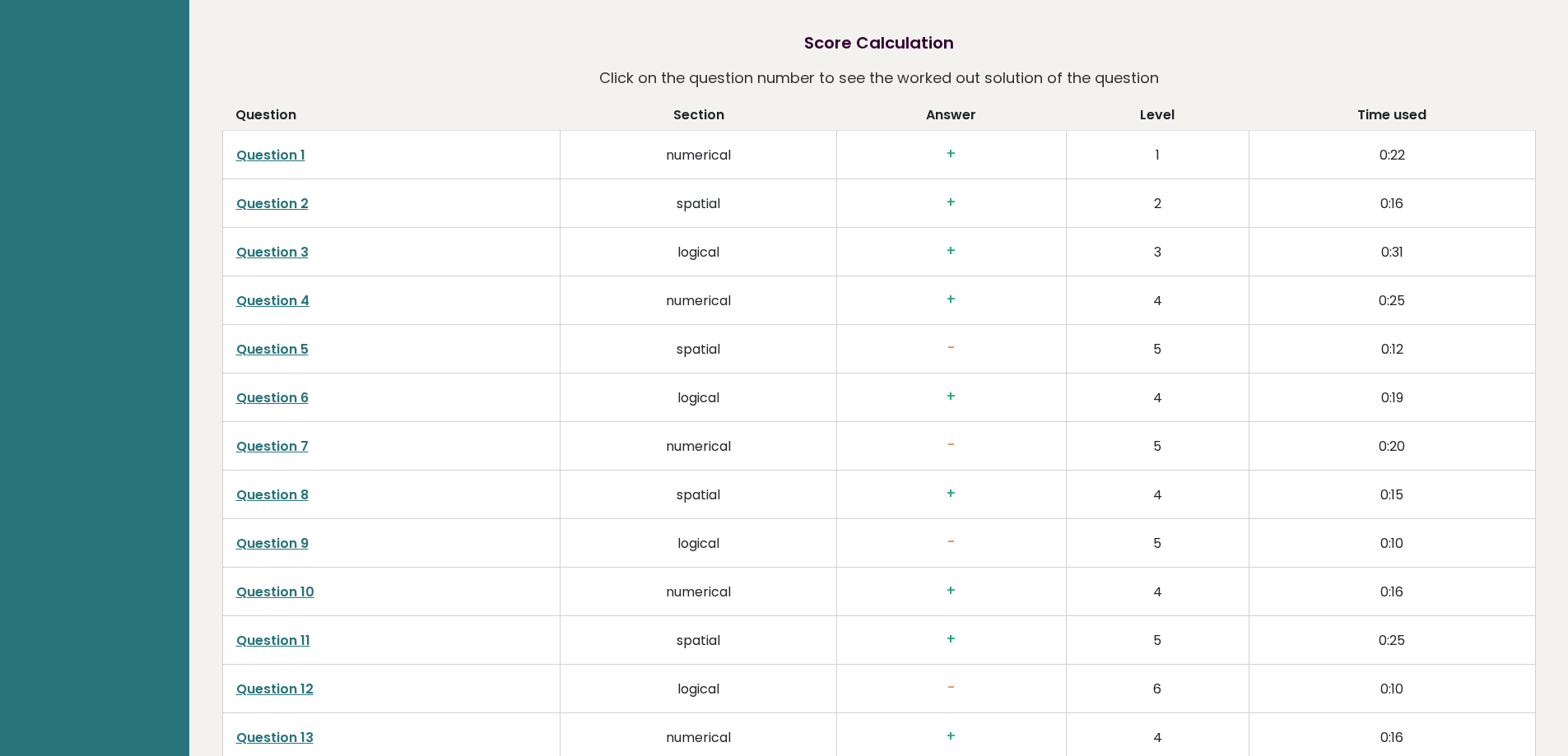
scroll to position [2693, 0]
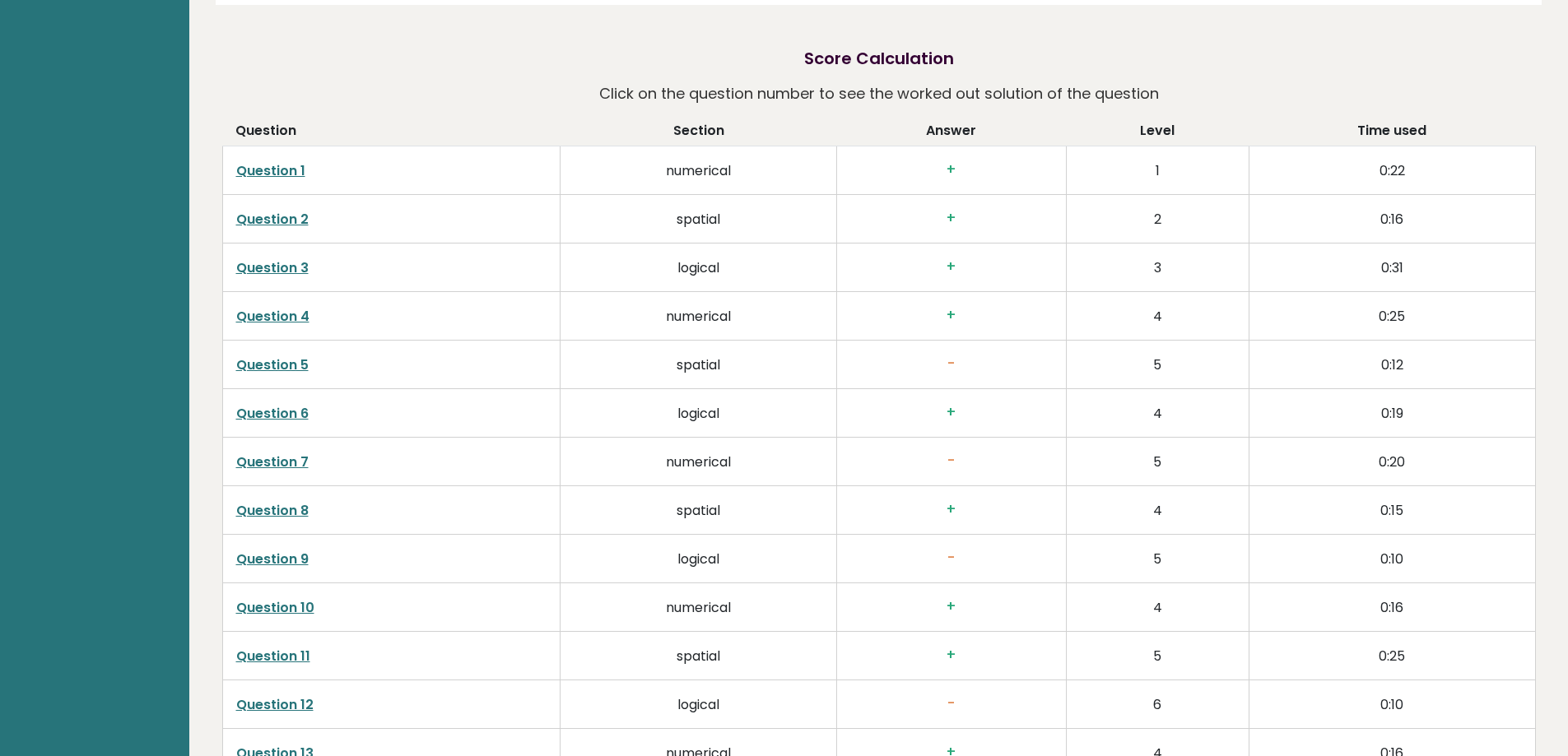
click at [293, 217] on link "Question 2" at bounding box center [272, 219] width 72 height 19
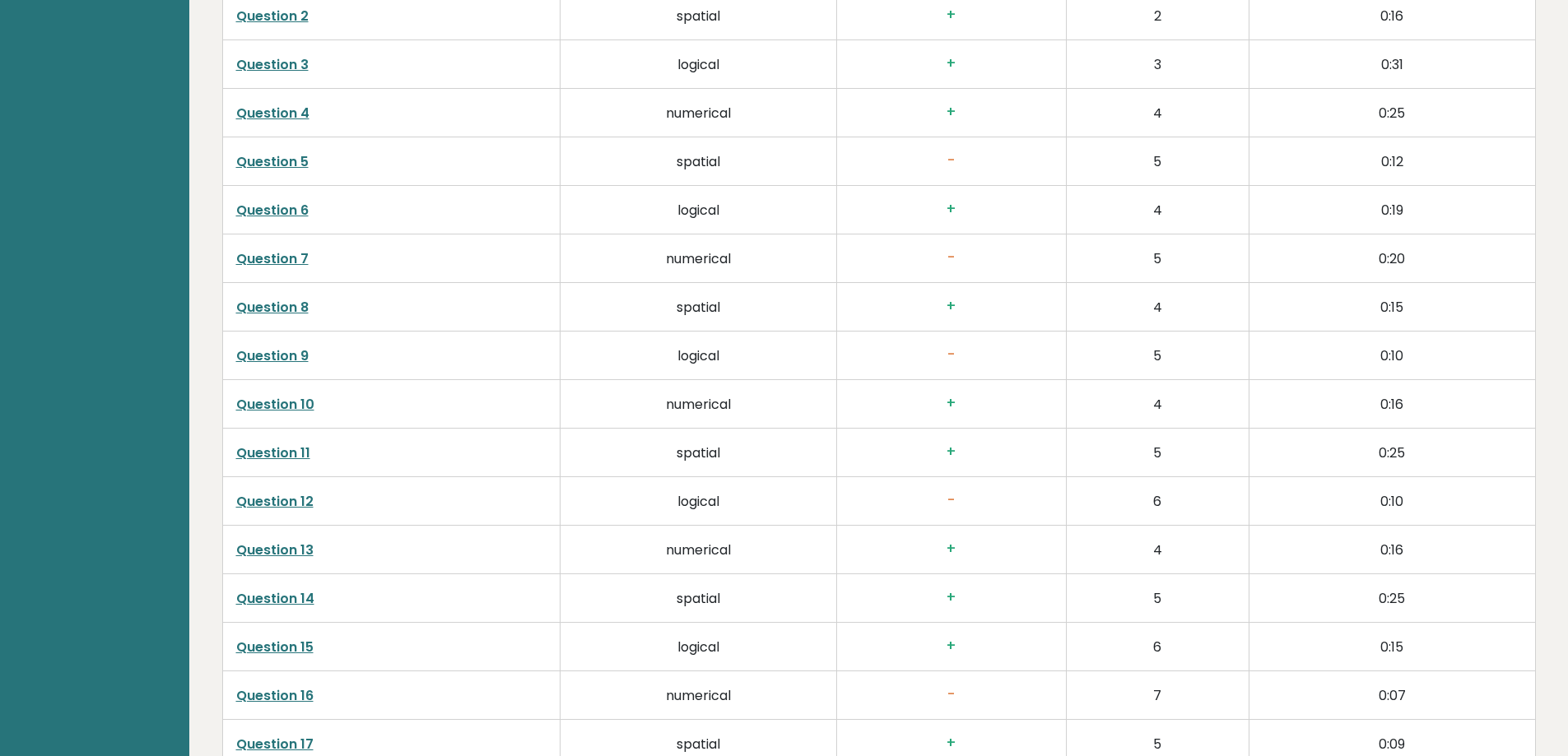
scroll to position [2858, 0]
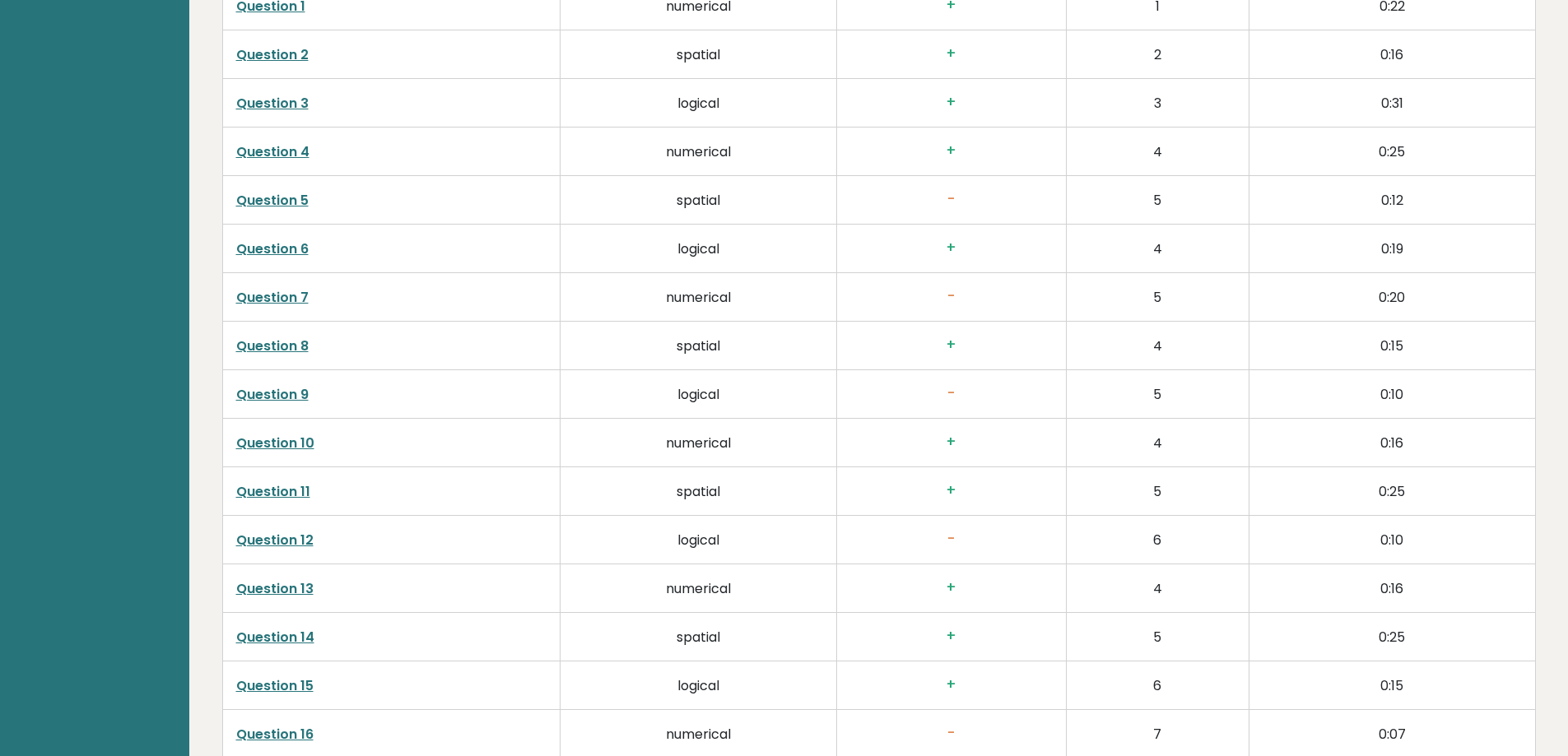
click at [293, 202] on link "Question 5" at bounding box center [272, 200] width 72 height 19
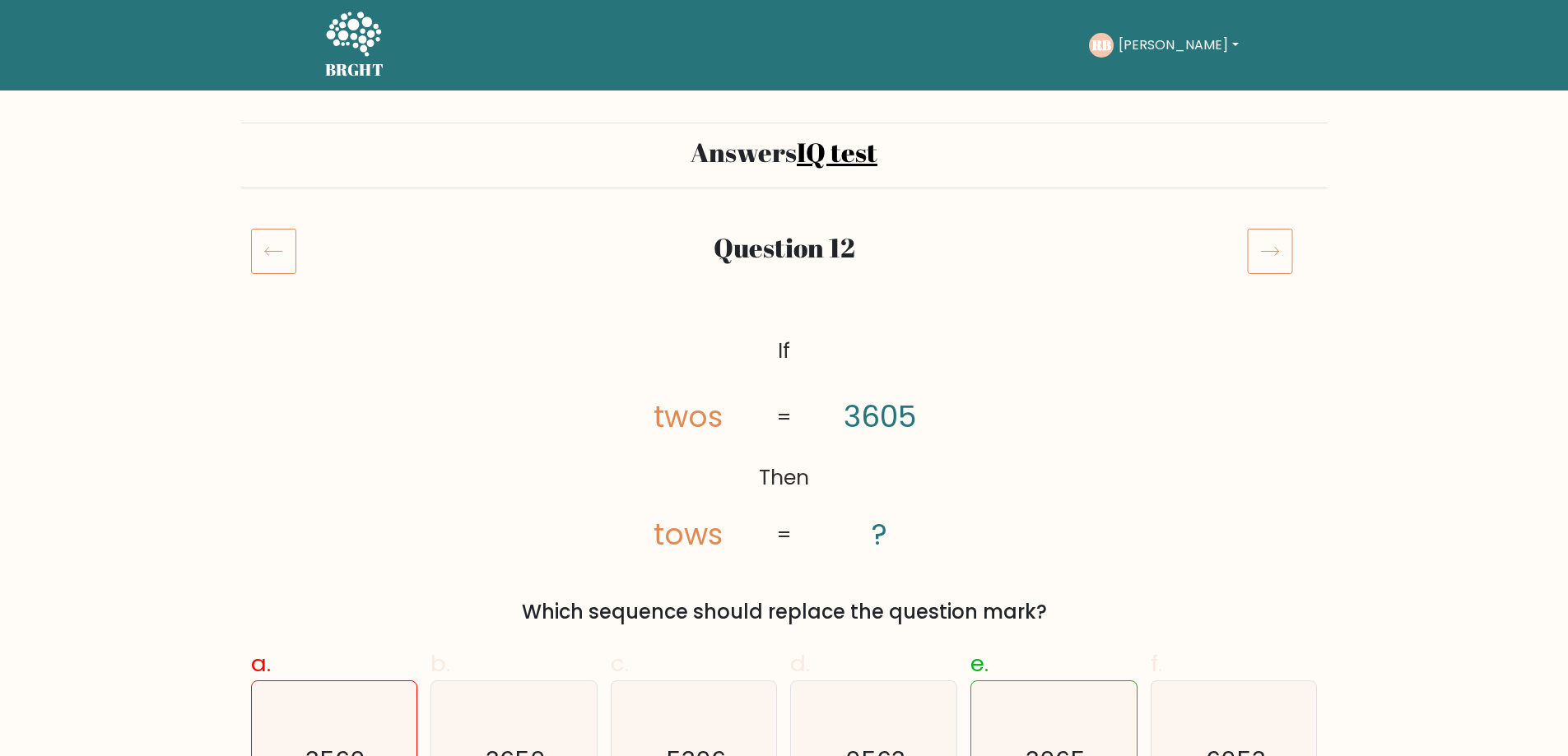
click at [272, 245] on icon at bounding box center [273, 250] width 45 height 46
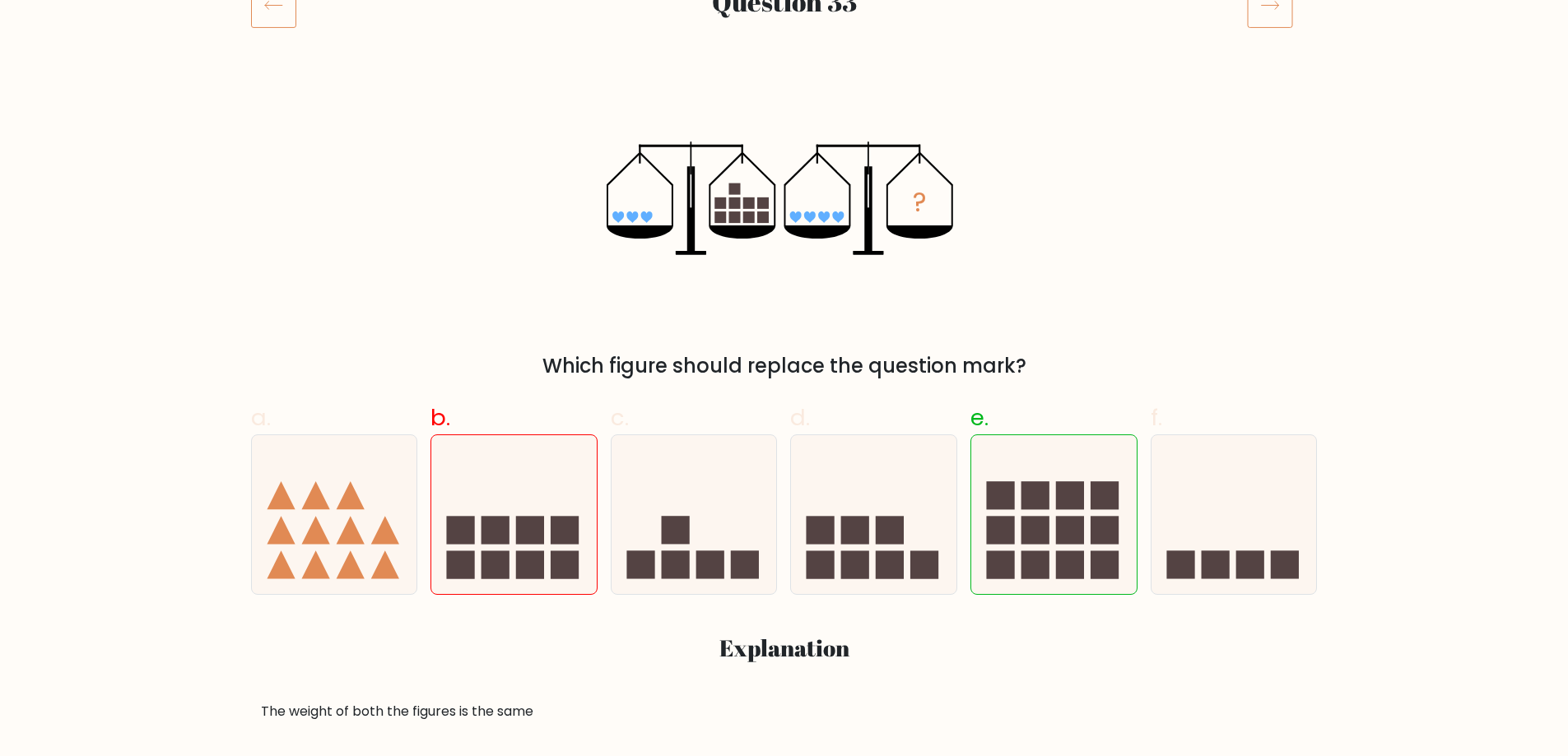
scroll to position [247, 0]
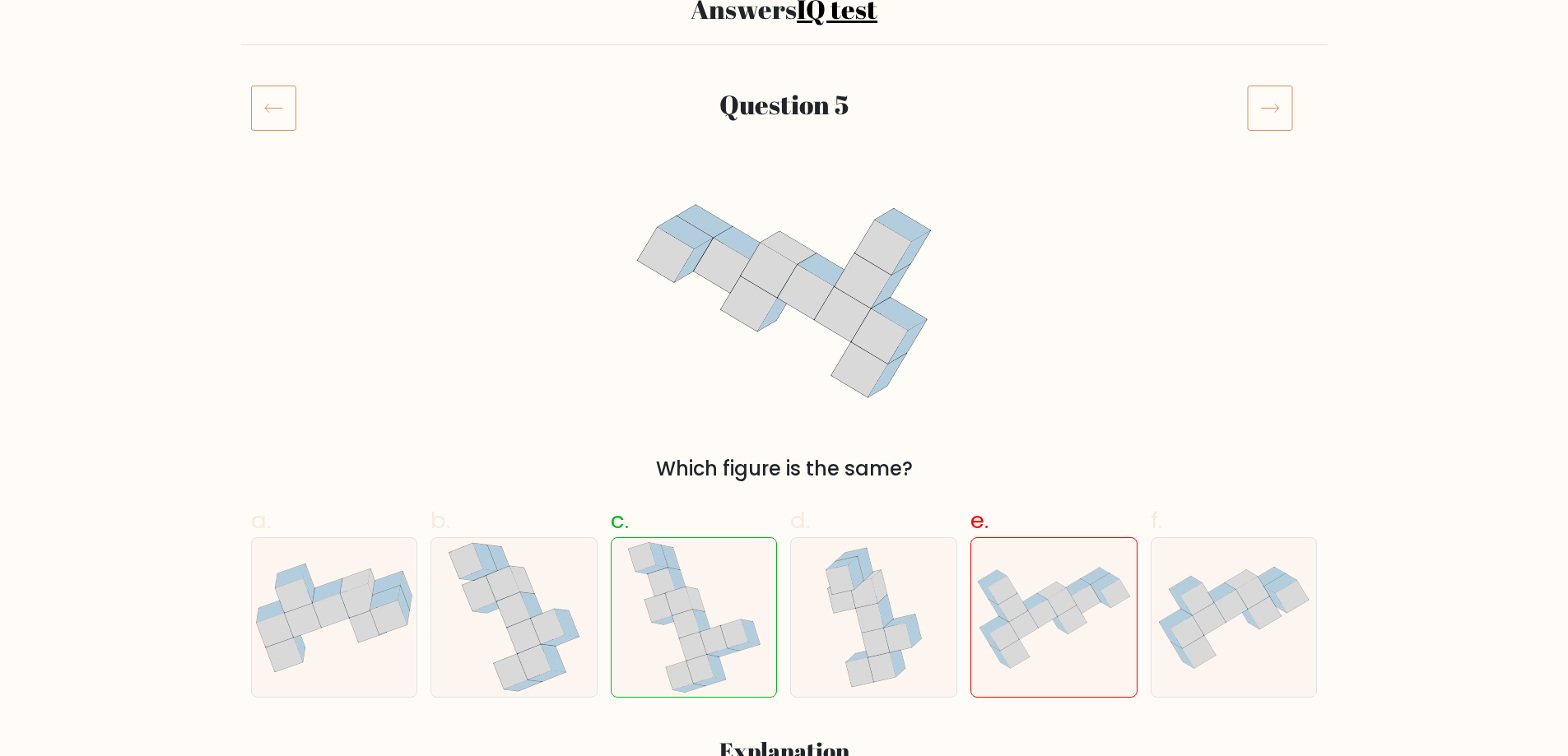
scroll to position [247, 0]
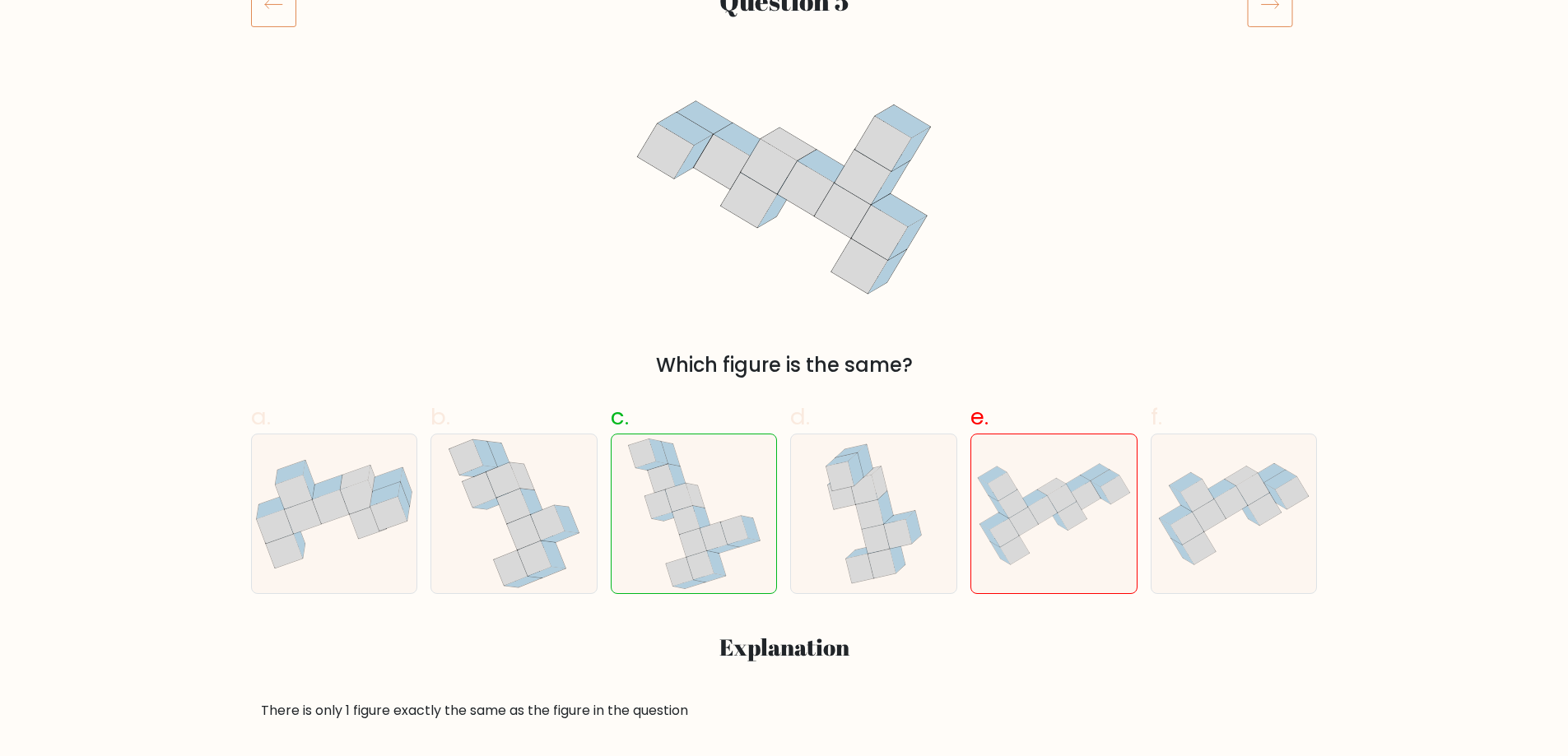
click at [259, 19] on icon at bounding box center [273, 4] width 45 height 46
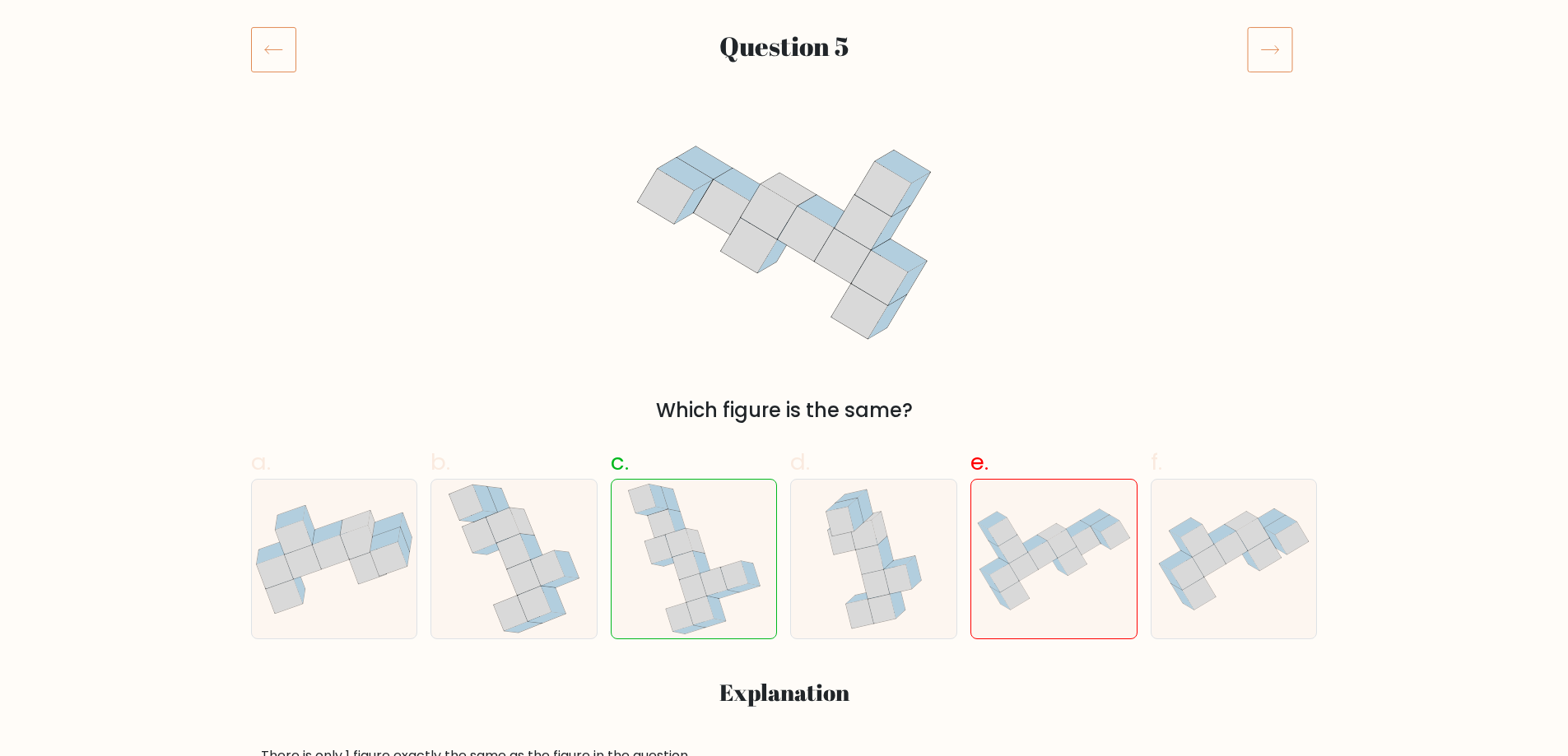
scroll to position [165, 0]
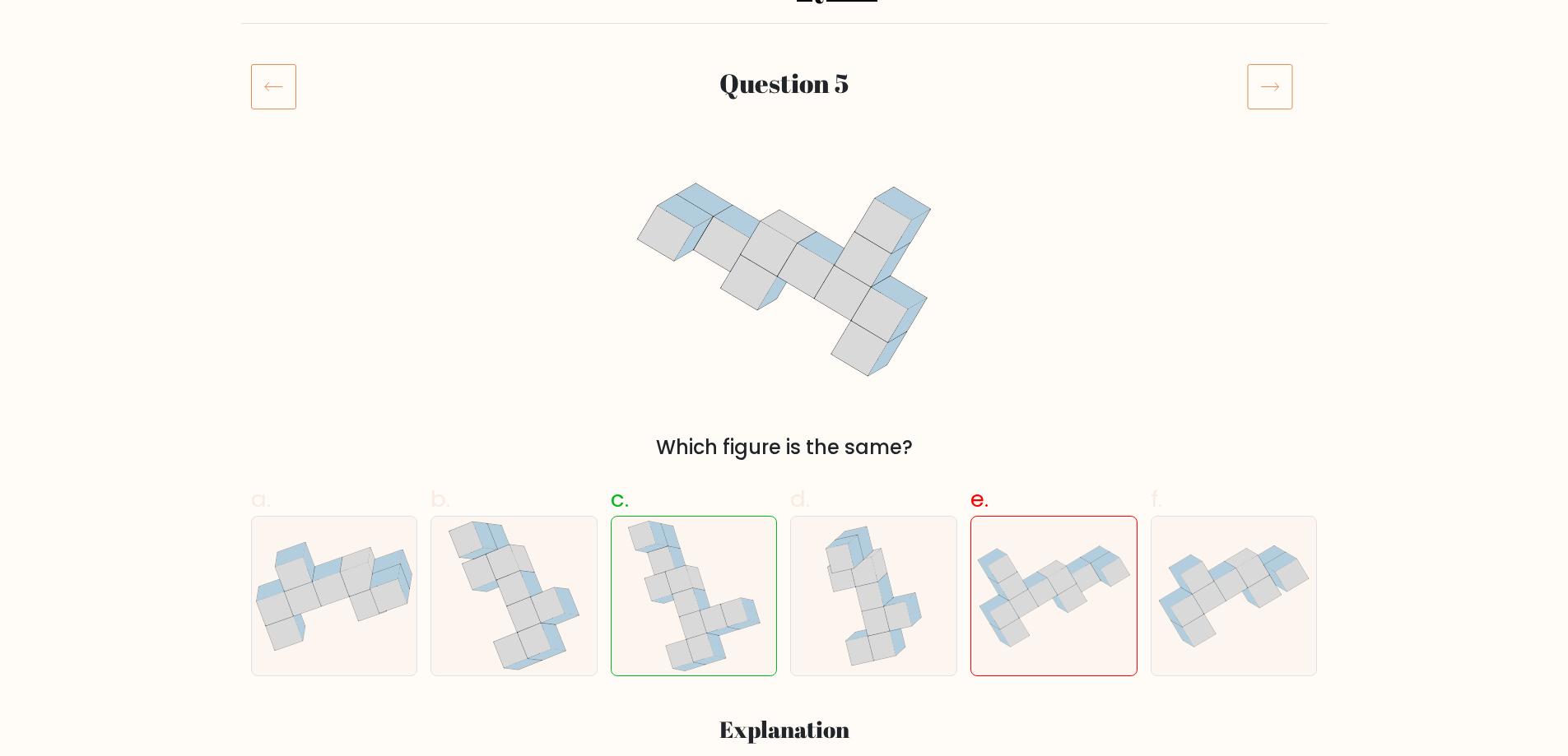
click at [1261, 90] on icon at bounding box center [1270, 86] width 46 height 46
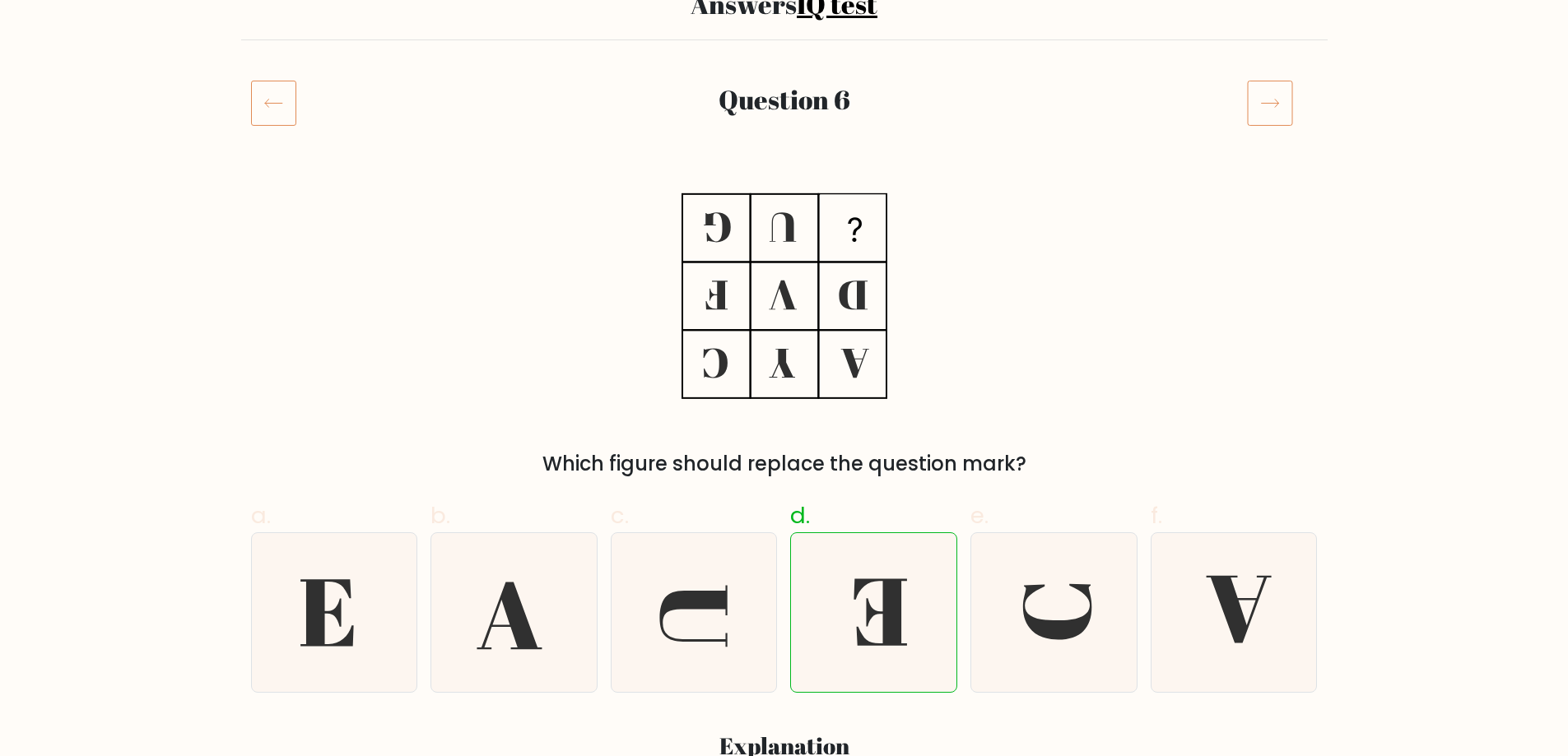
scroll to position [165, 0]
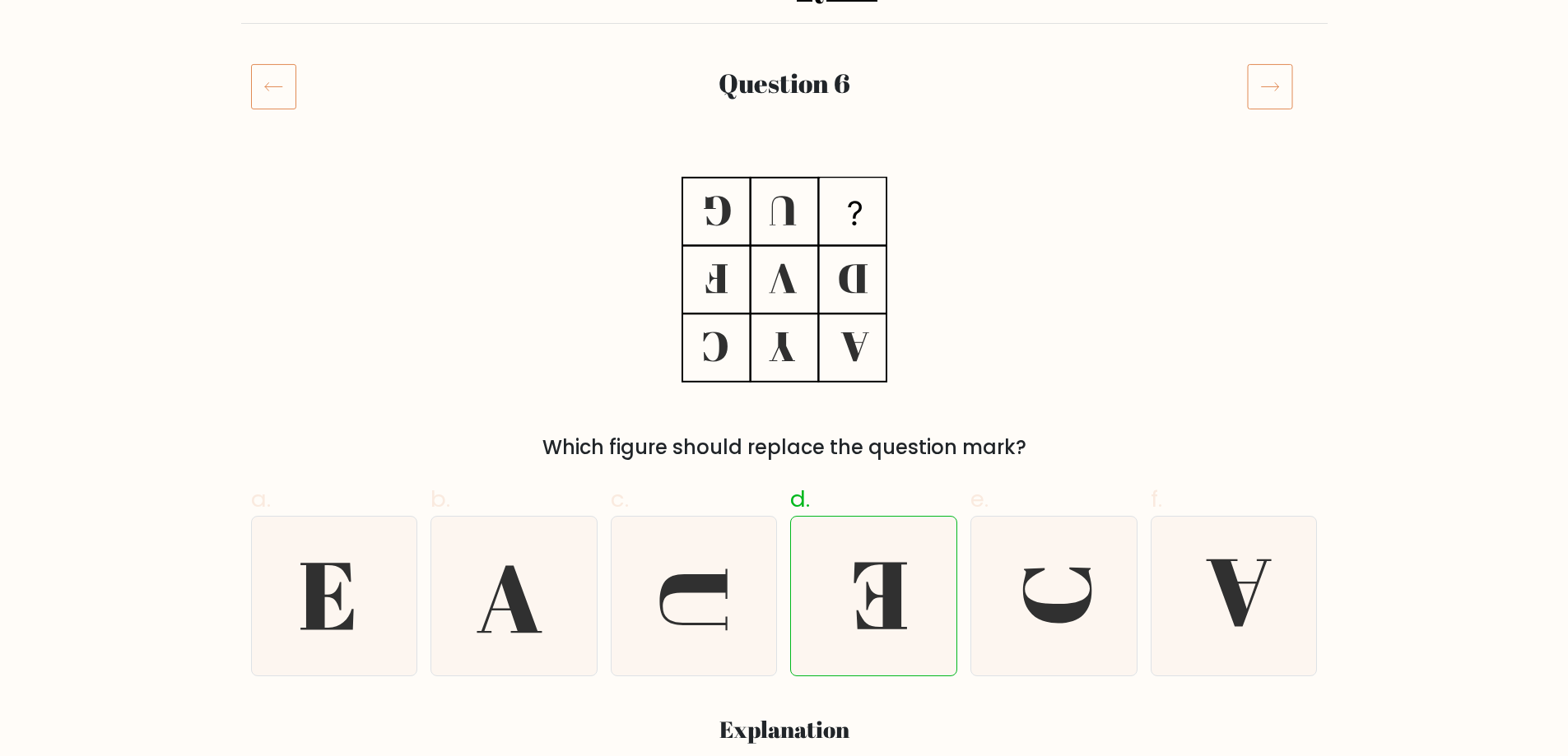
click at [1261, 85] on icon at bounding box center [1270, 86] width 46 height 46
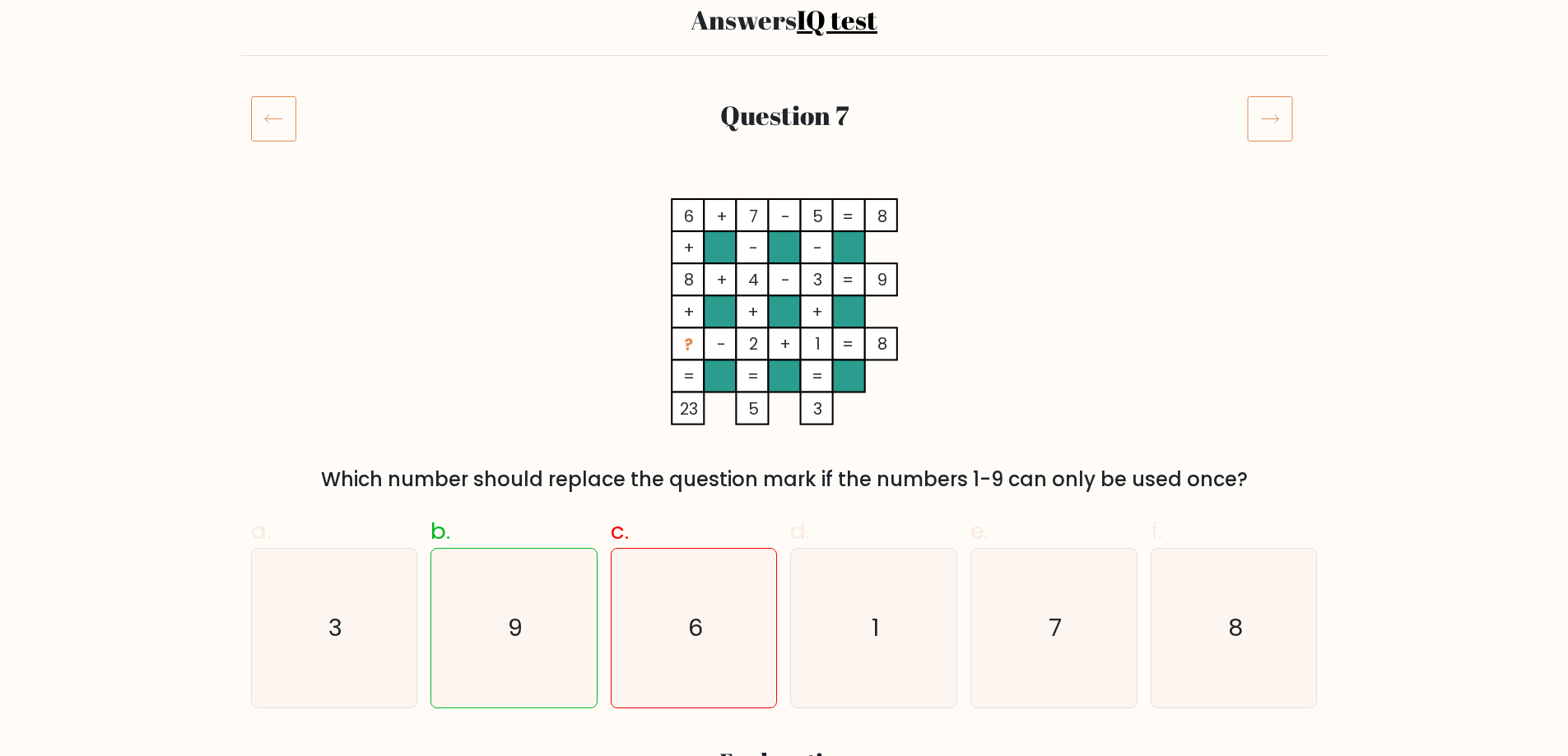
scroll to position [165, 0]
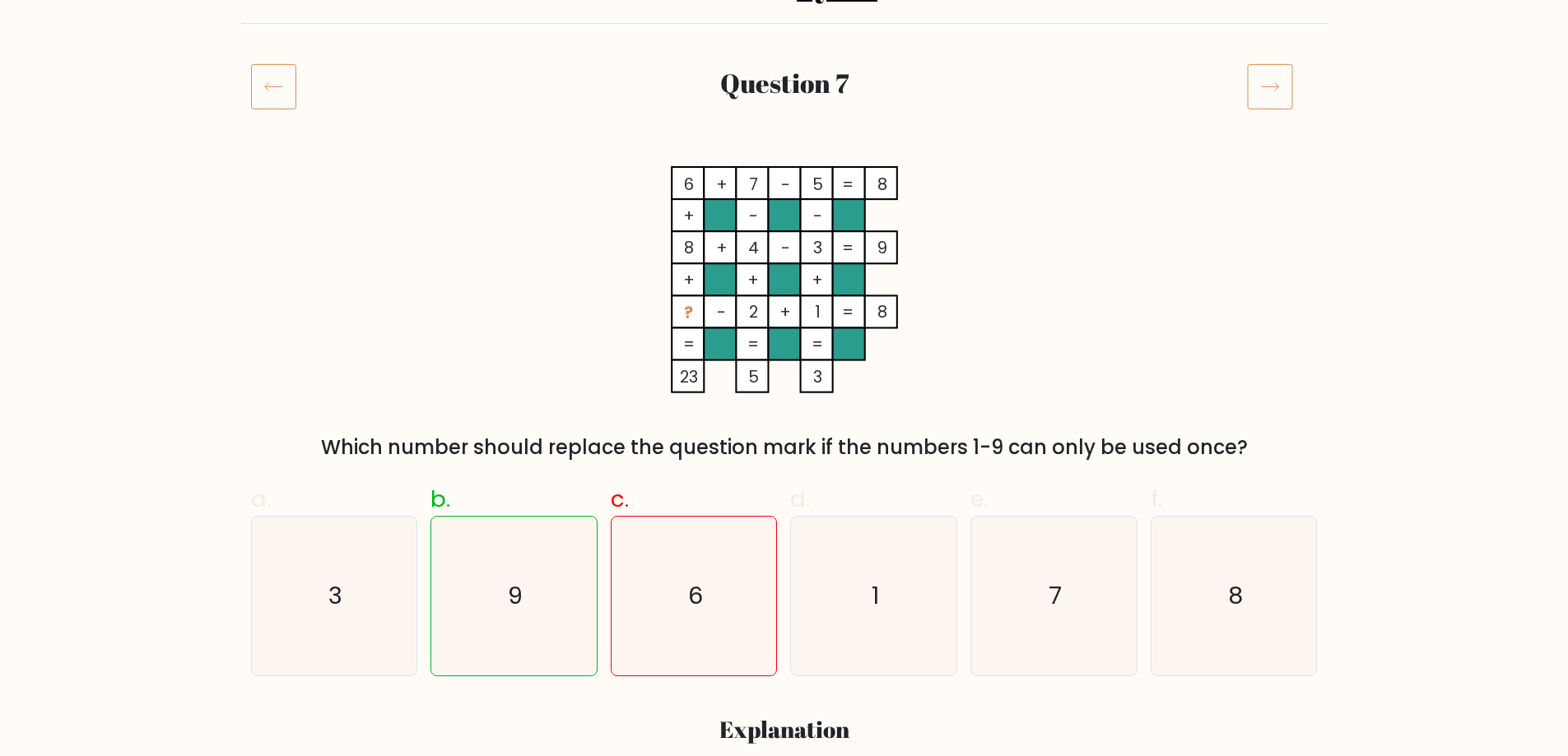
click at [1257, 95] on icon at bounding box center [1270, 86] width 46 height 46
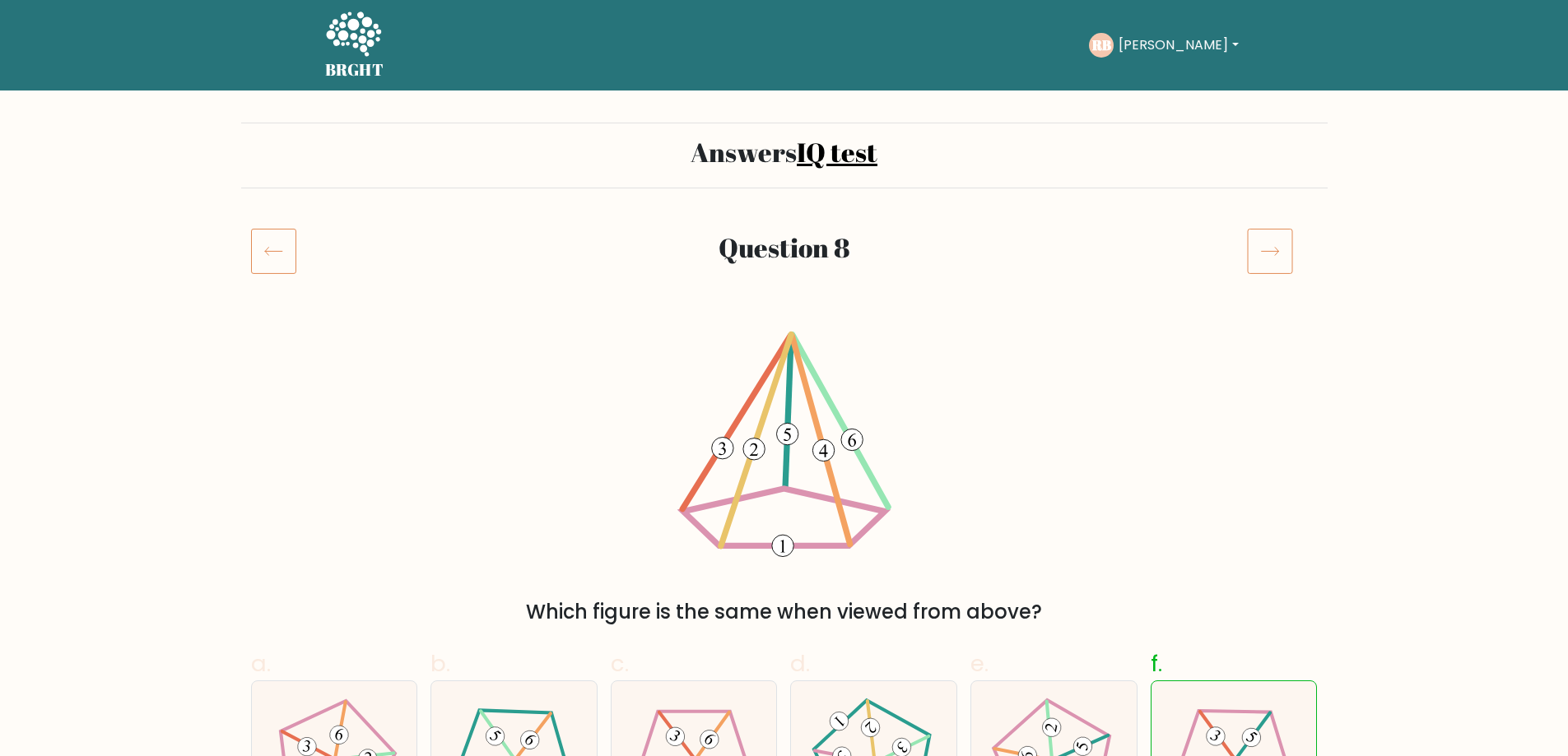
scroll to position [82, 0]
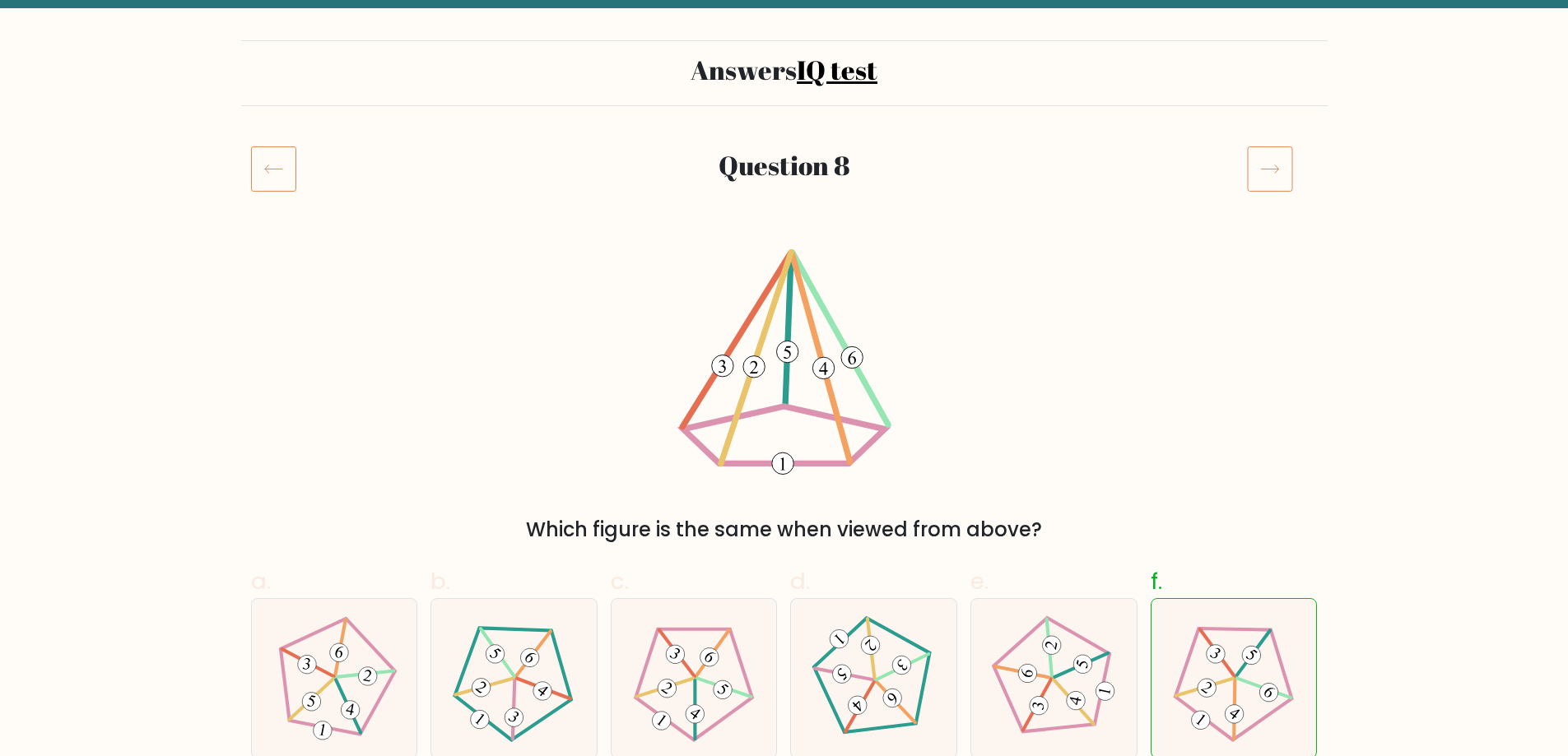
click at [1269, 159] on icon at bounding box center [1270, 169] width 46 height 46
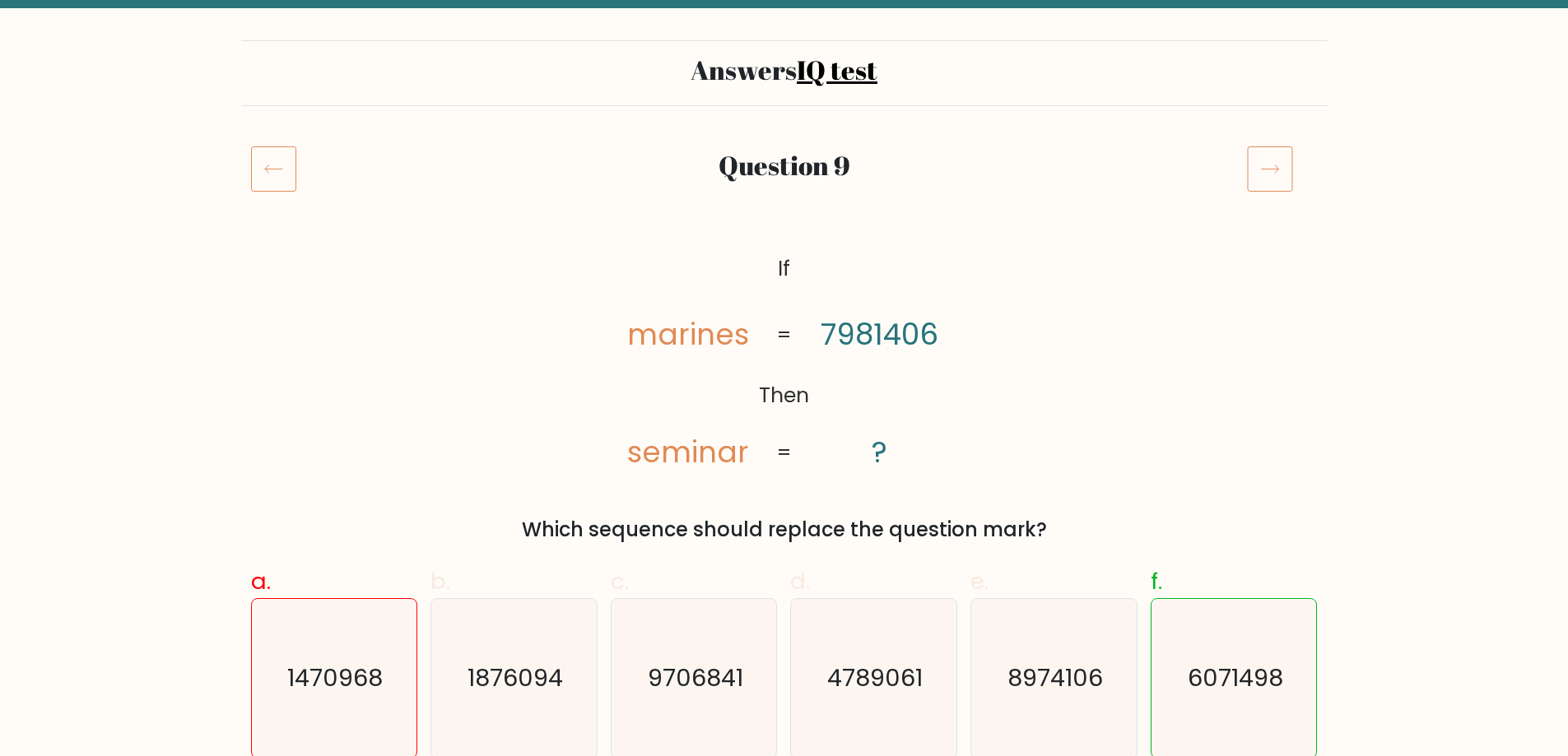
scroll to position [165, 0]
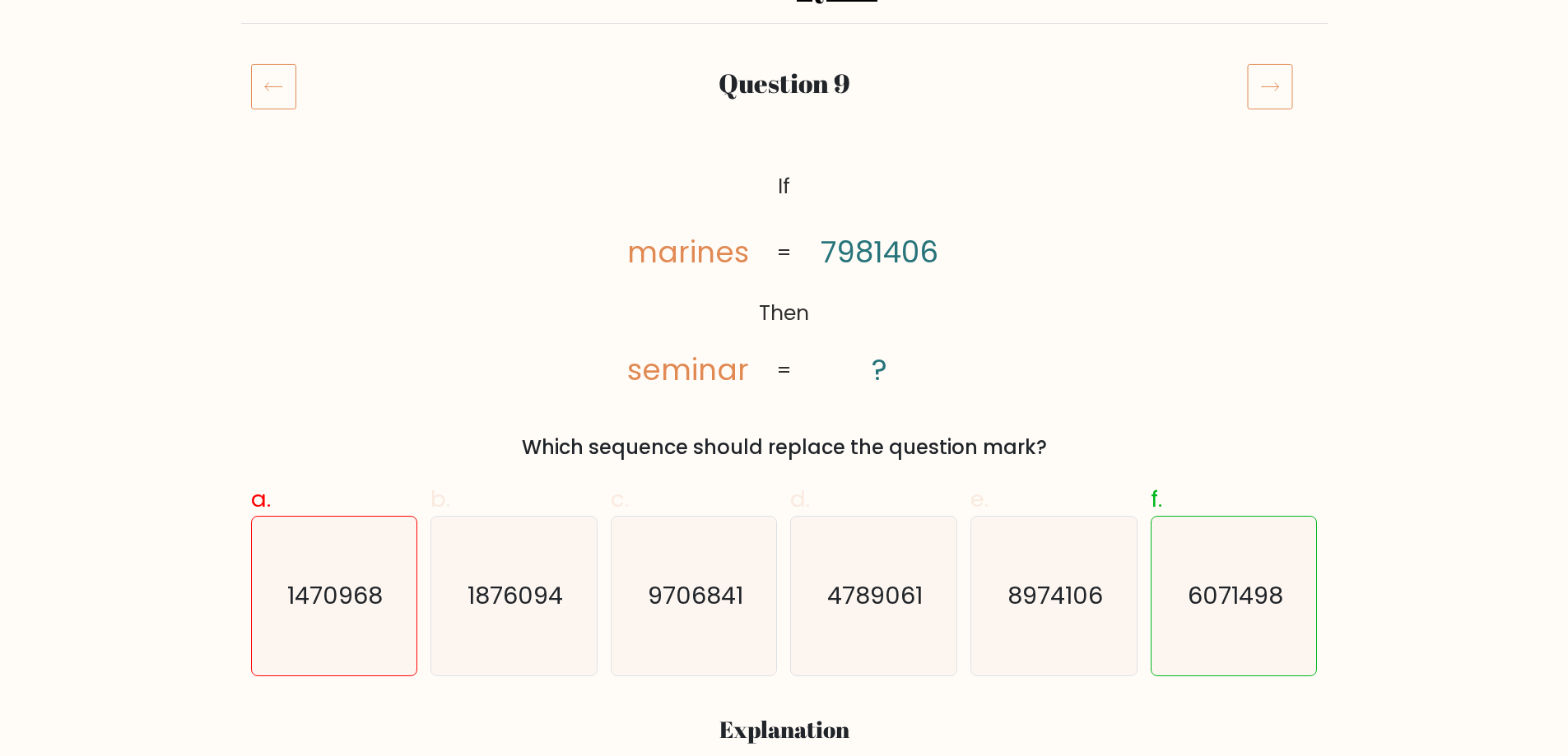
click at [1266, 87] on icon at bounding box center [1269, 87] width 17 height 8
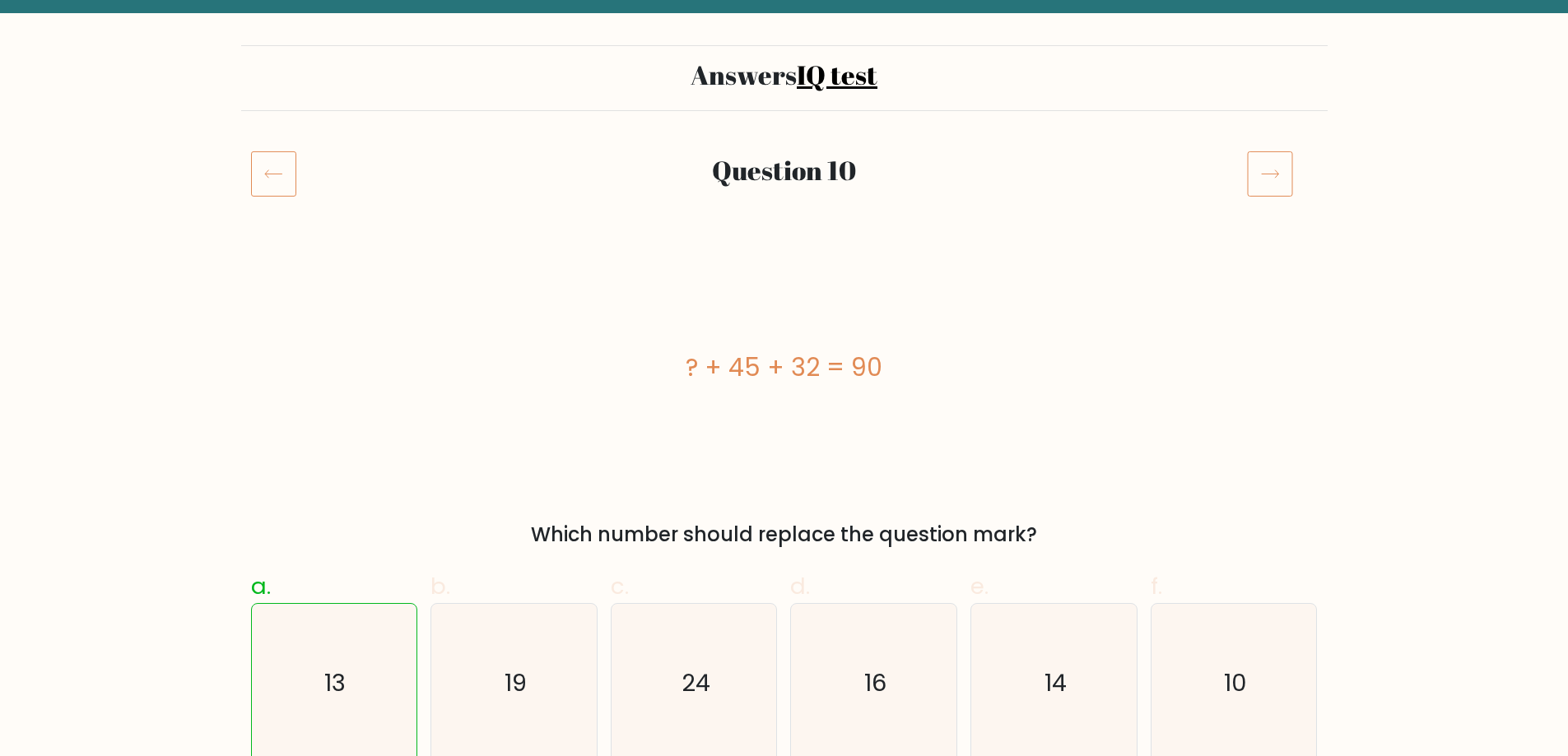
scroll to position [165, 0]
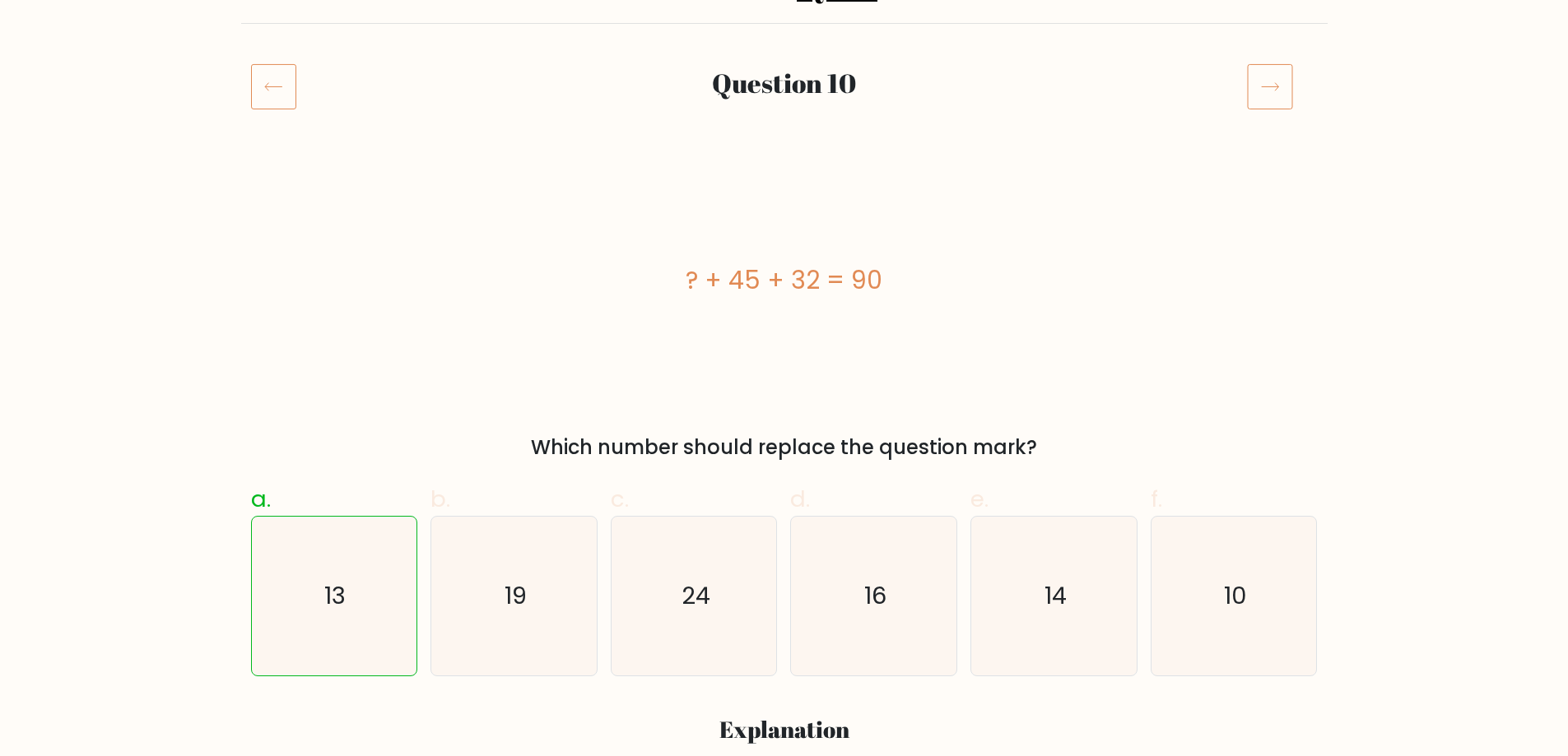
click at [1266, 87] on icon at bounding box center [1269, 87] width 17 height 8
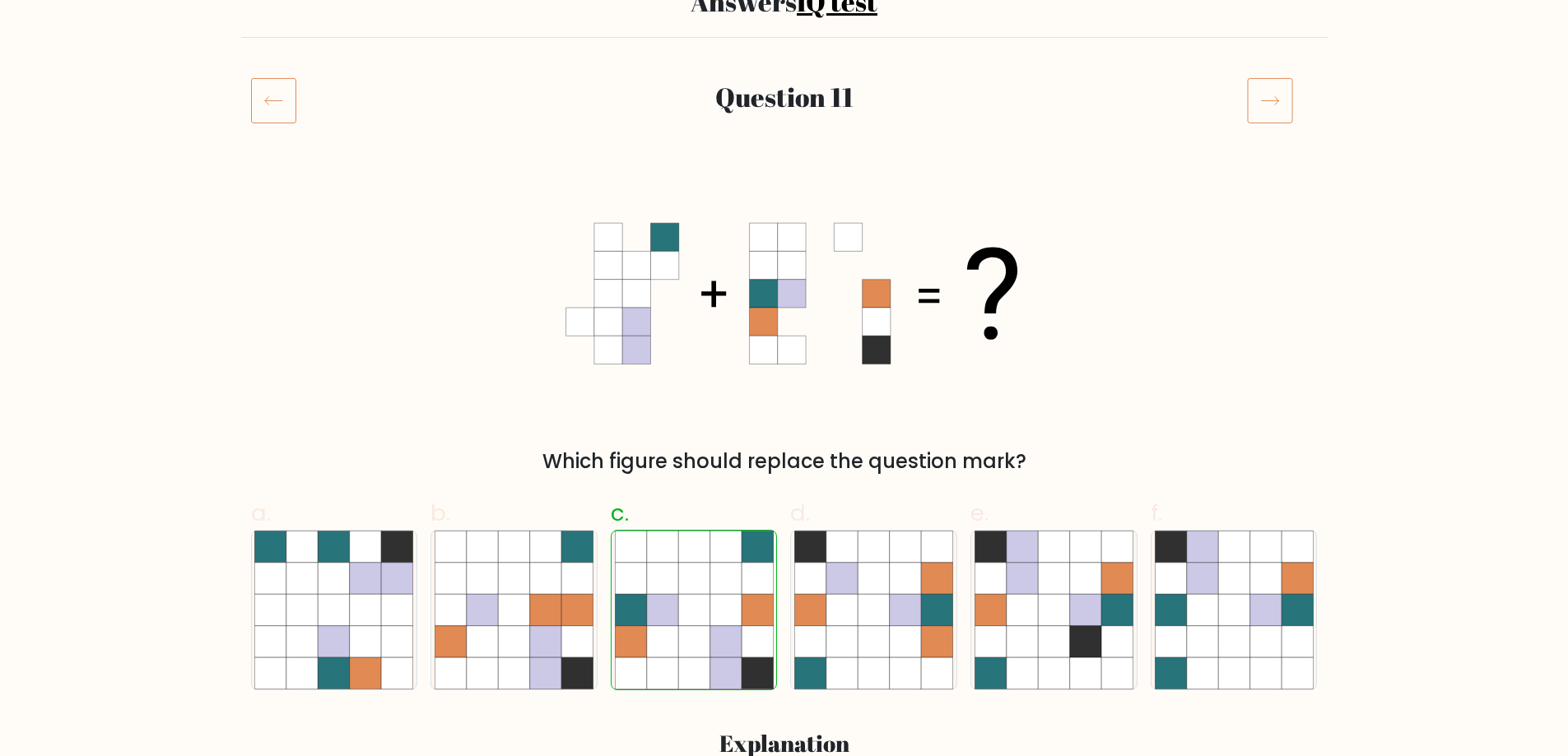
scroll to position [165, 0]
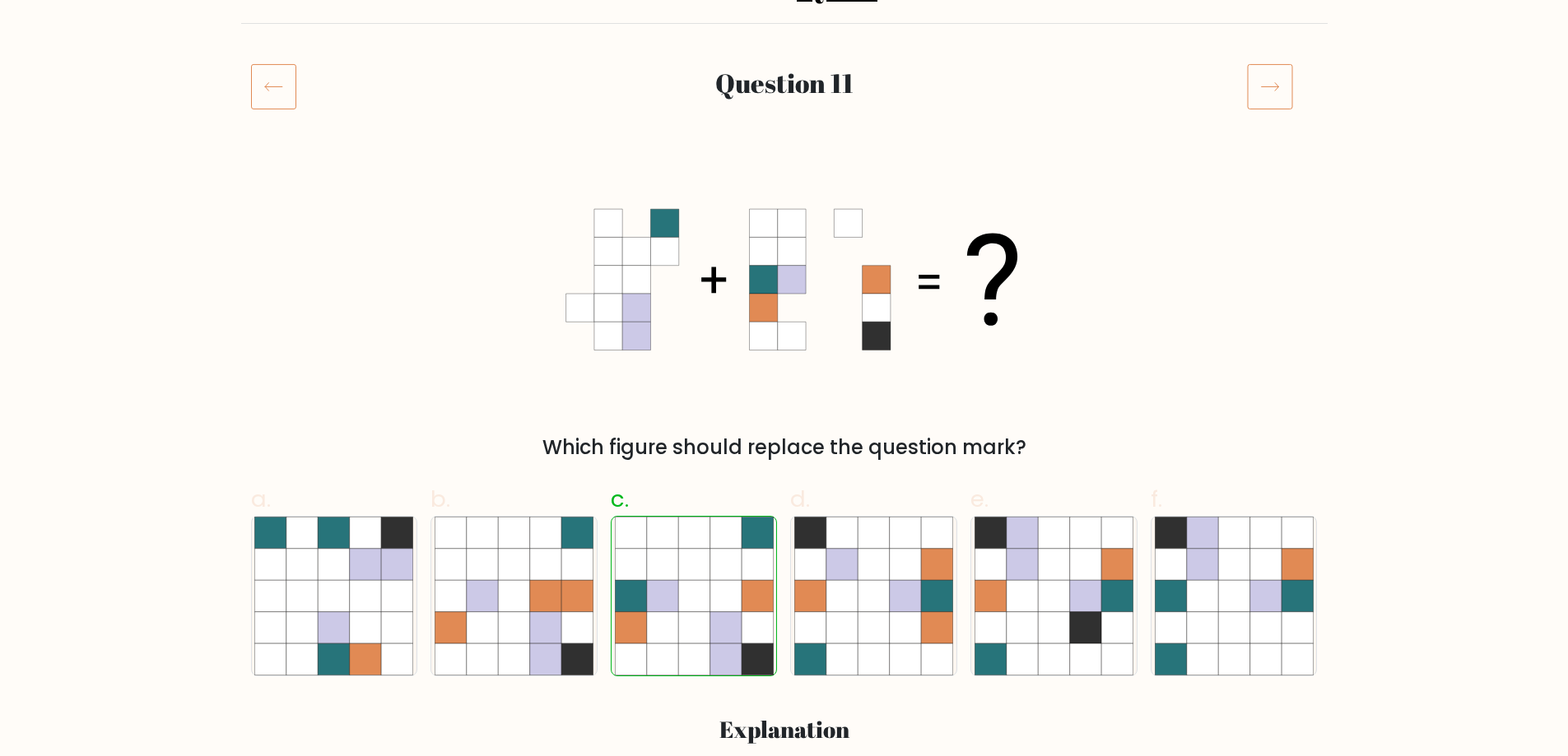
click at [1269, 96] on icon at bounding box center [1270, 86] width 46 height 46
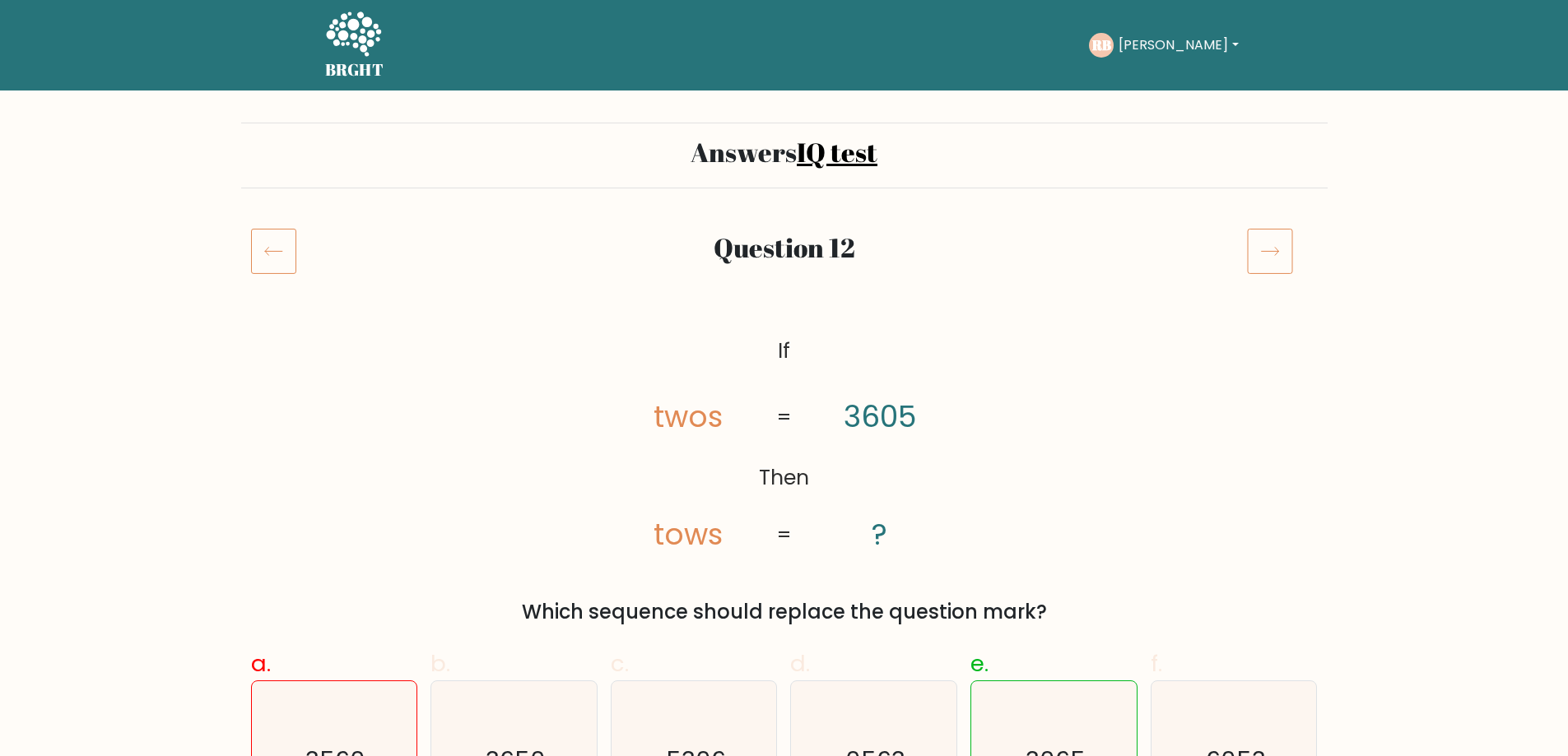
click at [350, 42] on icon at bounding box center [353, 35] width 57 height 50
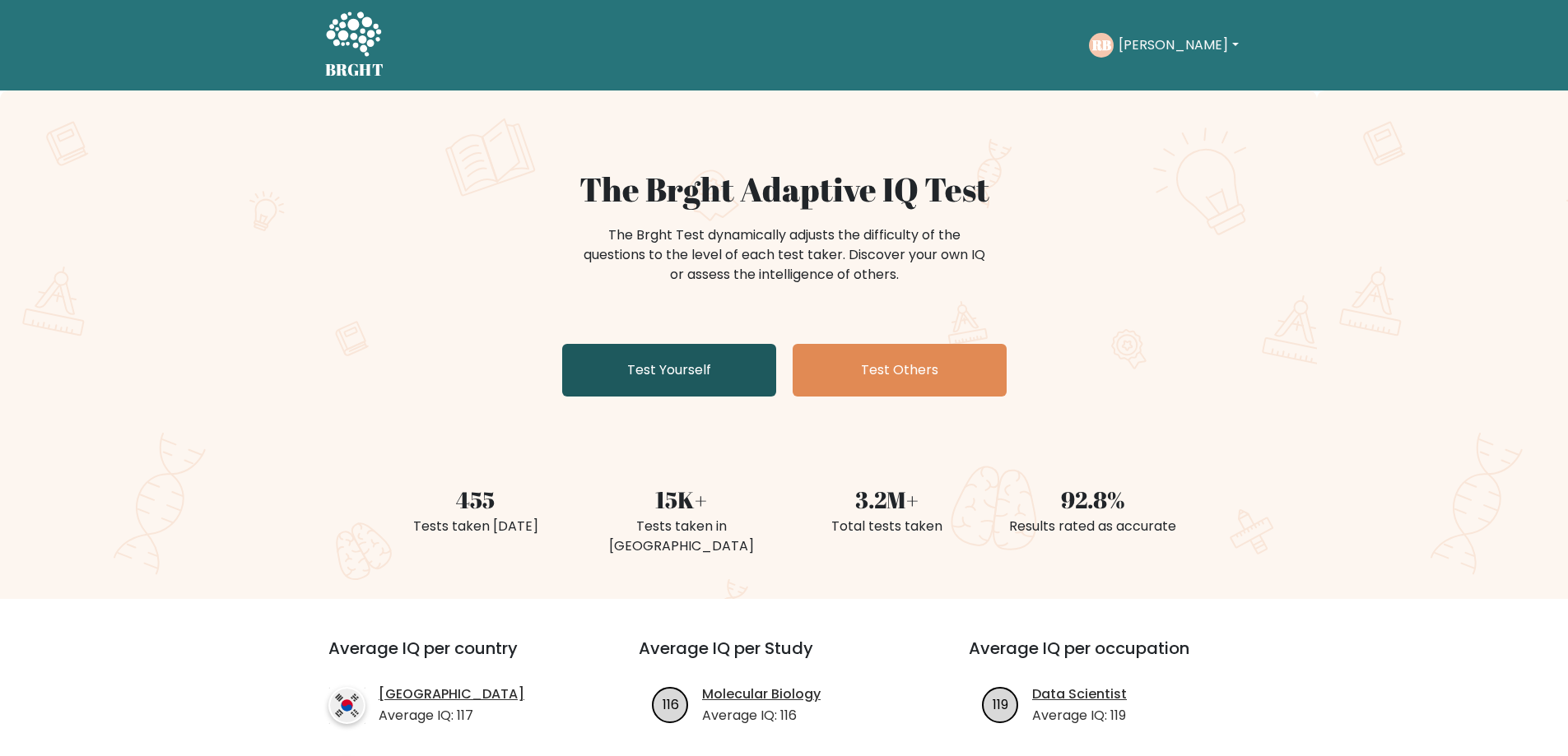
click at [701, 363] on link "Test Yourself" at bounding box center [668, 370] width 214 height 52
click at [637, 351] on link "Test Yourself" at bounding box center [668, 370] width 214 height 52
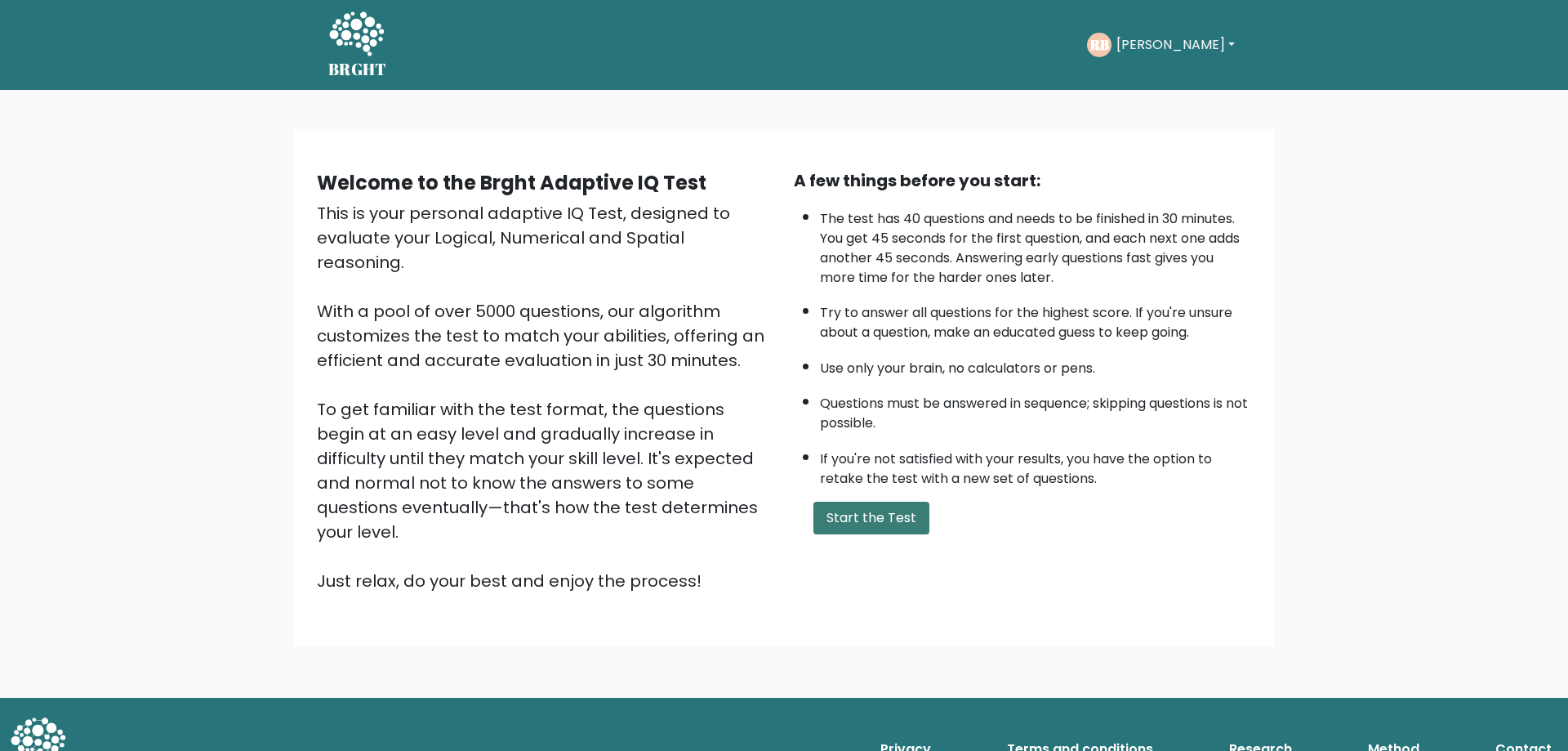
click at [867, 513] on button "Start the Test" at bounding box center [872, 517] width 116 height 33
click at [857, 524] on button "Start the Test" at bounding box center [872, 517] width 116 height 33
click at [859, 516] on button "Start the Test" at bounding box center [872, 517] width 116 height 33
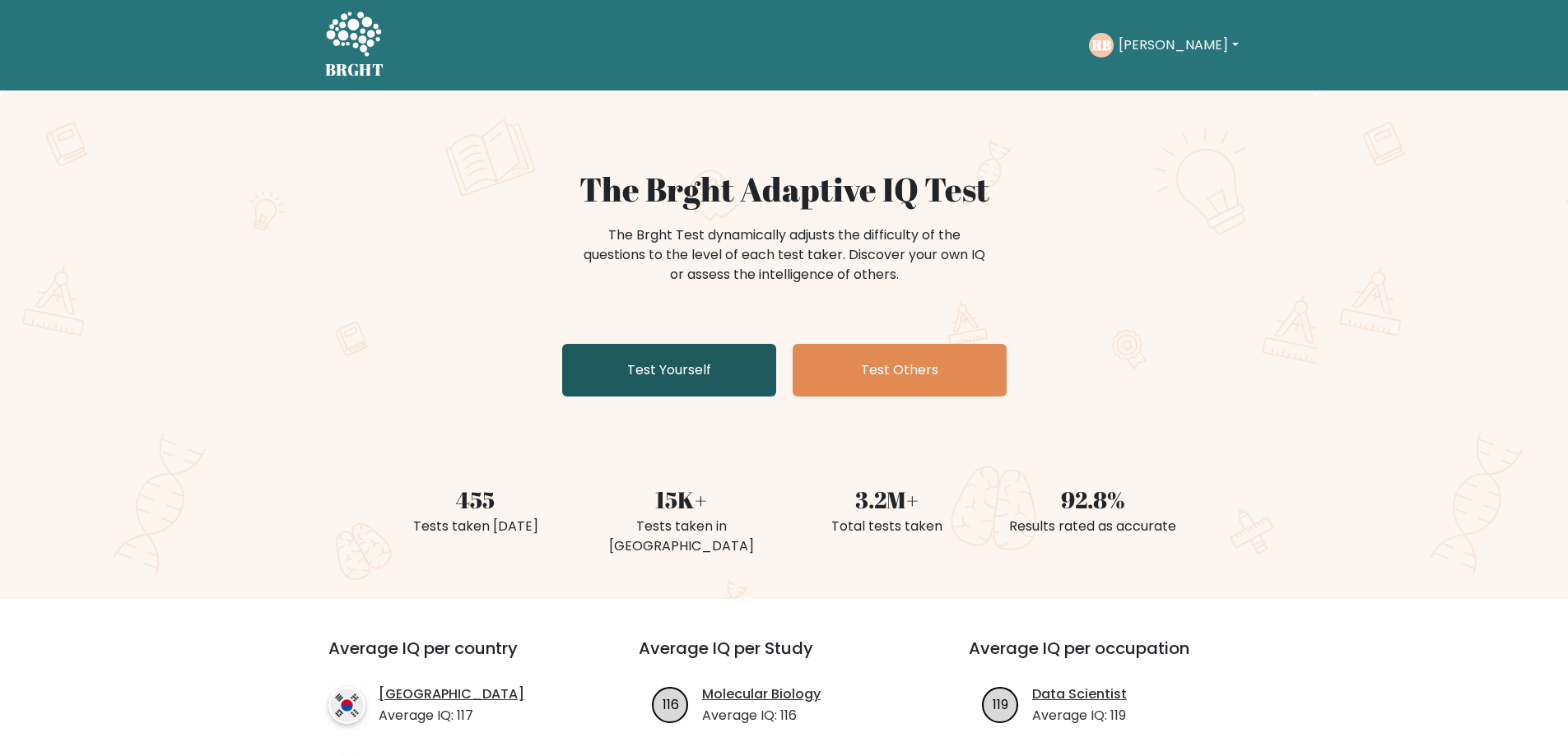
click at [681, 369] on link "Test Yourself" at bounding box center [668, 370] width 214 height 52
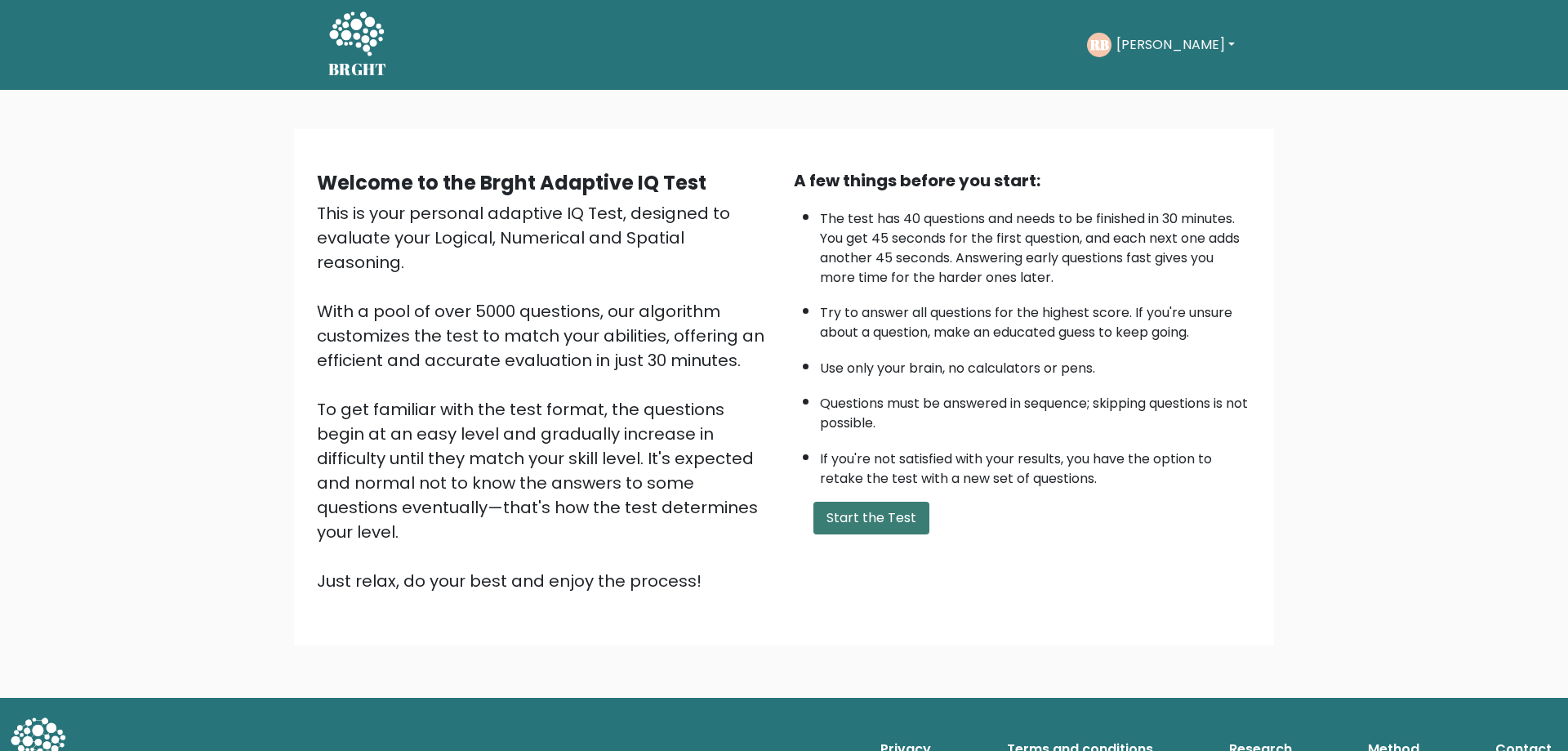
click at [874, 520] on button "Start the Test" at bounding box center [872, 517] width 116 height 33
